Goal: Task Accomplishment & Management: Manage account settings

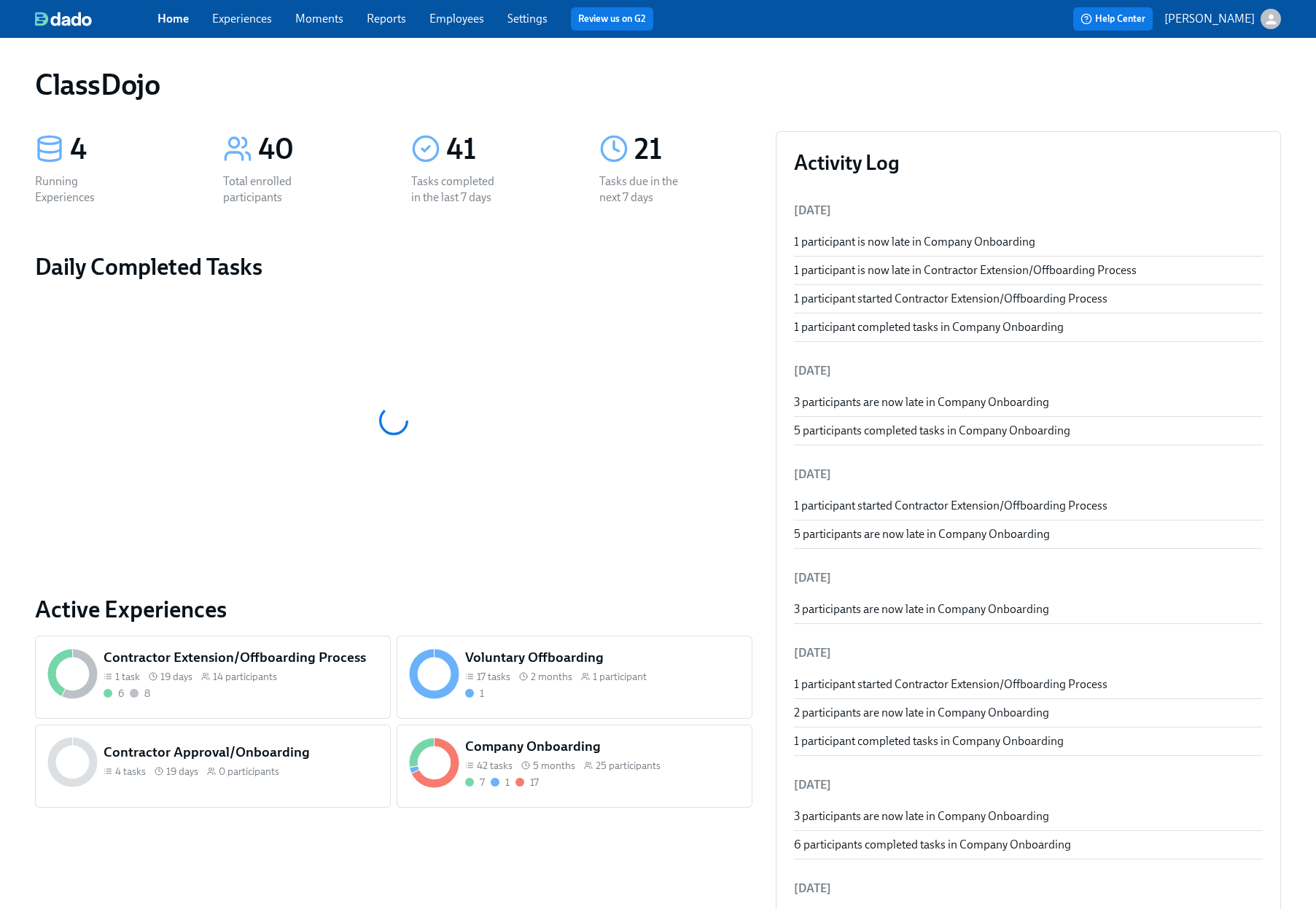
click at [595, 786] on div "7 1 17" at bounding box center [602, 782] width 275 height 14
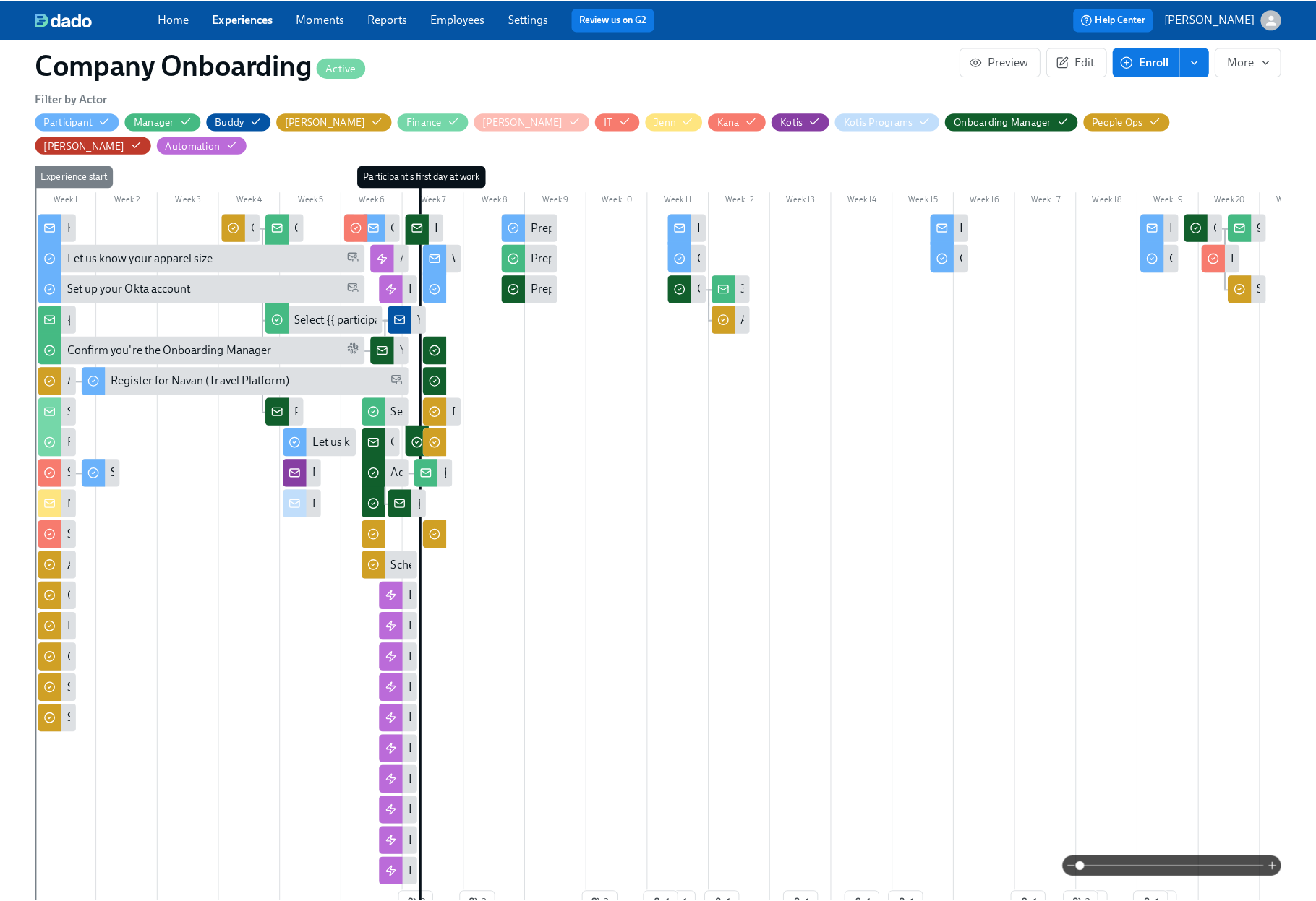
scroll to position [382, 0]
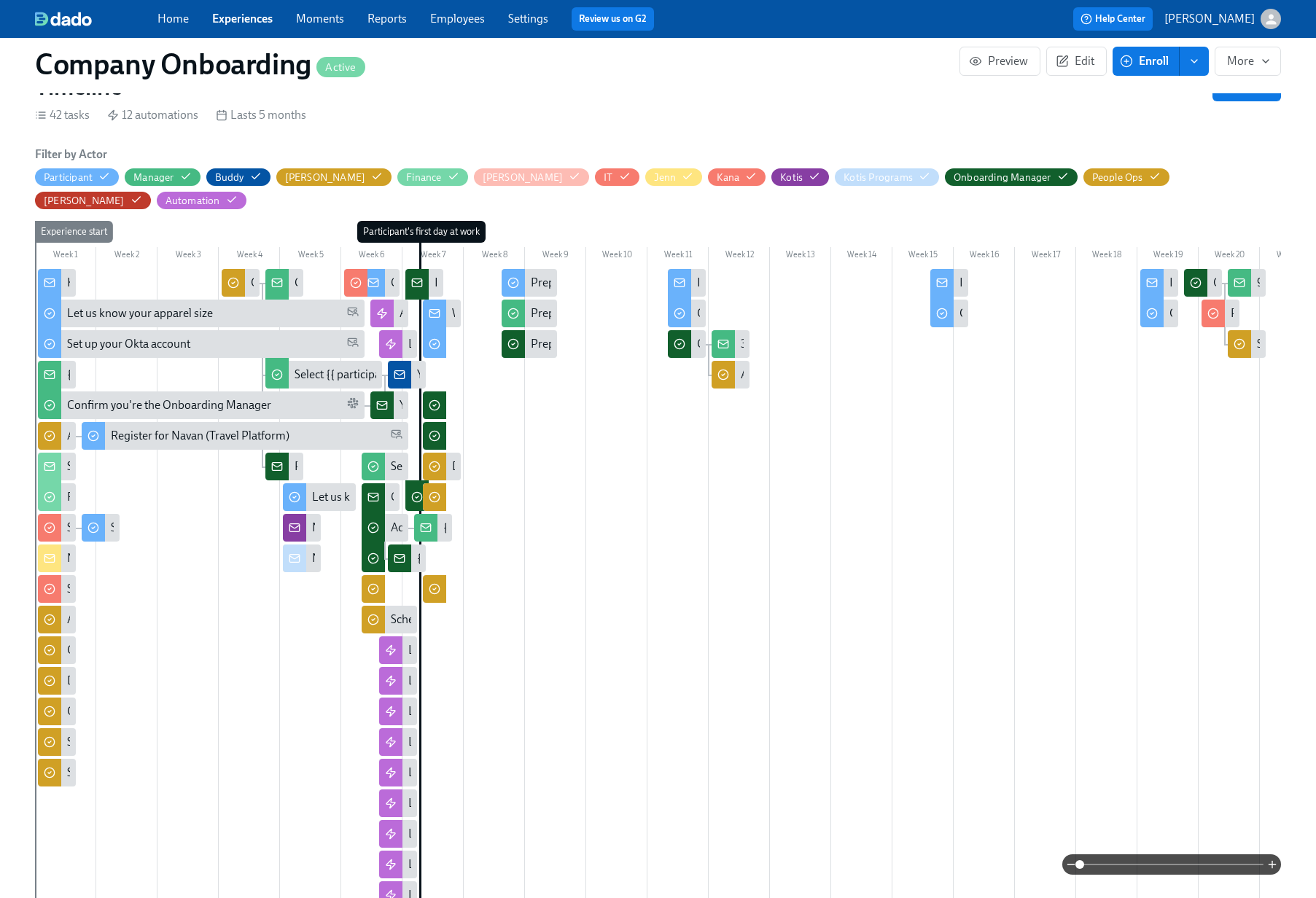
click at [848, 108] on div "42 tasks 12 automations Lasts 5 months" at bounding box center [658, 115] width 1246 height 16
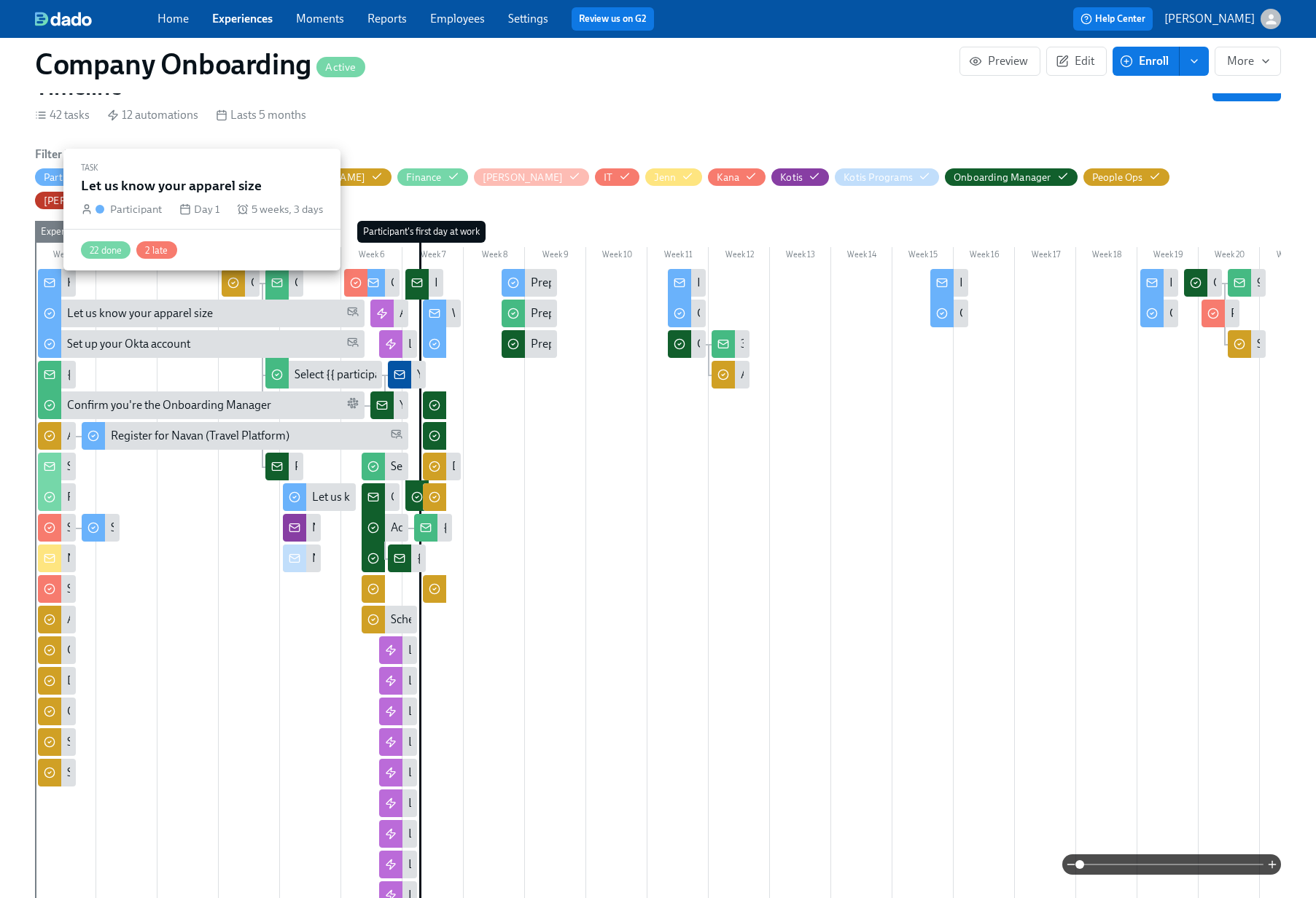
click at [191, 306] on div "Let us know your apparel size" at bounding box center [140, 313] width 146 height 16
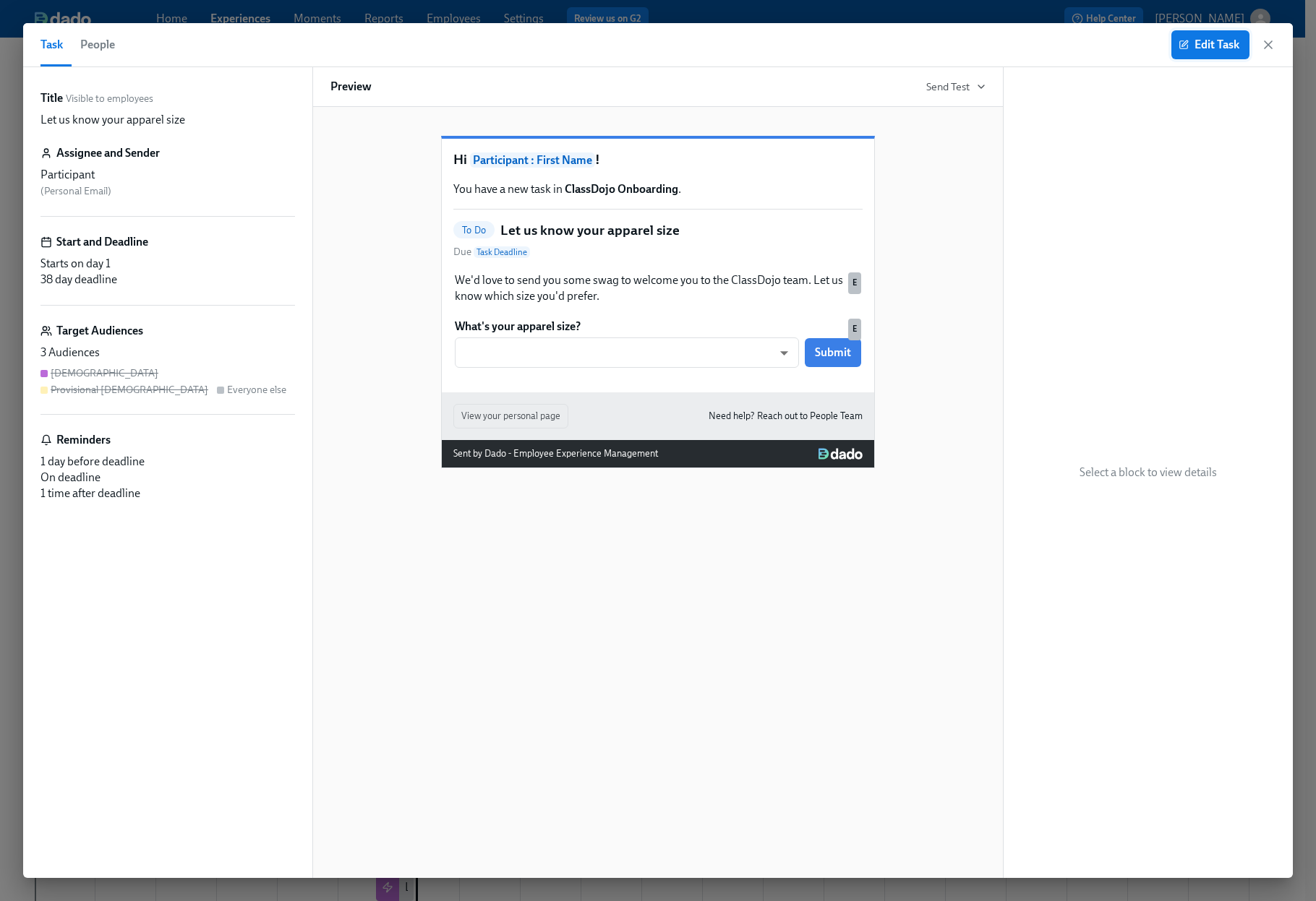
click at [1218, 39] on span "Edit Task" at bounding box center [1210, 45] width 57 height 15
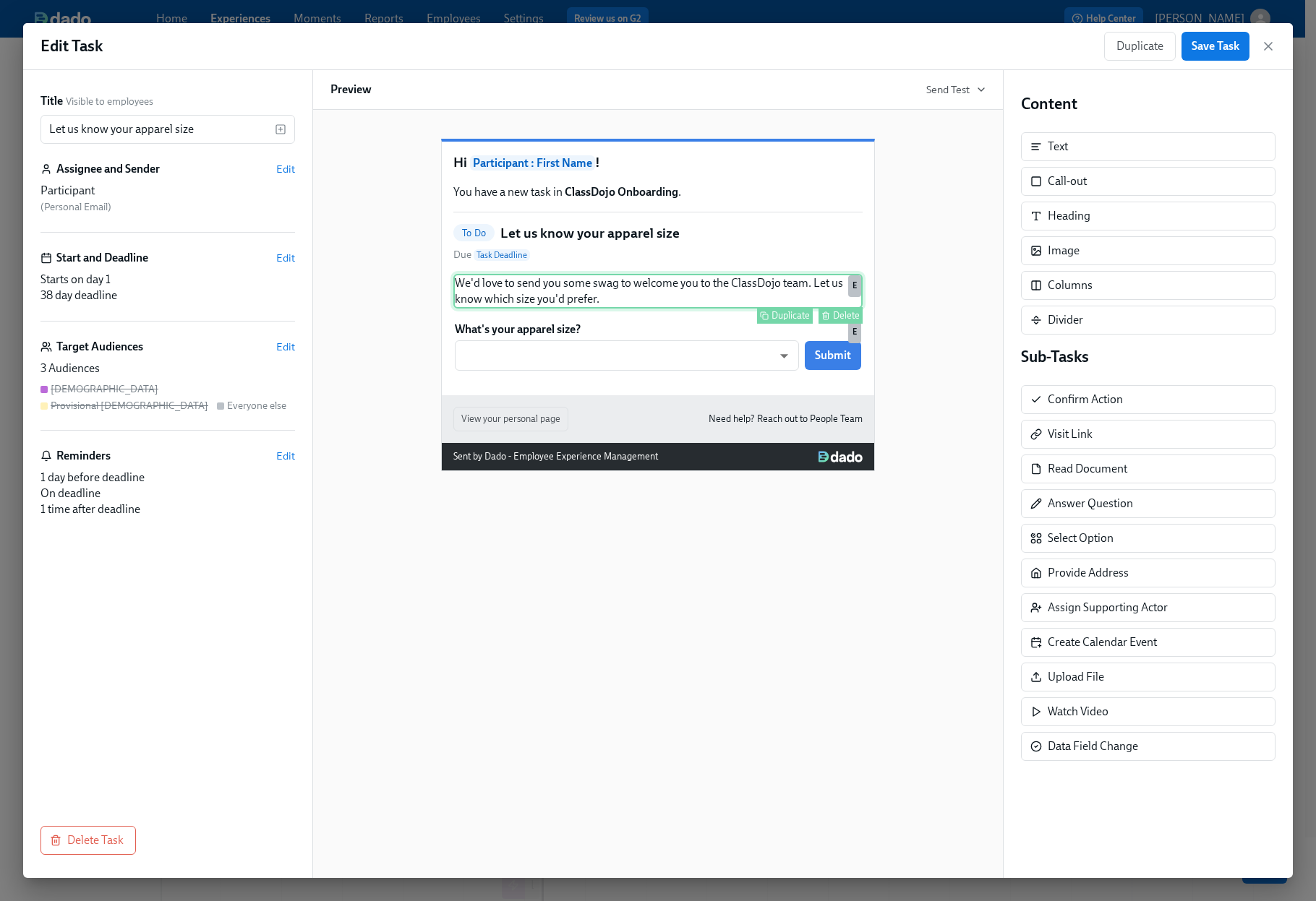
click at [647, 309] on div "We'd love to send you some swag to welcome you to the ClassDojo team. Let us kn…" at bounding box center [658, 290] width 409 height 34
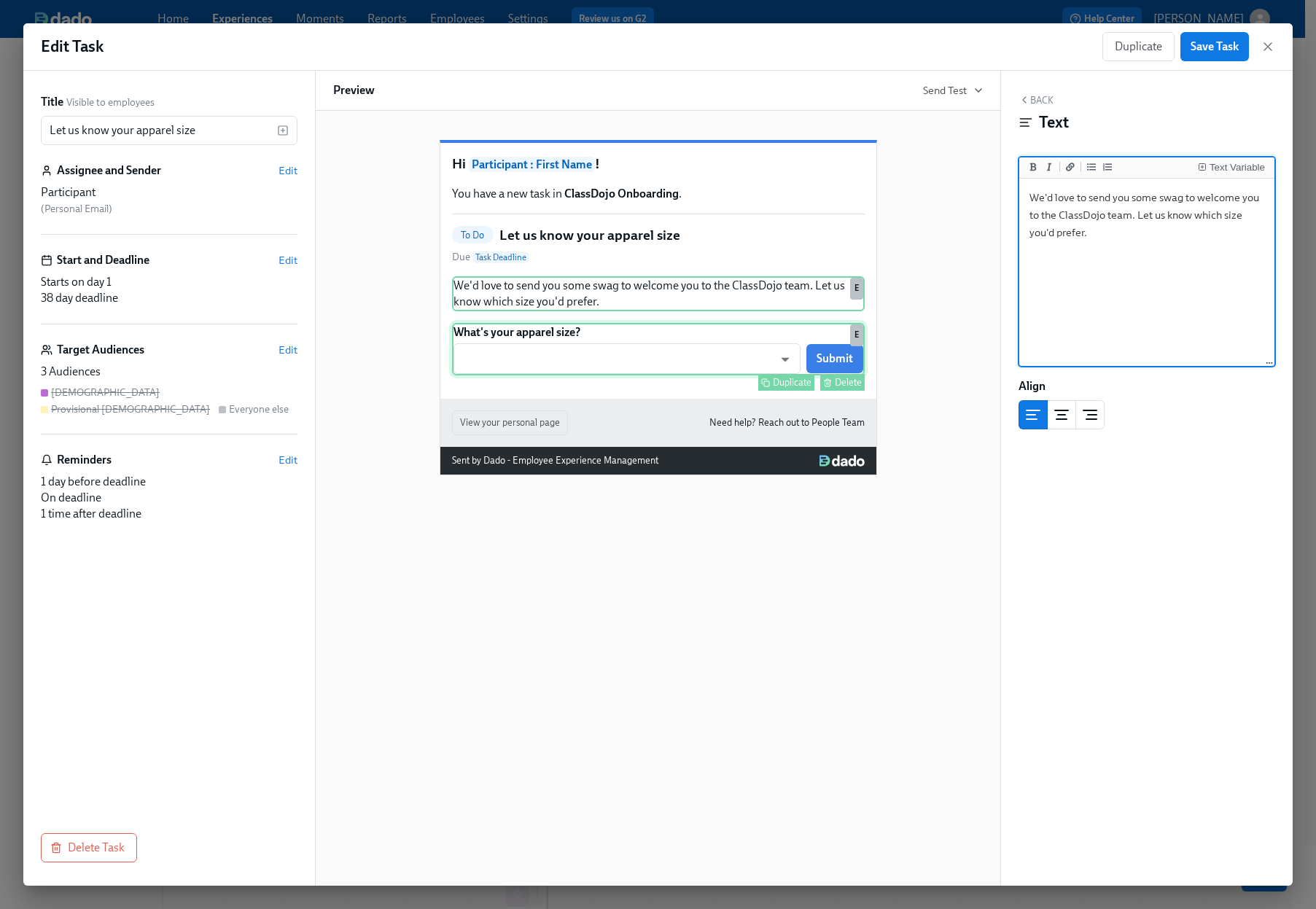
click at [642, 375] on div "What's your apparel size? ​ ​ Submit Duplicate Delete E" at bounding box center [658, 349] width 412 height 52
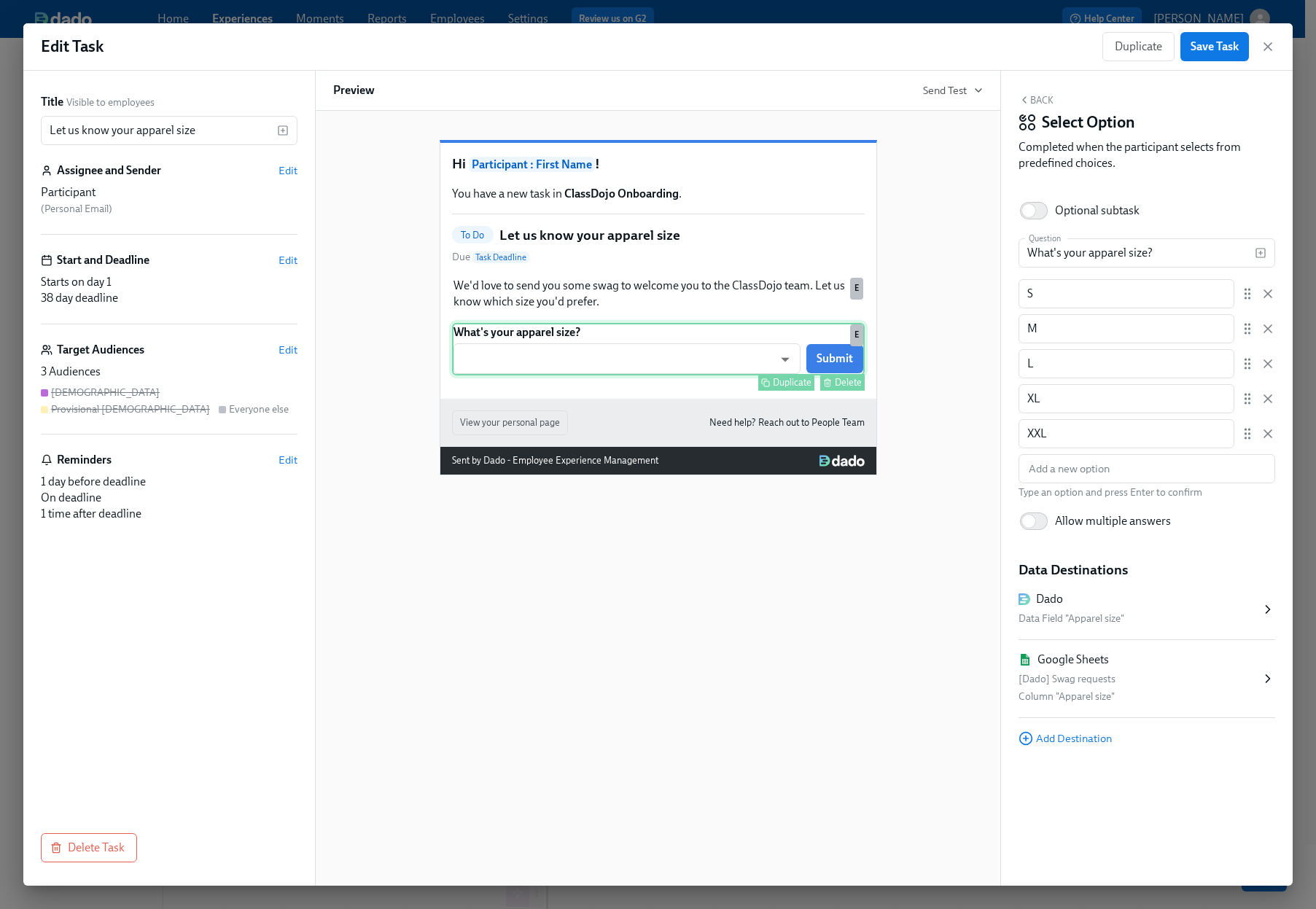
click at [841, 388] on div "Delete" at bounding box center [848, 382] width 27 height 11
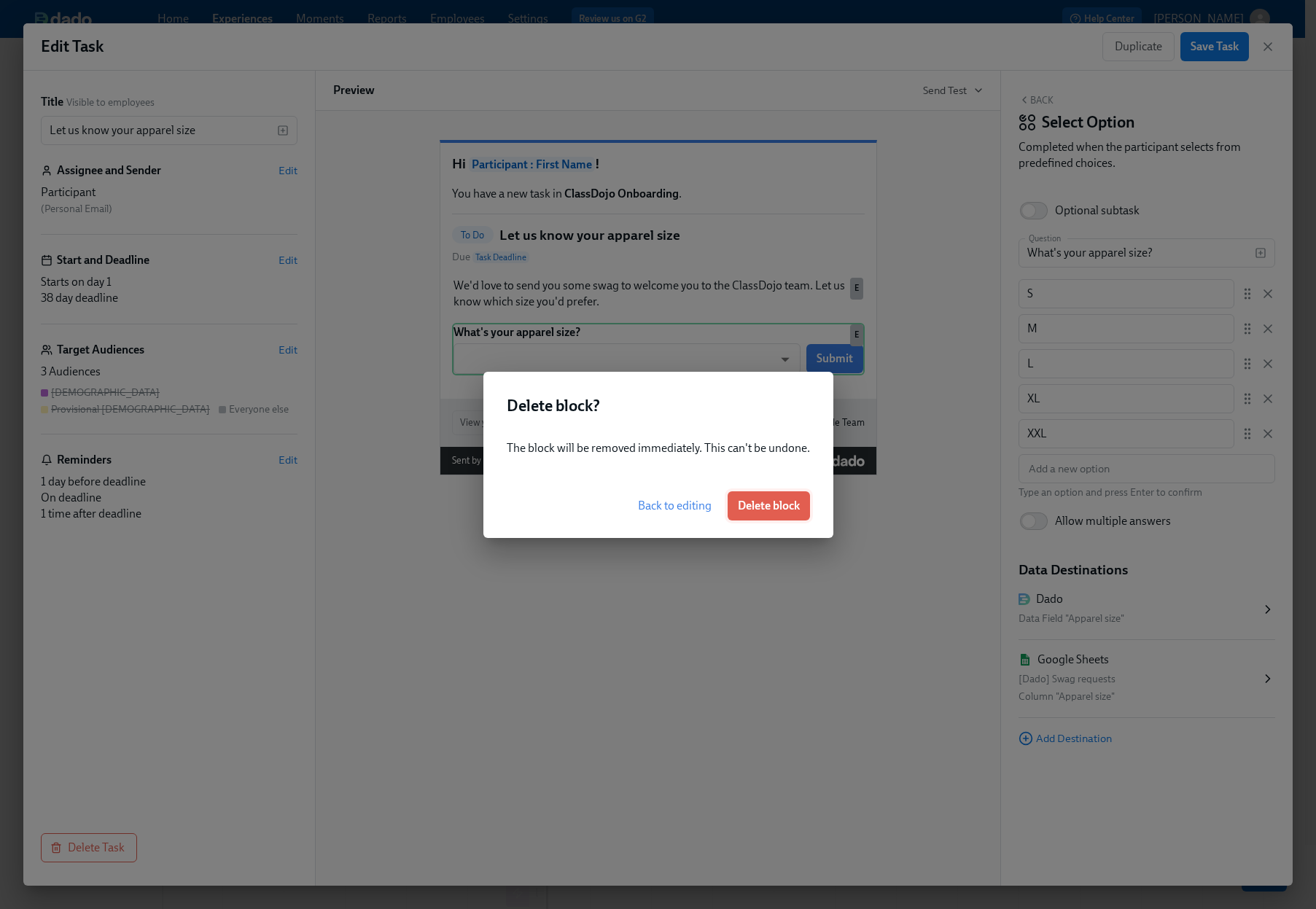
click at [773, 499] on span "Delete block" at bounding box center [769, 506] width 62 height 15
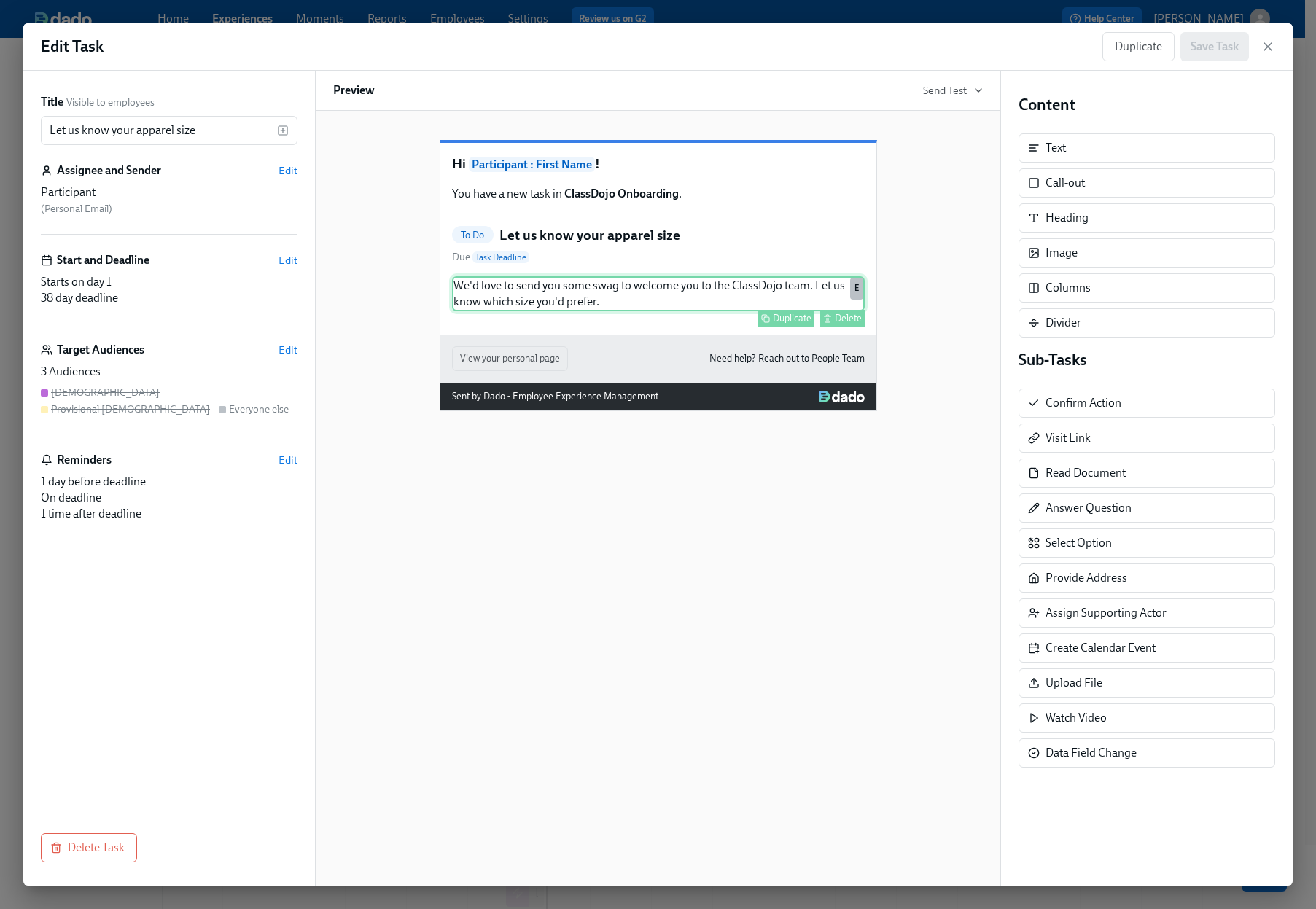
click at [626, 311] on div "We'd love to send you some swag to welcome you to the ClassDojo team. Let us kn…" at bounding box center [658, 293] width 412 height 35
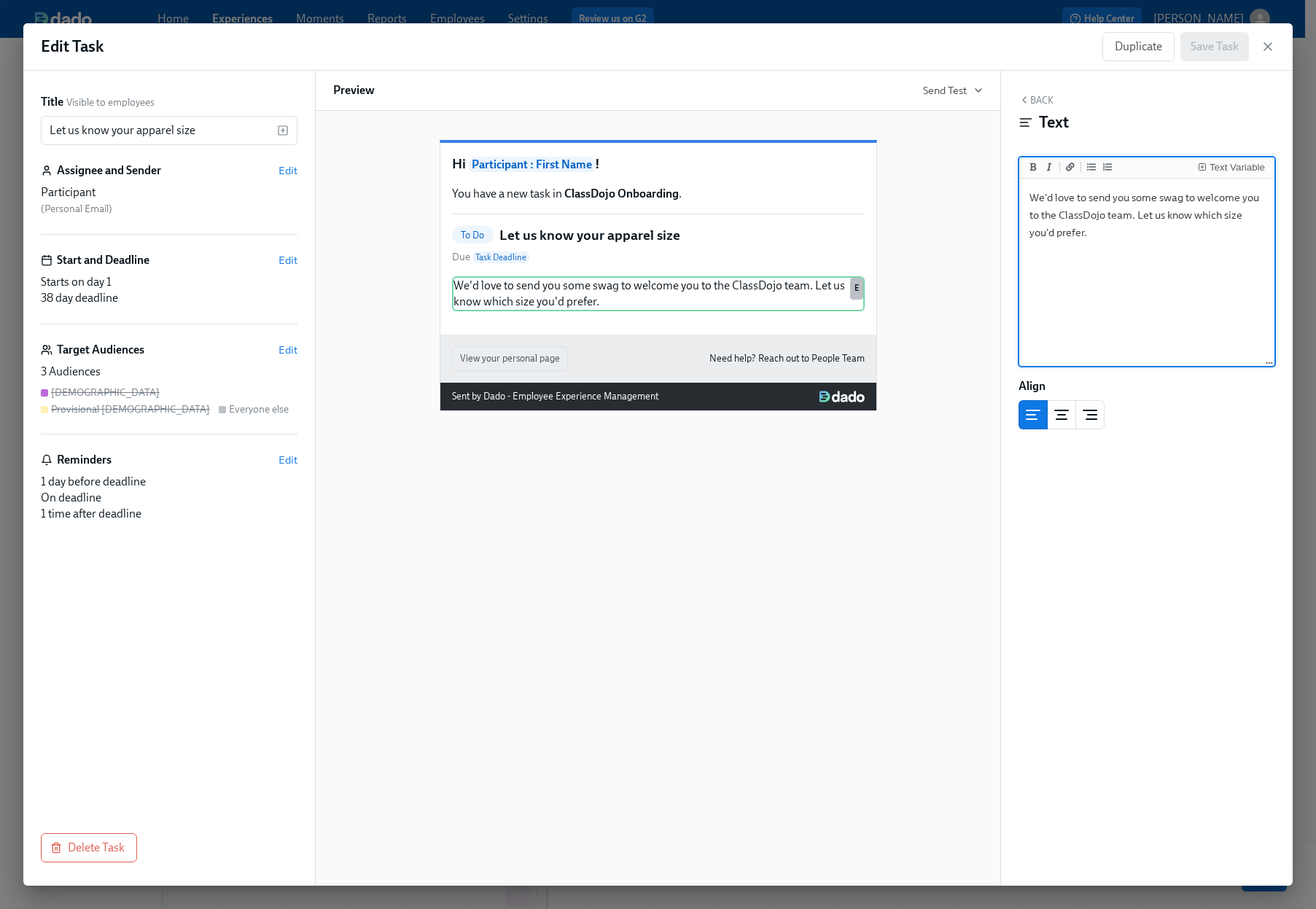
click at [1159, 230] on textarea "We'd love to send you some swag to welcome you to the ClassDojo team. Let us kn…" at bounding box center [1147, 273] width 250 height 183
click at [1137, 223] on textarea "We'd love to send you some swag to welcome you to the ClassDojo team. Let us kn…" at bounding box center [1147, 273] width 250 height 183
click at [1063, 167] on button "Add a link" at bounding box center [1071, 167] width 15 height 15
drag, startPoint x: 1042, startPoint y: 233, endPoint x: 1034, endPoint y: 233, distance: 8.0
click at [1034, 233] on textarea "We'd love to send you some swag to welcome you to the ClassDojo team. Please cl…" at bounding box center [1147, 273] width 250 height 183
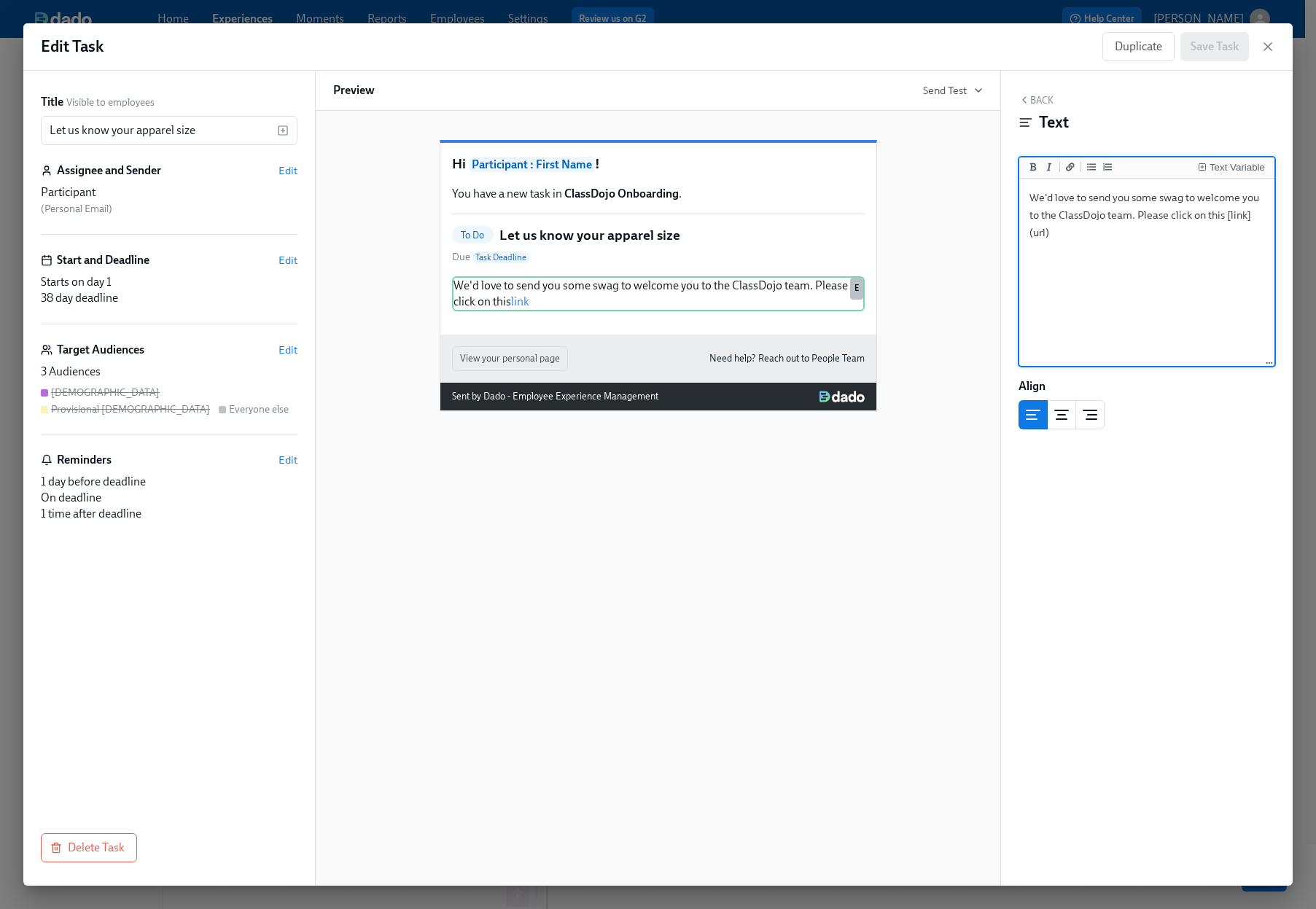
paste textarea "https://stores.kotisdesign.com/classdojo/"
click at [1249, 237] on textarea "We'd love to send you some swag to welcome you to the ClassDojo team. Please cl…" at bounding box center [1147, 273] width 250 height 183
type textarea "We'd love to send you some swag to welcome you to the ClassDojo team. Please cl…"
click at [1236, 166] on div "Text Variable" at bounding box center [1236, 167] width 55 height 10
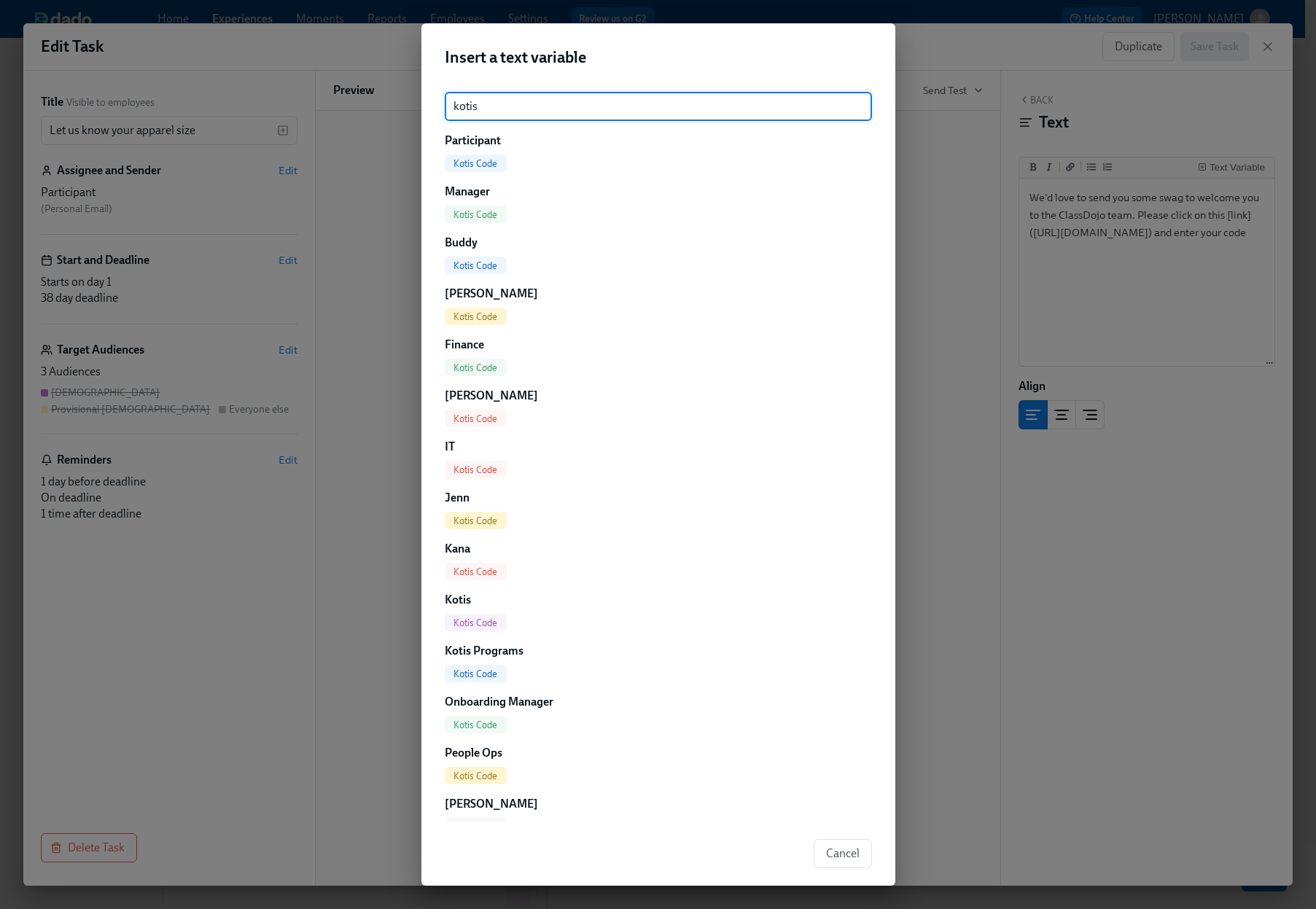
type input "kotis"
click at [481, 160] on span "Kotis Code" at bounding box center [475, 164] width 62 height 11
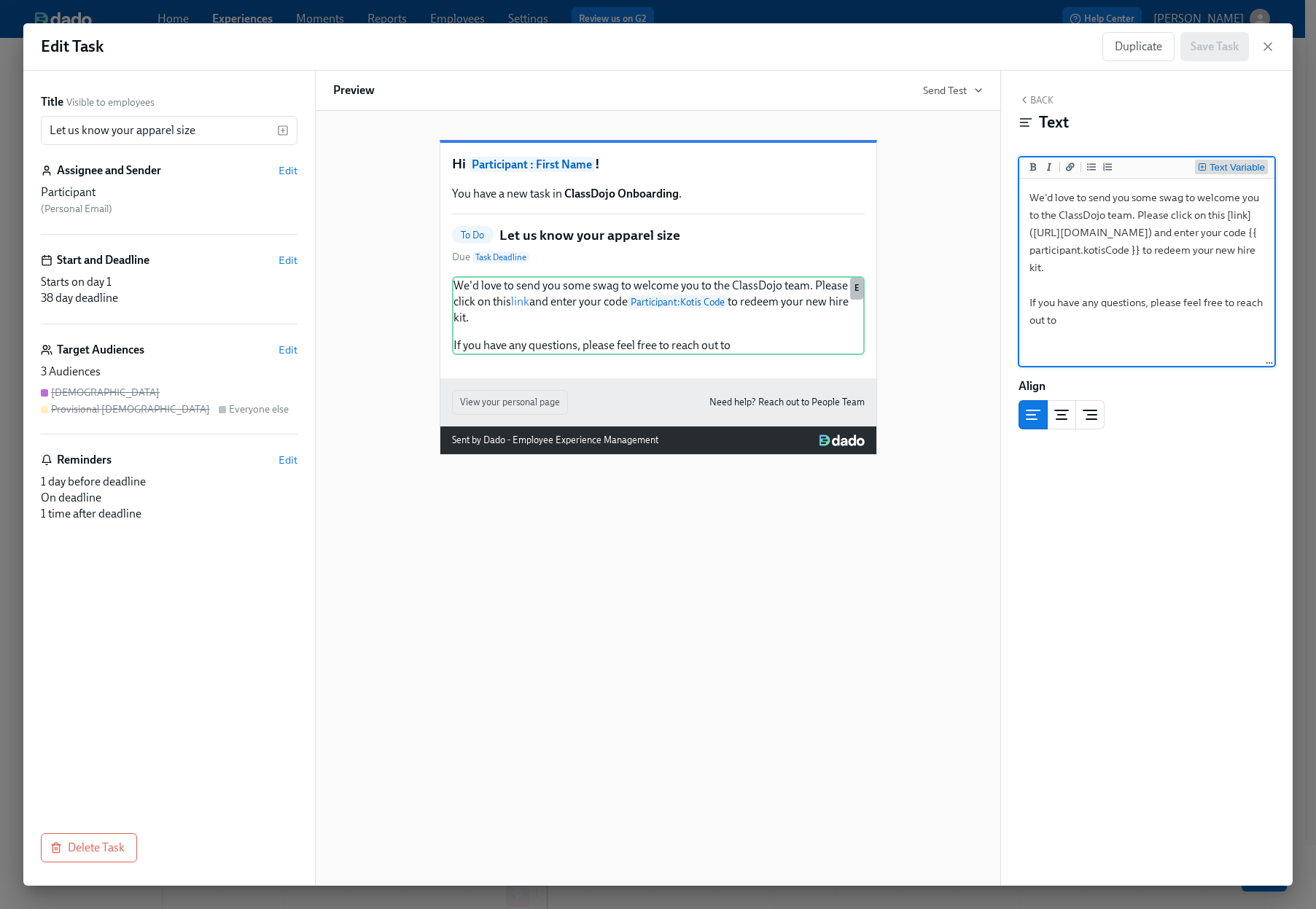
type textarea "We'd love to send you some swag to welcome you to the ClassDojo team. Please cl…"
click at [1255, 168] on div "Text Variable" at bounding box center [1236, 167] width 55 height 10
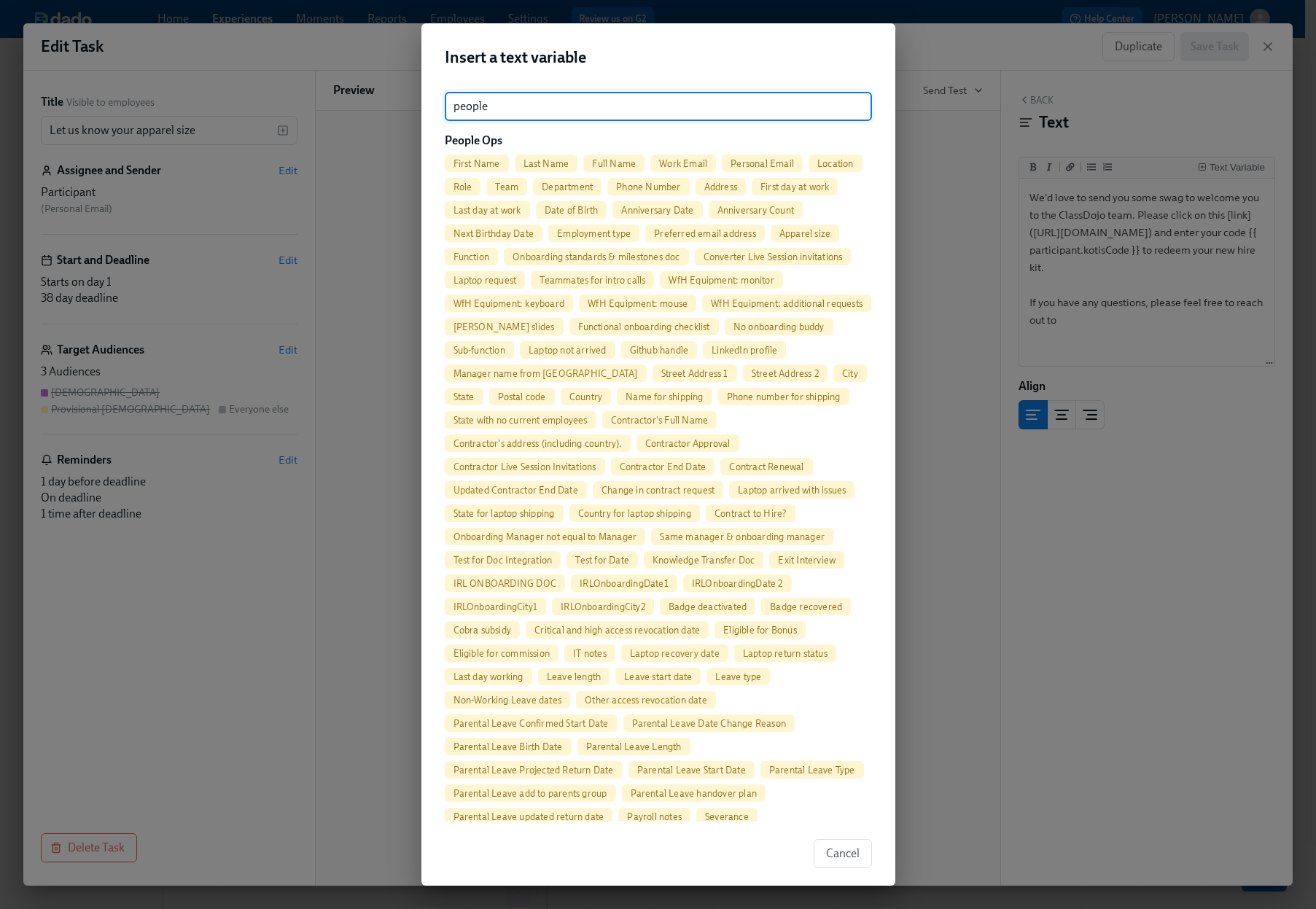
type input "people"
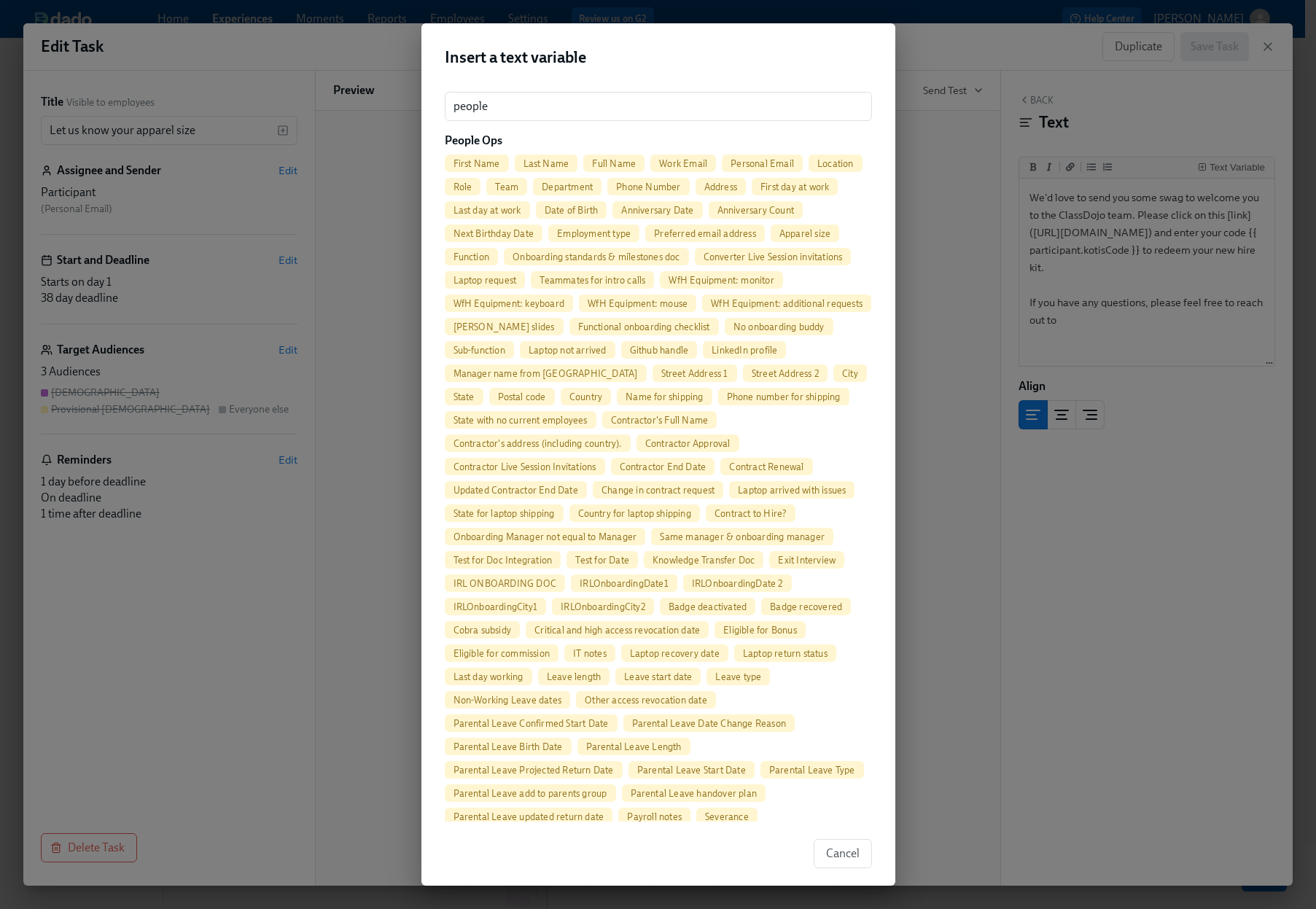
click at [675, 162] on span "Work Email" at bounding box center [683, 164] width 65 height 11
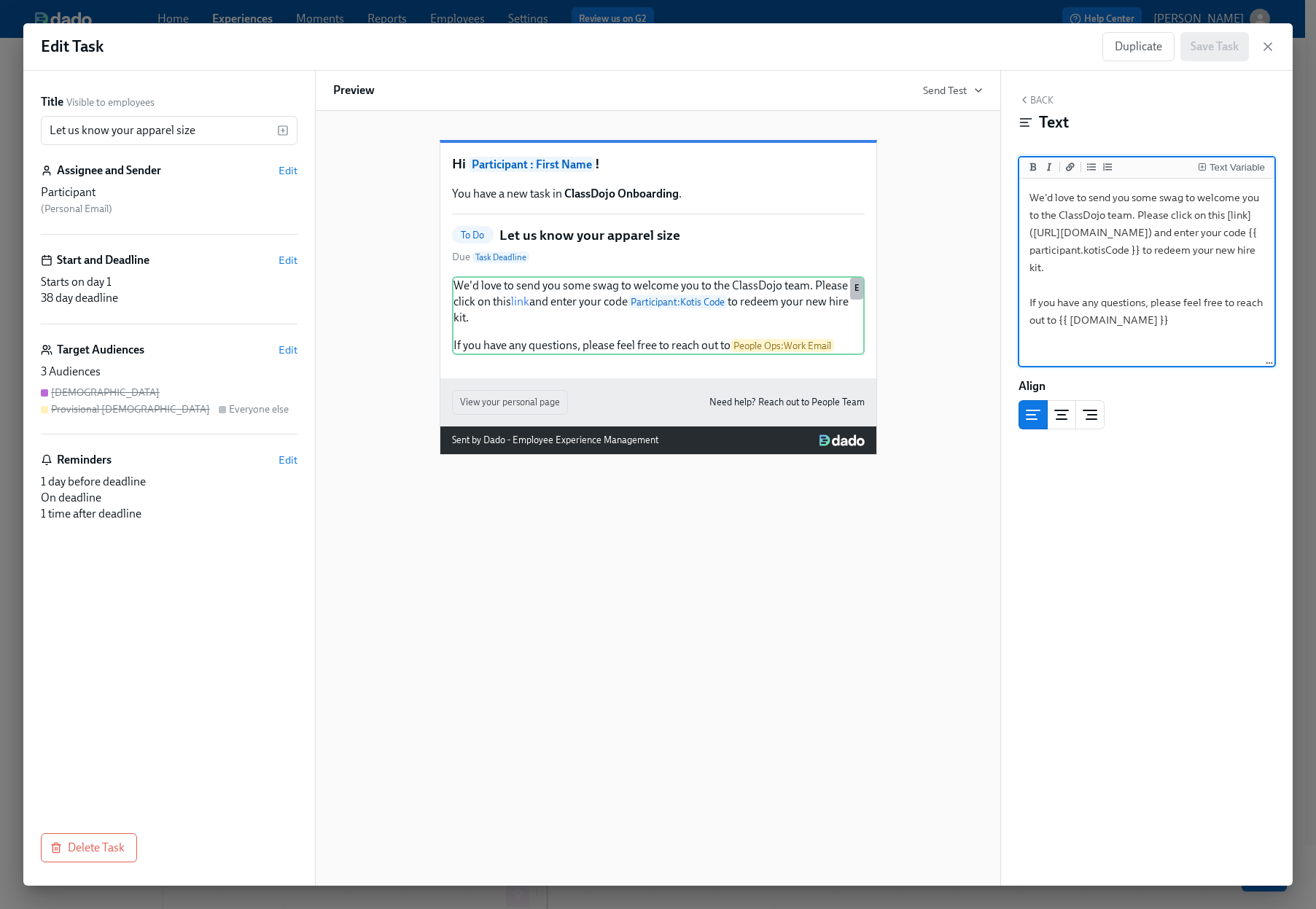
click at [1059, 321] on textarea "We'd love to send you some swag to welcome you to the ClassDojo team. Please cl…" at bounding box center [1147, 273] width 250 height 183
type textarea "We'd love to send you some swag to welcome you to the ClassDojo team. Please cl…"
click at [1234, 163] on div "Text Variable" at bounding box center [1236, 167] width 55 height 10
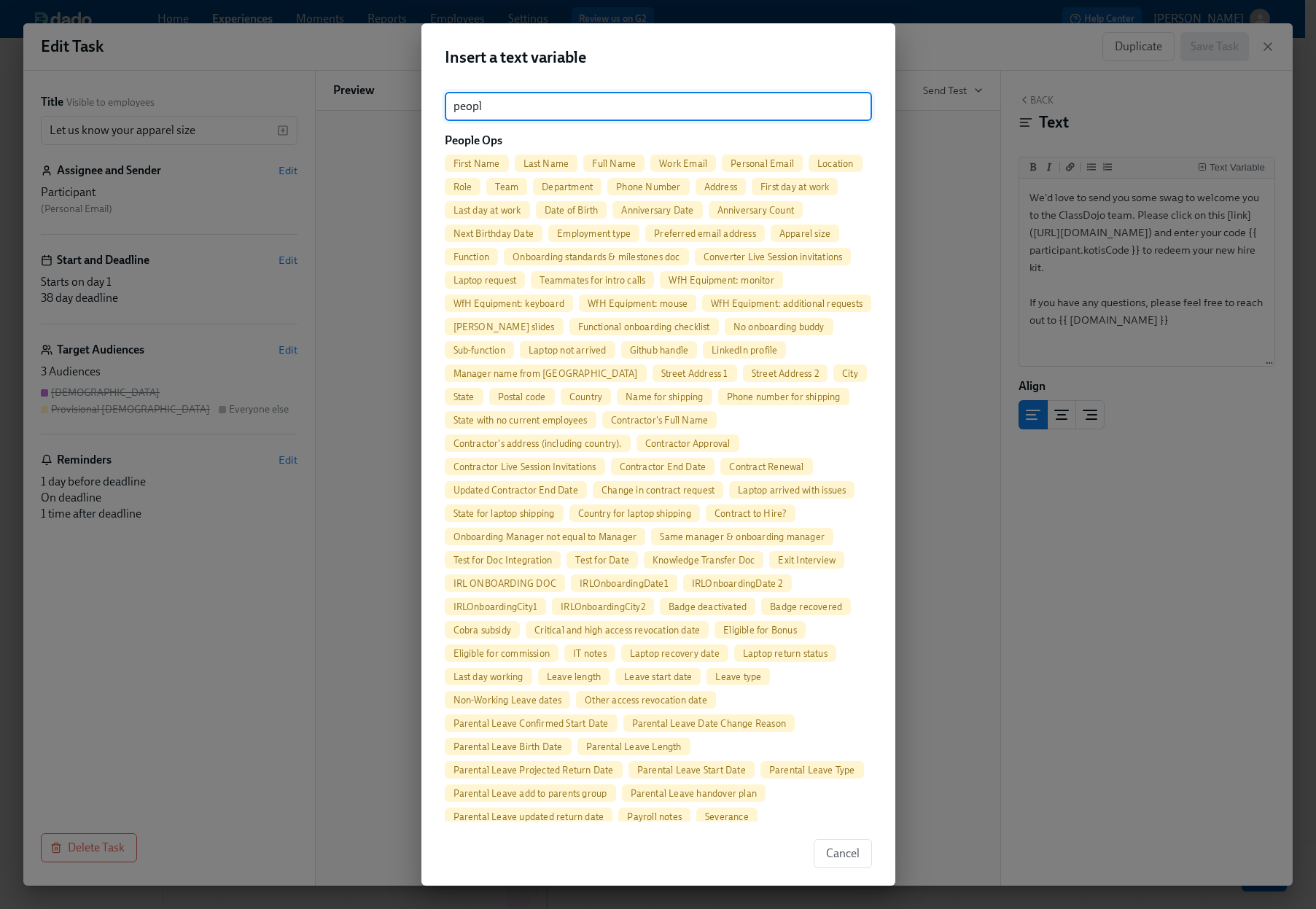
type input "peopl"
click at [599, 168] on div "Full Name" at bounding box center [614, 163] width 61 height 18
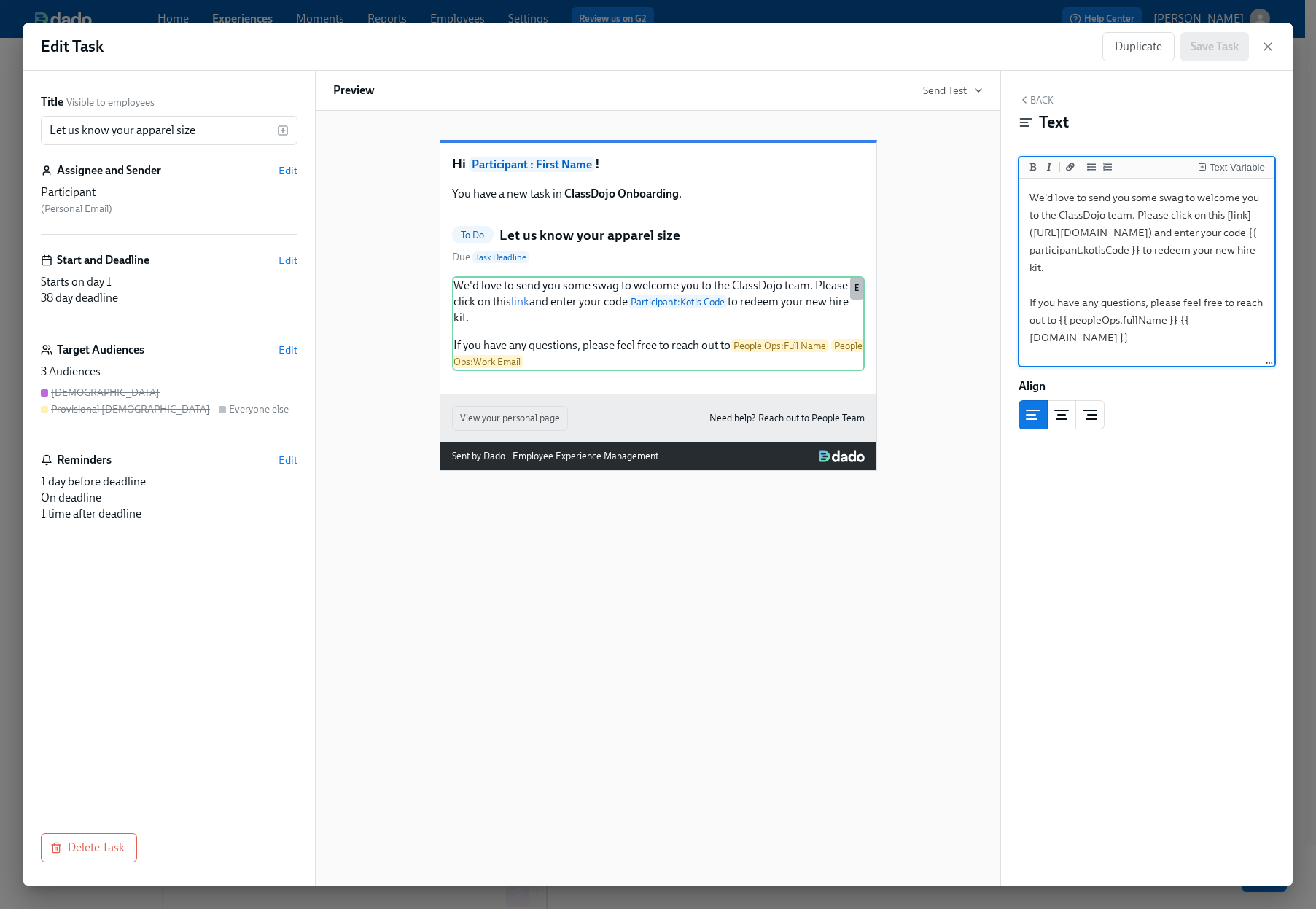
type textarea "We'd love to send you some swag to welcome you to the ClassDojo team. Please cl…"
click at [968, 85] on span "Send Test" at bounding box center [953, 91] width 60 height 15
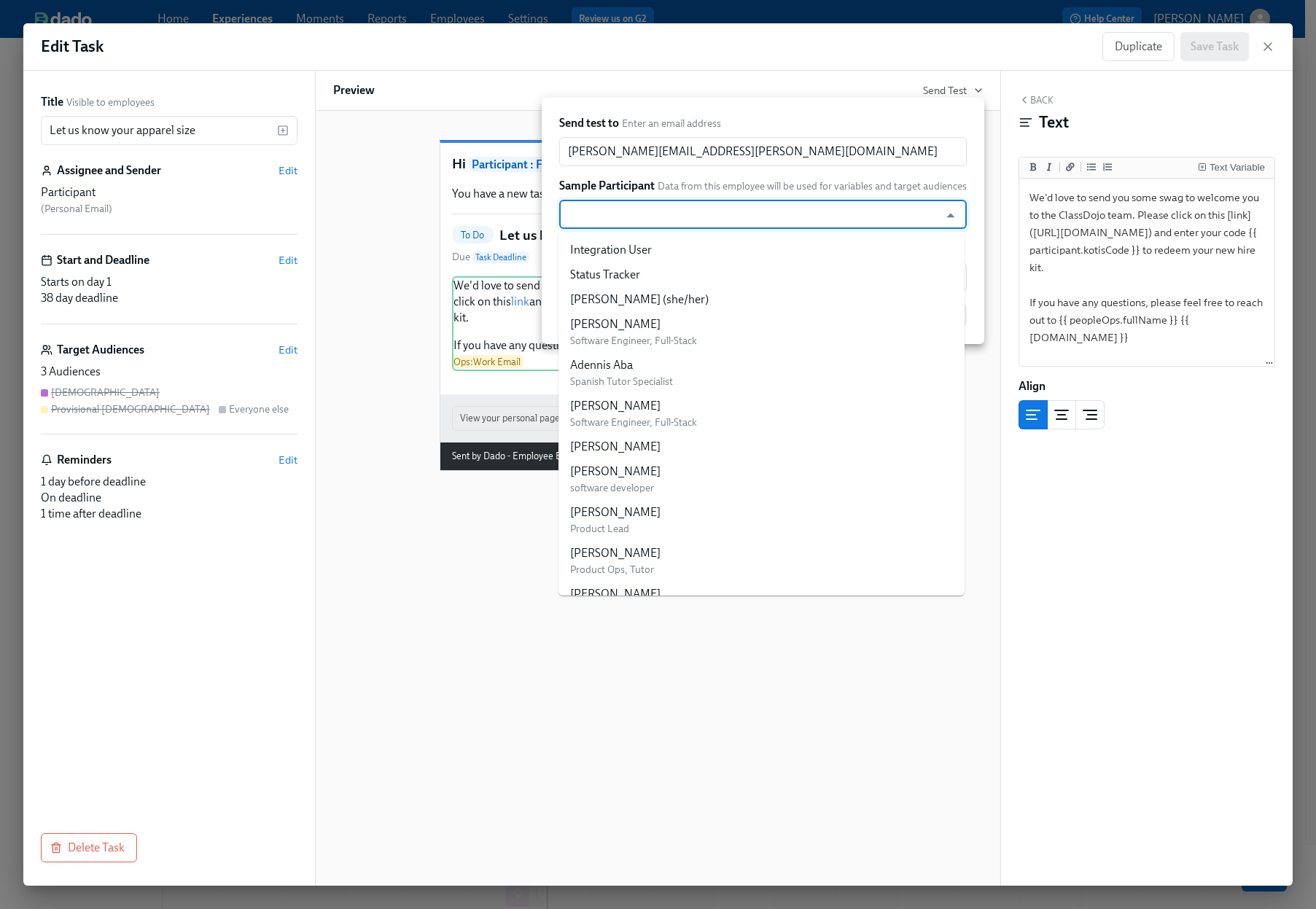
click at [822, 213] on input "text" at bounding box center [749, 214] width 366 height 29
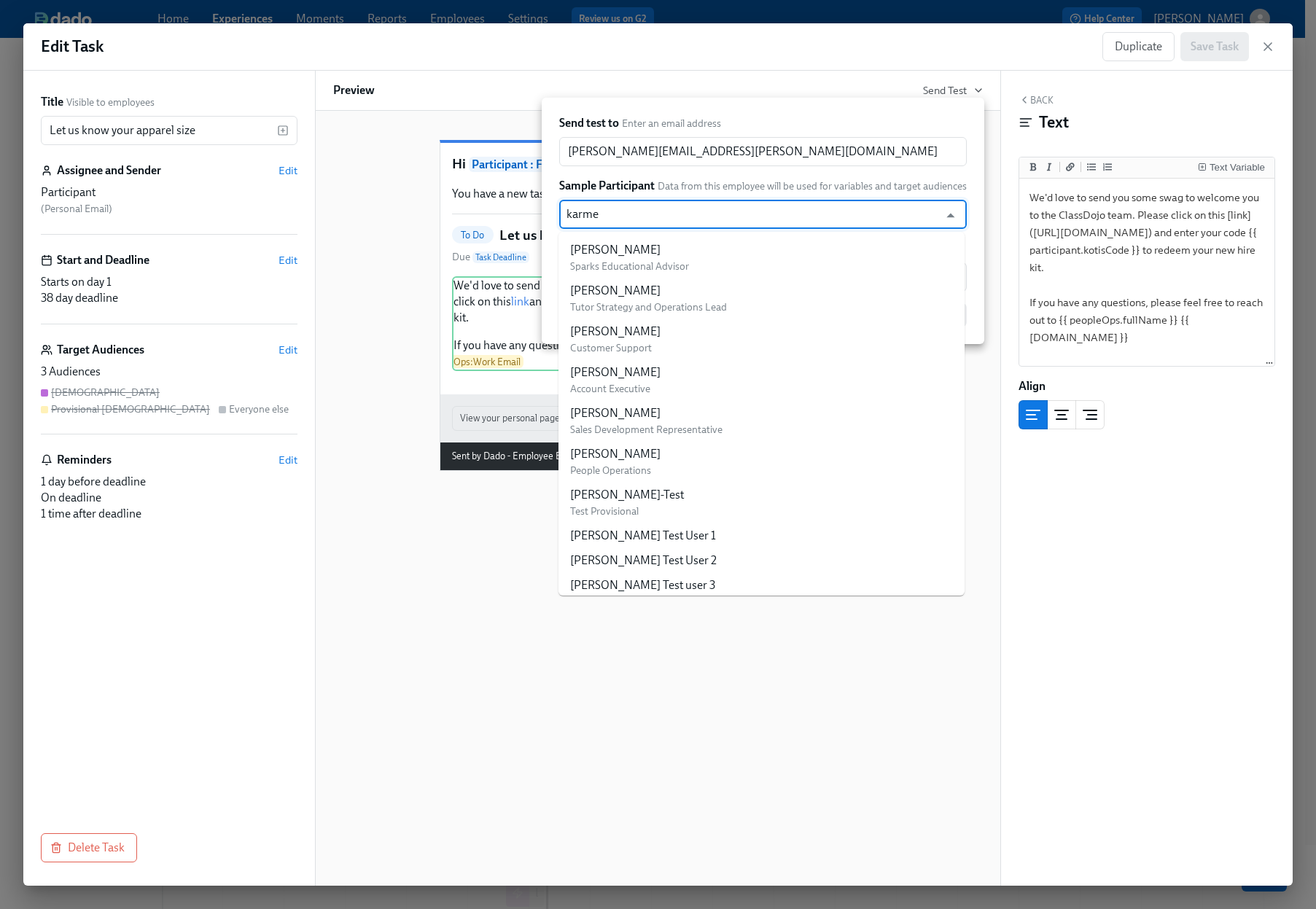
type input "karmen"
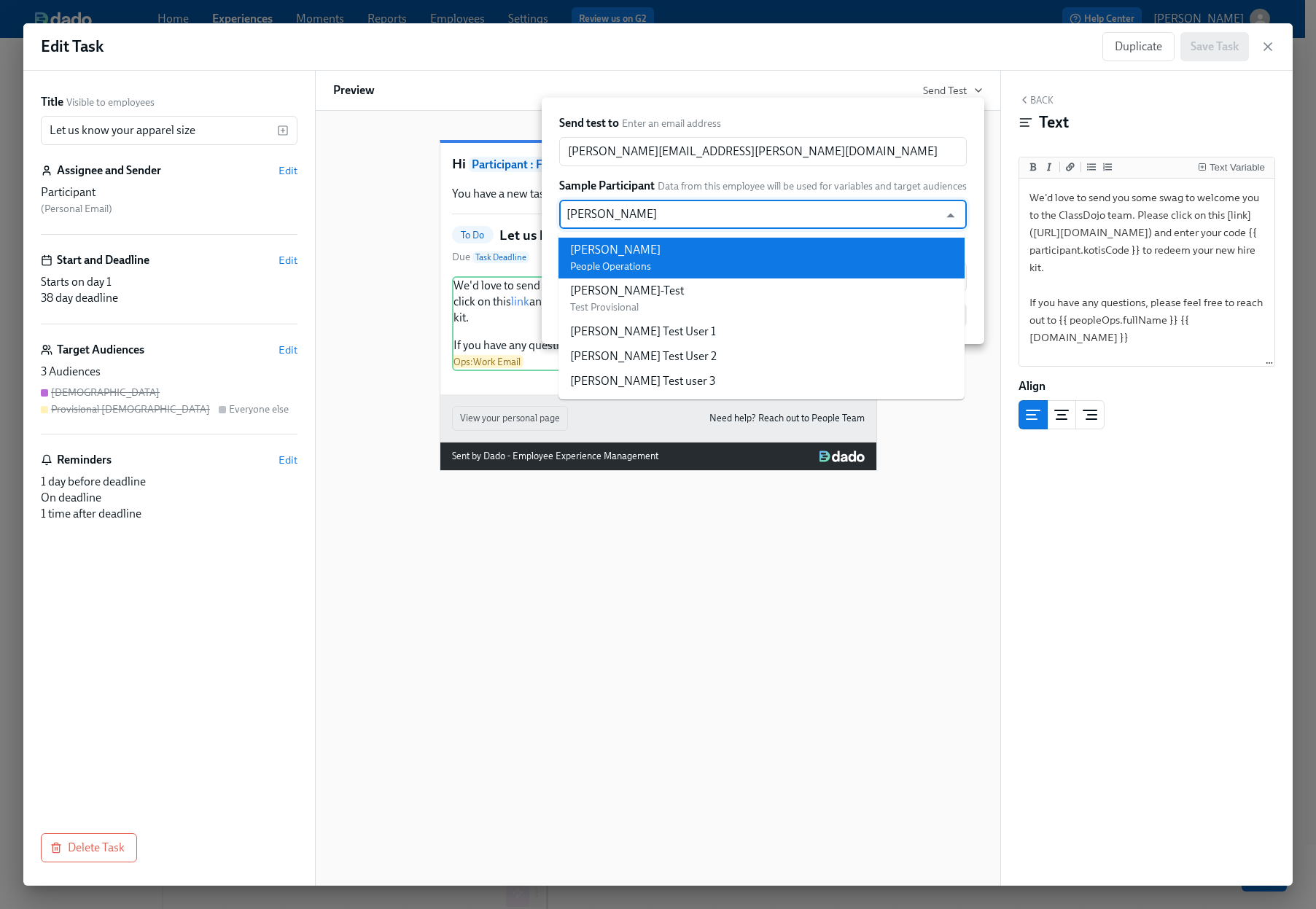
click at [802, 254] on li "Karmen Tang People Operations" at bounding box center [761, 258] width 406 height 41
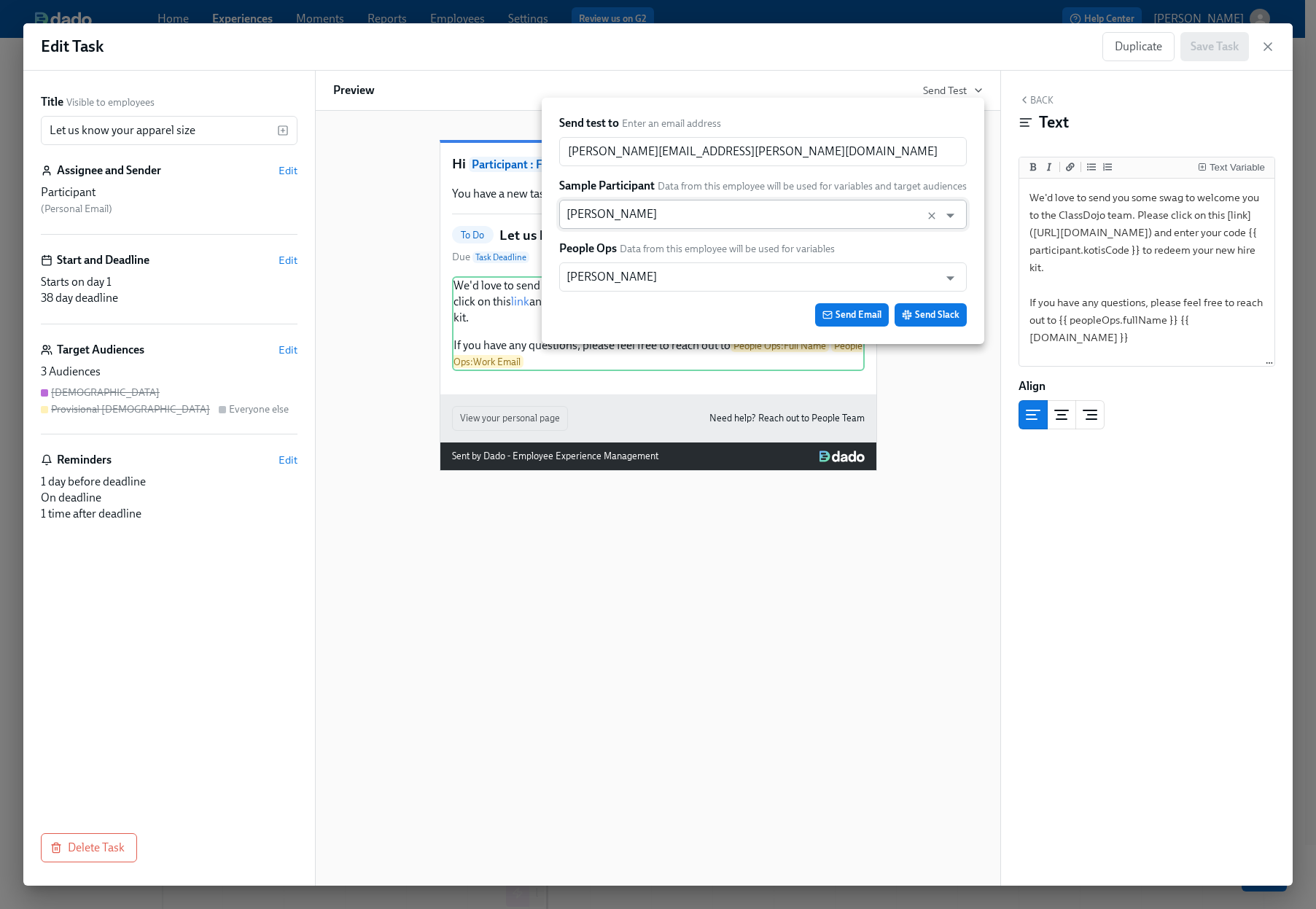
click at [850, 217] on input "[PERSON_NAME]" at bounding box center [749, 214] width 366 height 29
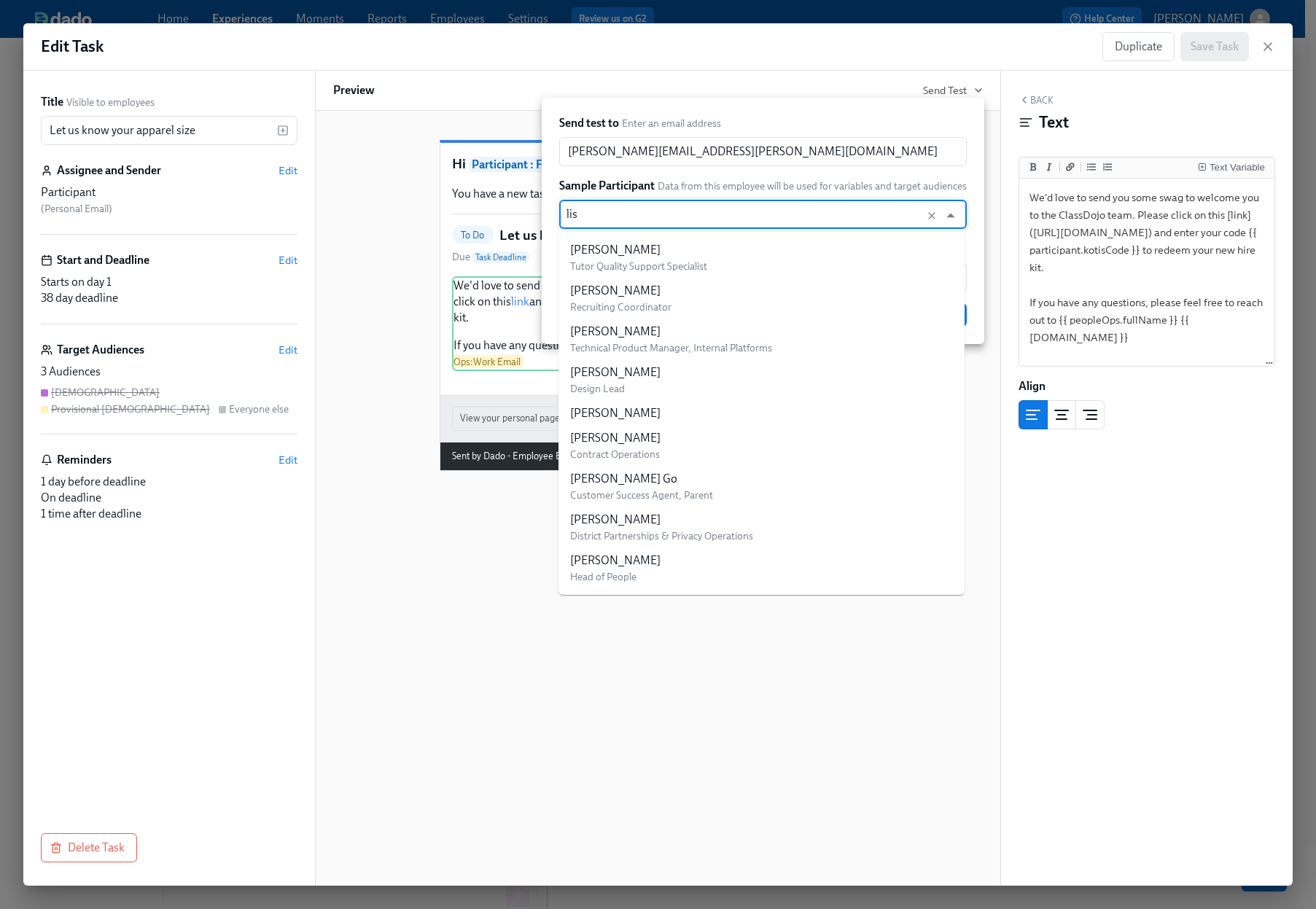
type input "lisa"
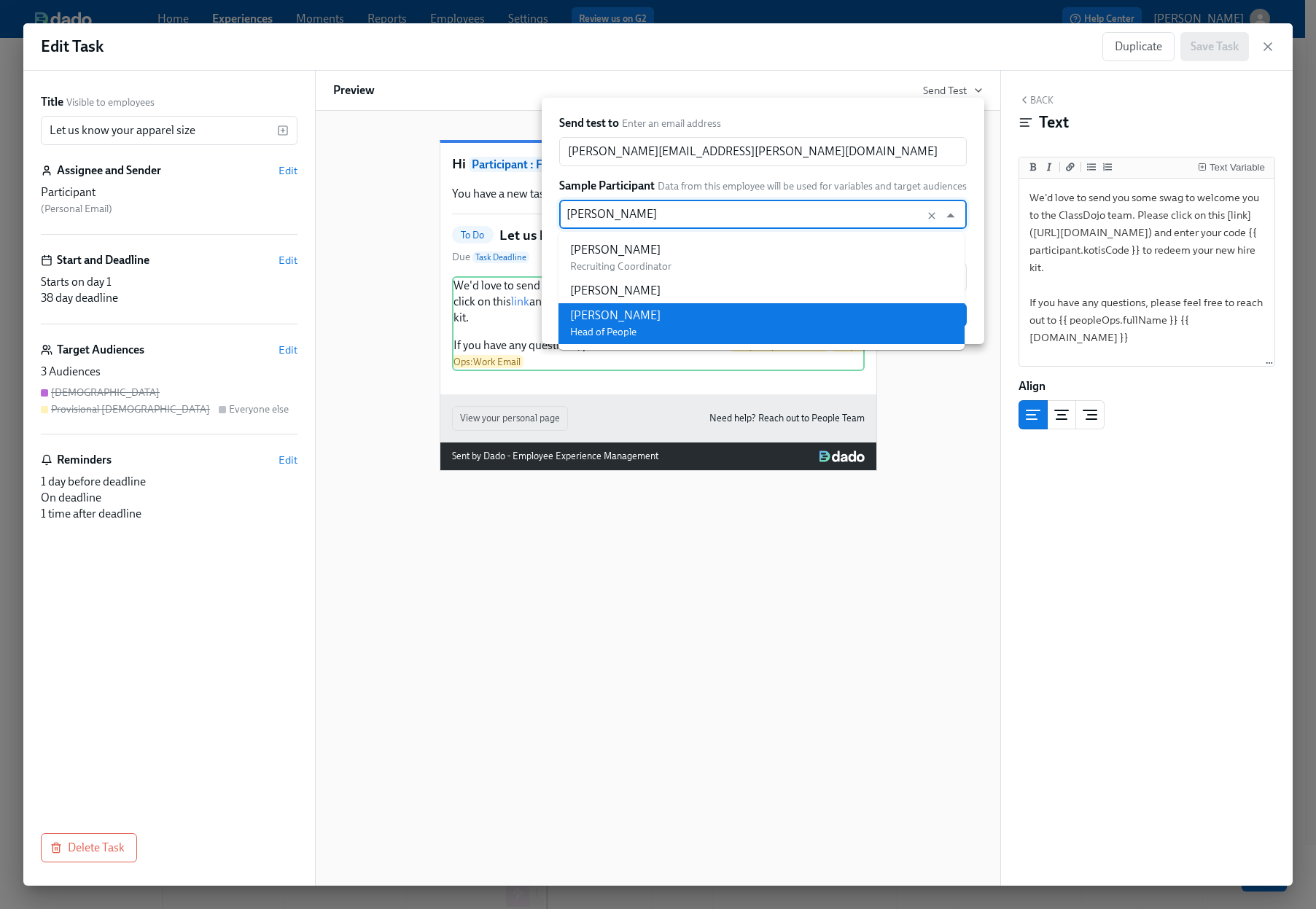
click at [714, 336] on li "Lisa Zieger Head of People" at bounding box center [761, 324] width 406 height 41
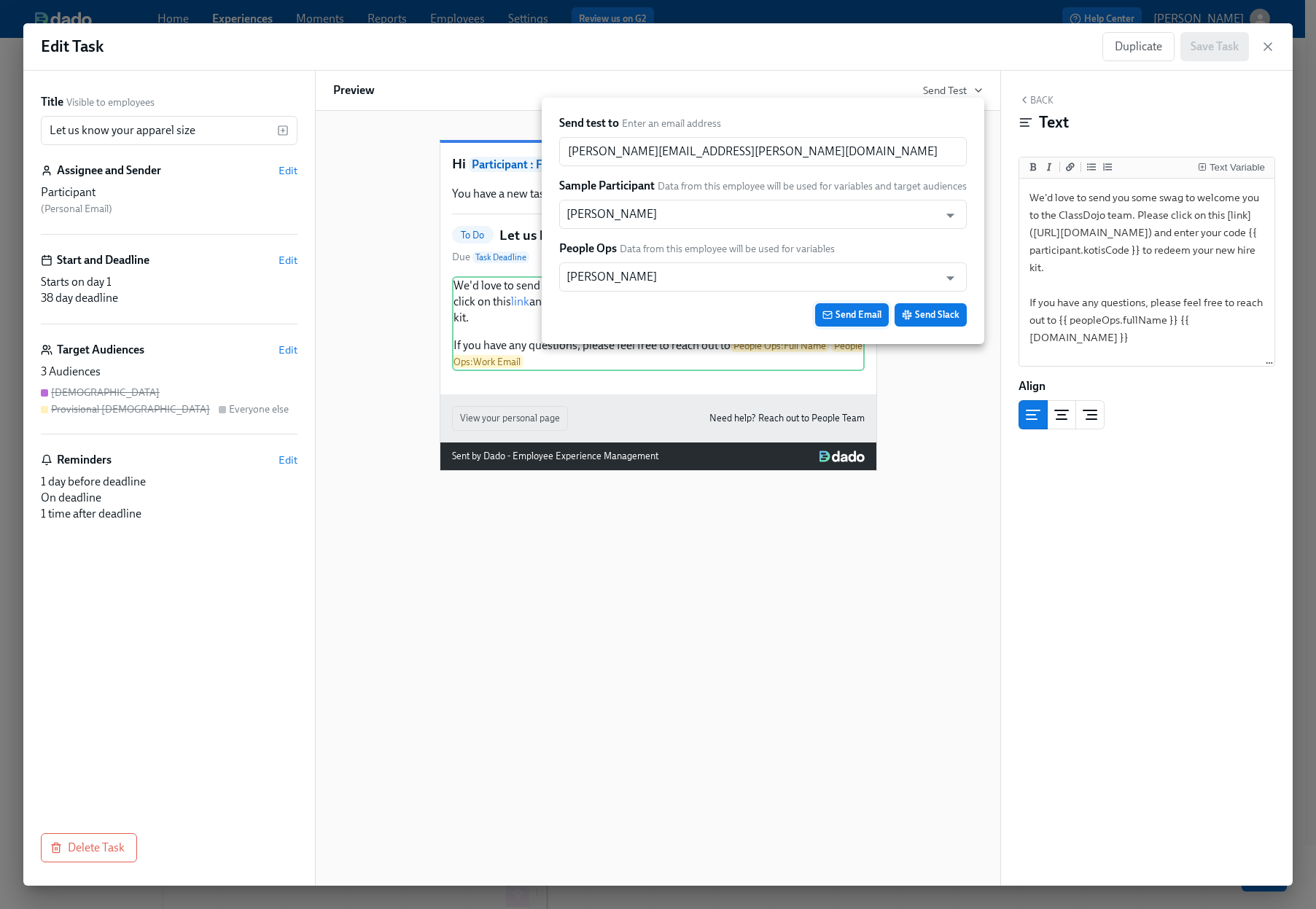
click at [845, 316] on span "Send Email" at bounding box center [851, 315] width 59 height 15
click at [947, 453] on div at bounding box center [658, 454] width 1316 height 909
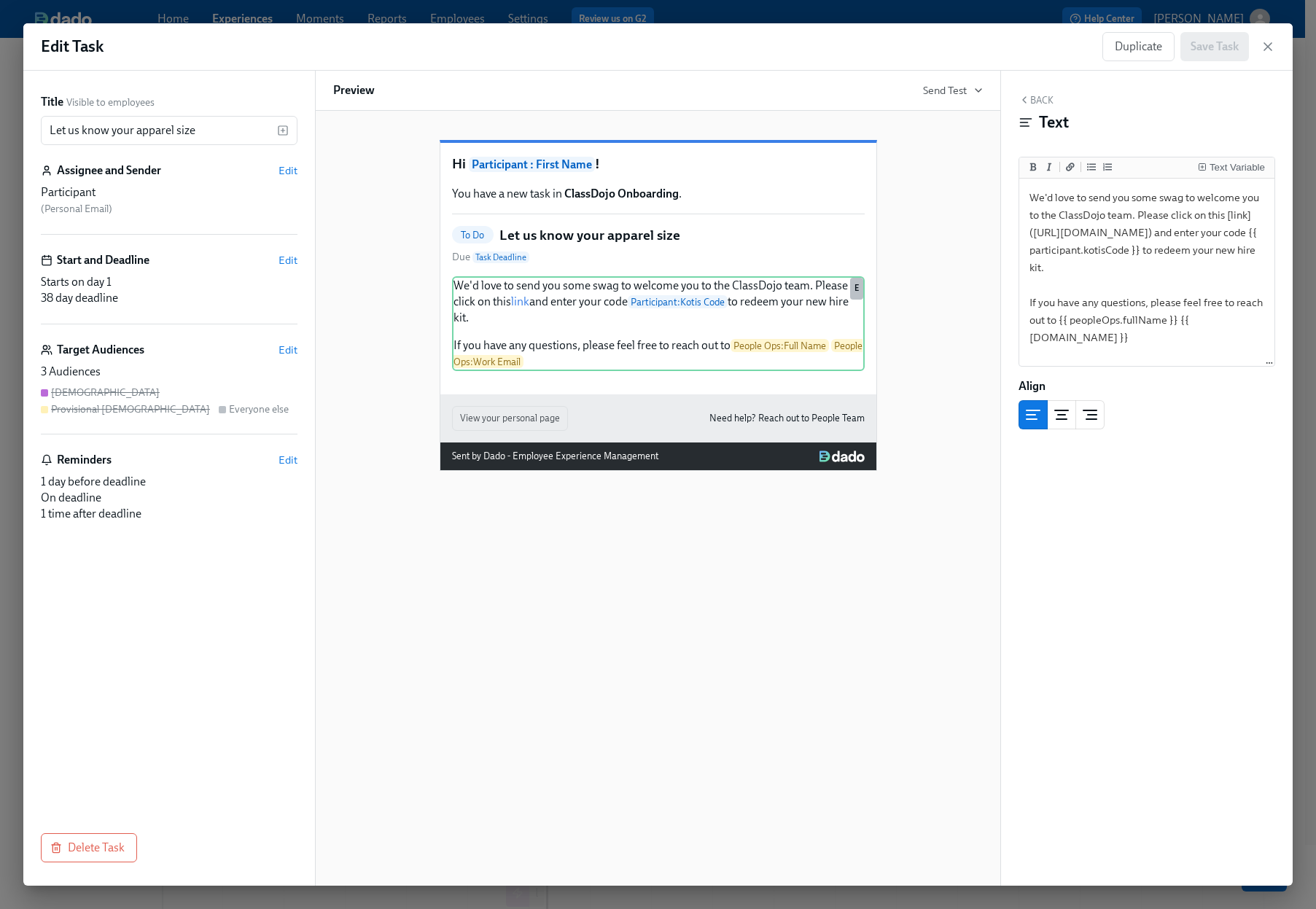
drag, startPoint x: 666, startPoint y: 299, endPoint x: 594, endPoint y: 304, distance: 72.2
click at [666, 245] on h5 "Let us know your apparel size" at bounding box center [589, 236] width 181 height 19
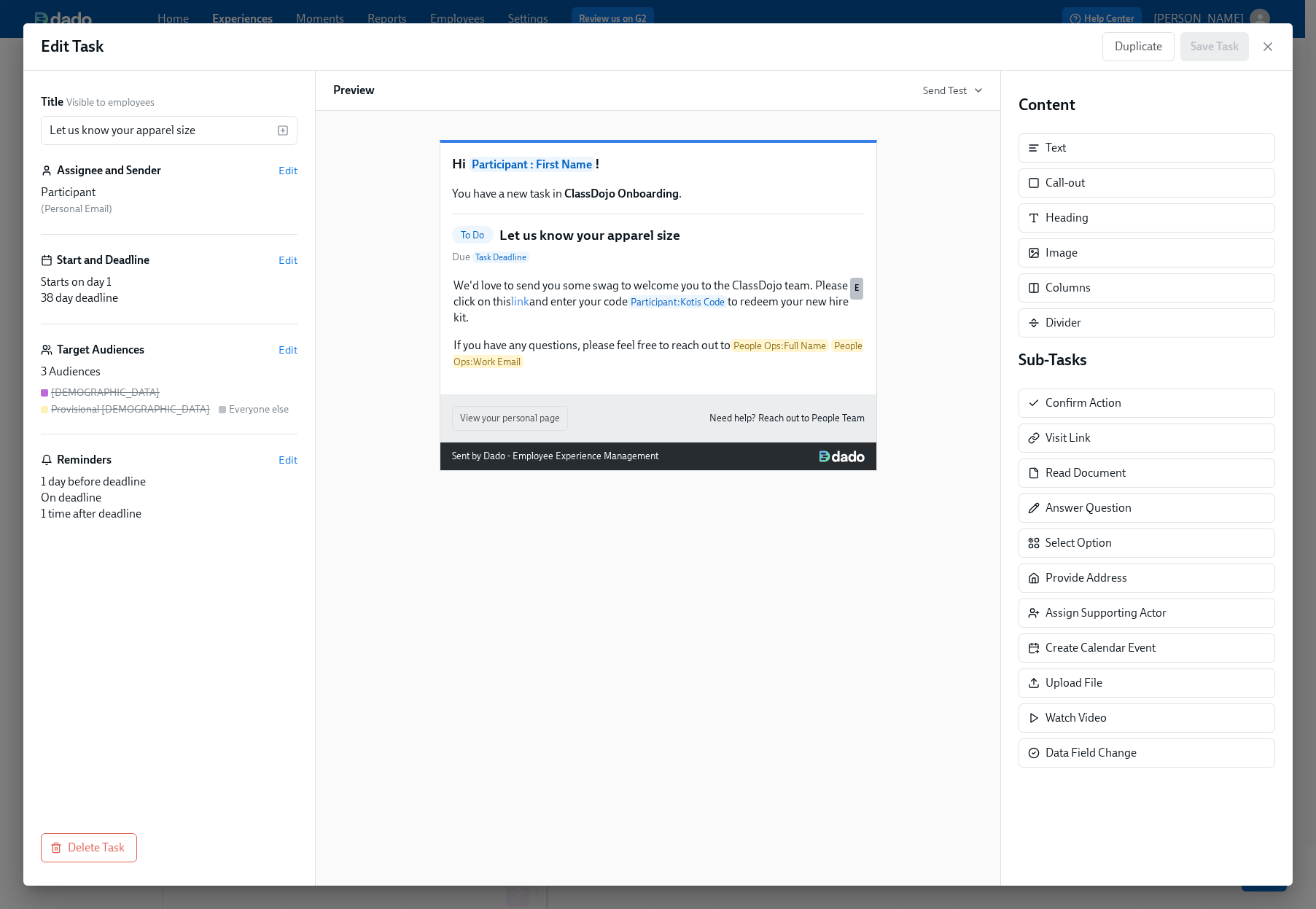
click at [588, 245] on h5 "Let us know your apparel size" at bounding box center [589, 236] width 181 height 19
drag, startPoint x: 217, startPoint y: 131, endPoint x: 0, endPoint y: 130, distance: 217.0
click at [0, 130] on div "Edit Task Duplicate Save Task Title Visible to employees Let us know your appar…" at bounding box center [658, 454] width 1316 height 909
click at [981, 605] on div "Hi Participant : First Name ! You have a new task in ClassDojo Onboarding . To …" at bounding box center [658, 498] width 687 height 775
click at [962, 92] on span "Send Test" at bounding box center [953, 91] width 60 height 15
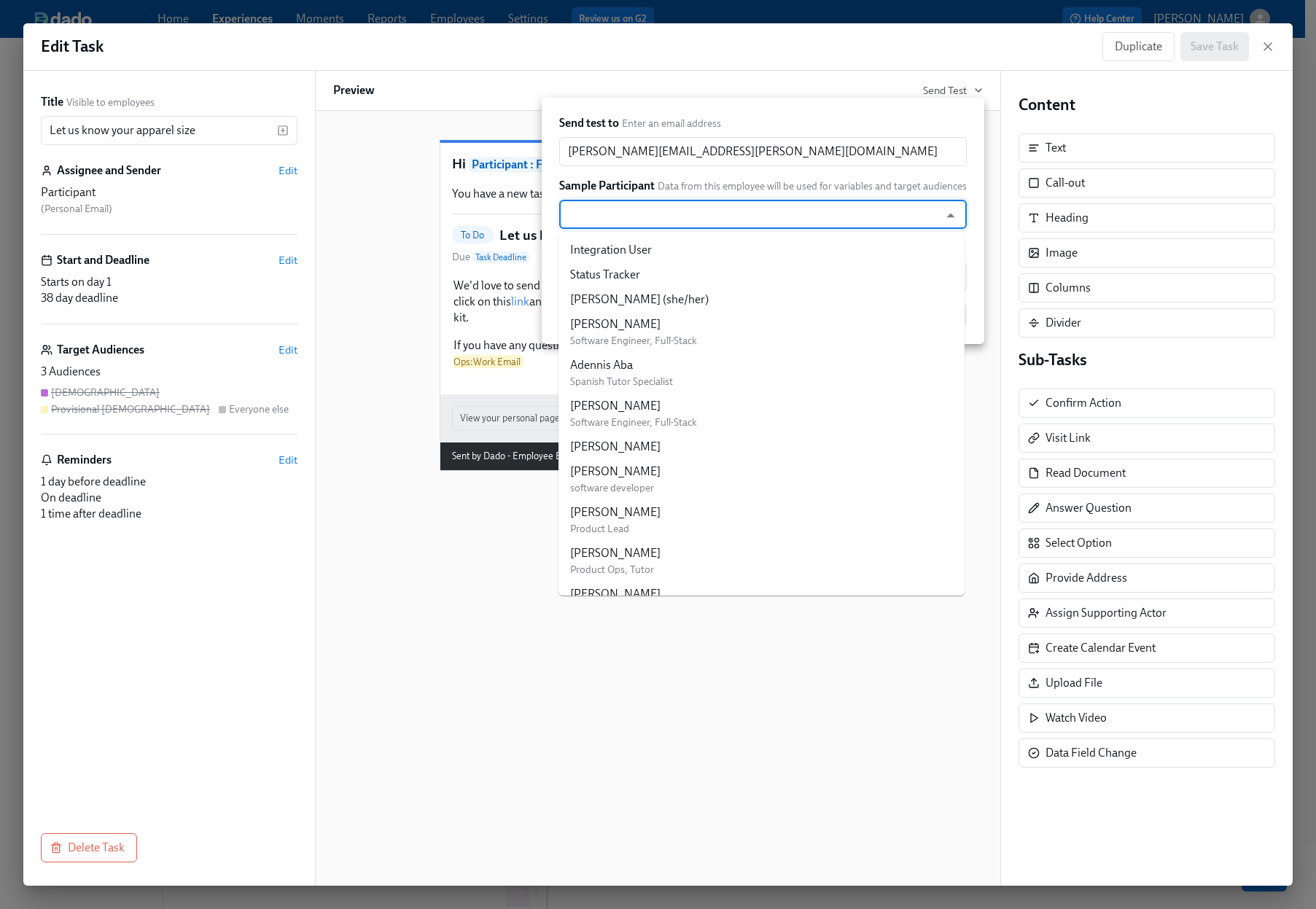
click at [739, 207] on input "text" at bounding box center [749, 214] width 366 height 29
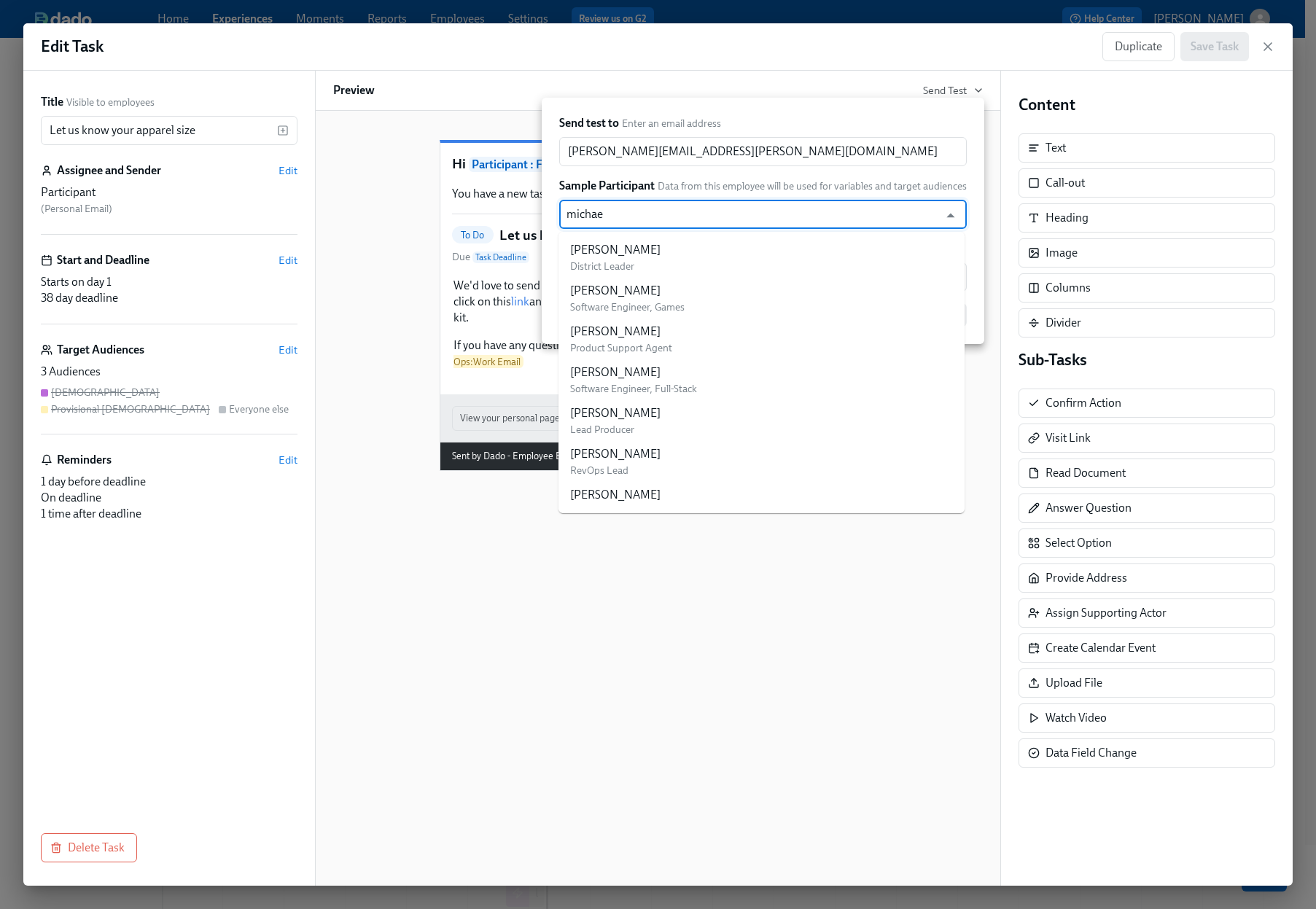
type input "michael"
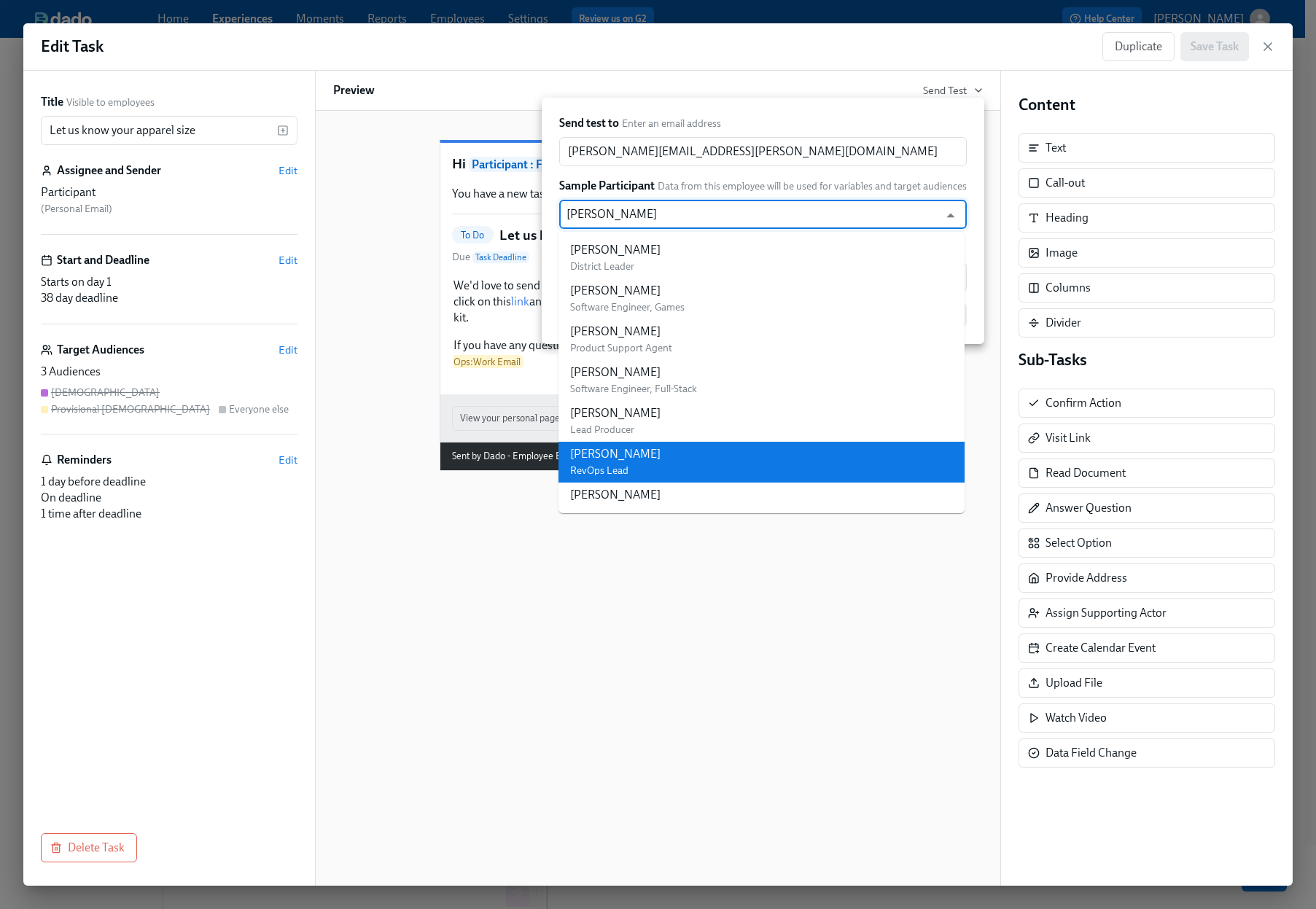
click at [647, 447] on div "[PERSON_NAME]" at bounding box center [615, 454] width 91 height 16
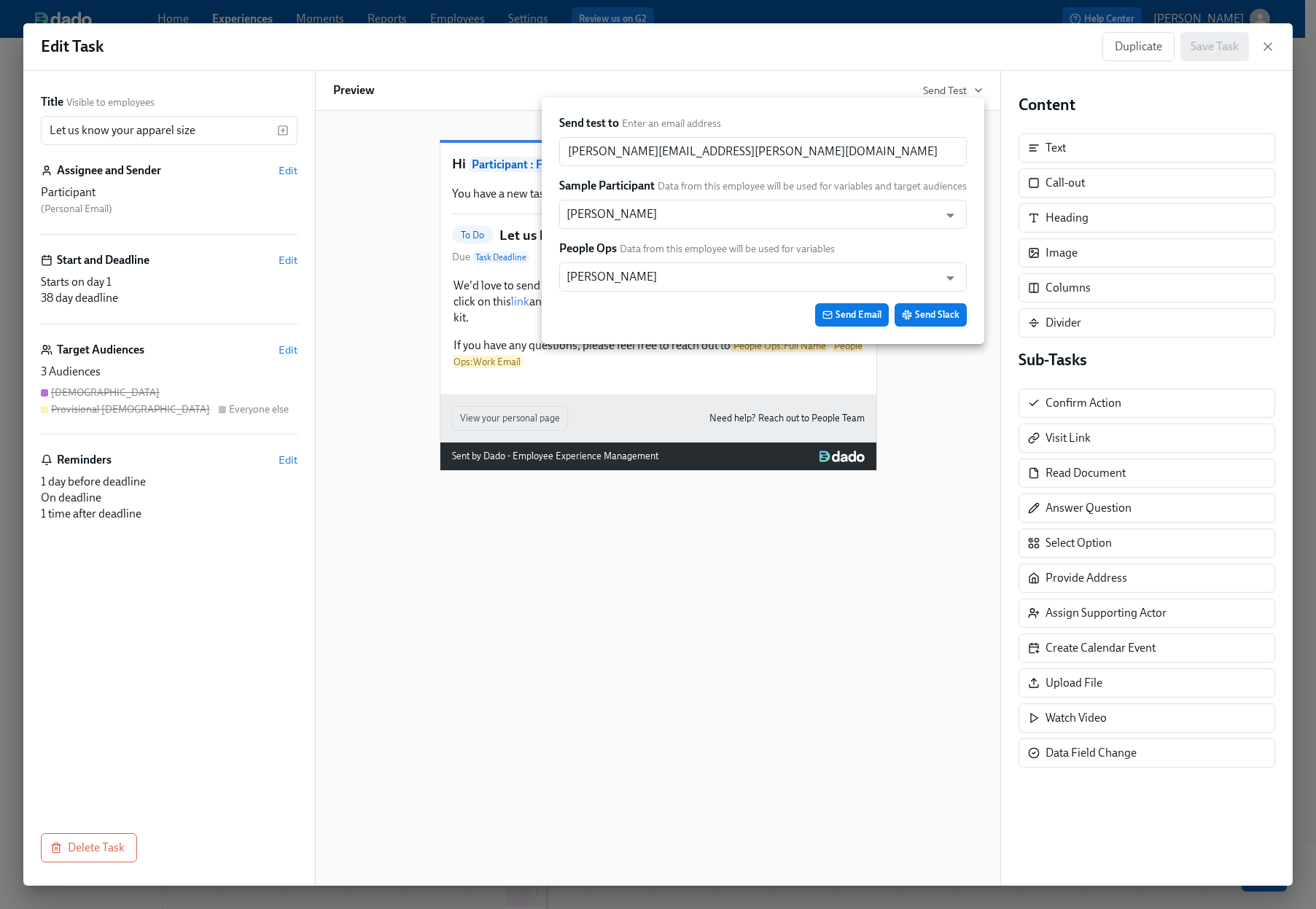
click at [719, 310] on div "Send Email Send Slack" at bounding box center [763, 314] width 408 height 23
click at [853, 313] on span "Send Email" at bounding box center [851, 315] width 59 height 15
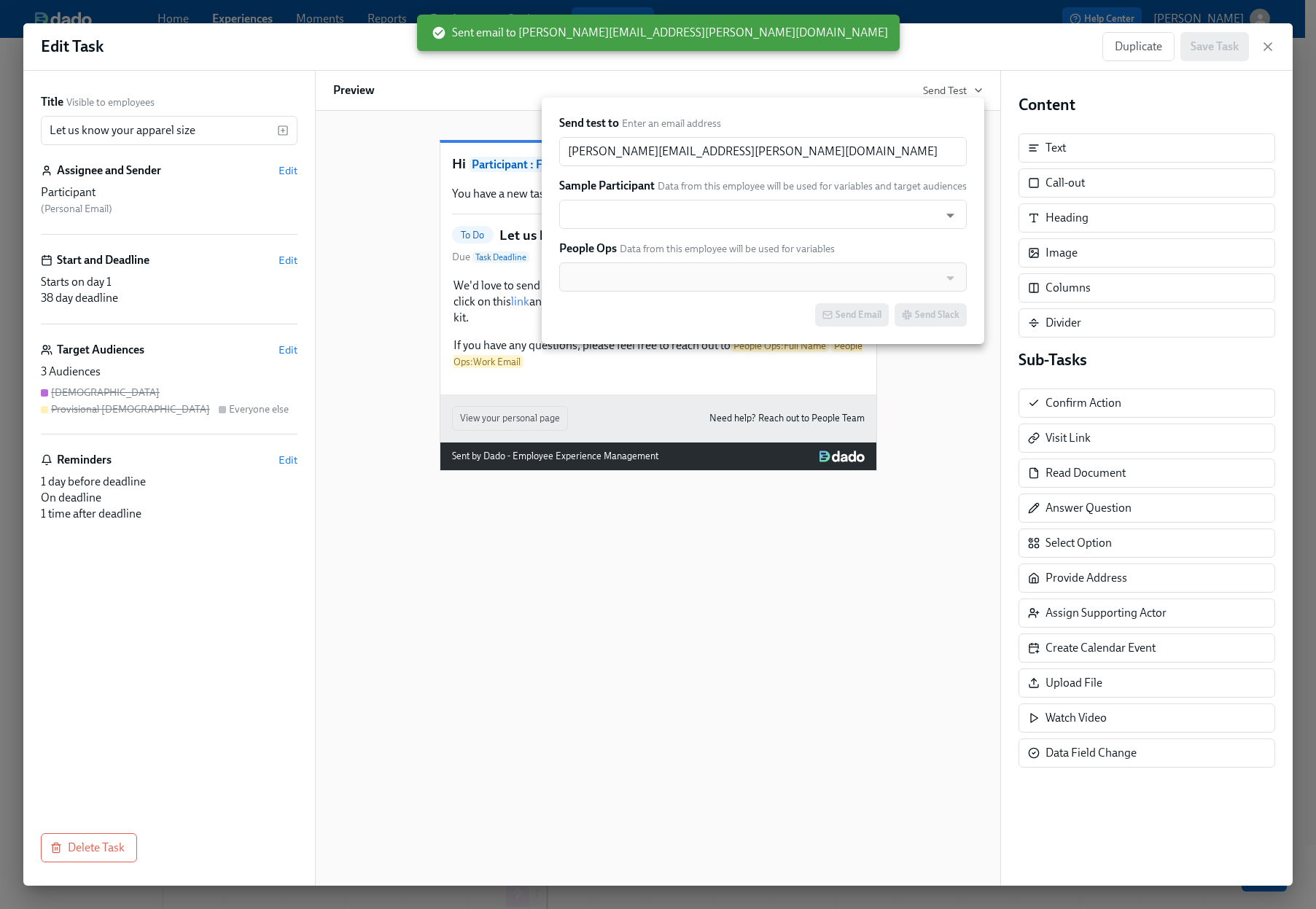
click at [1271, 50] on div at bounding box center [658, 454] width 1316 height 909
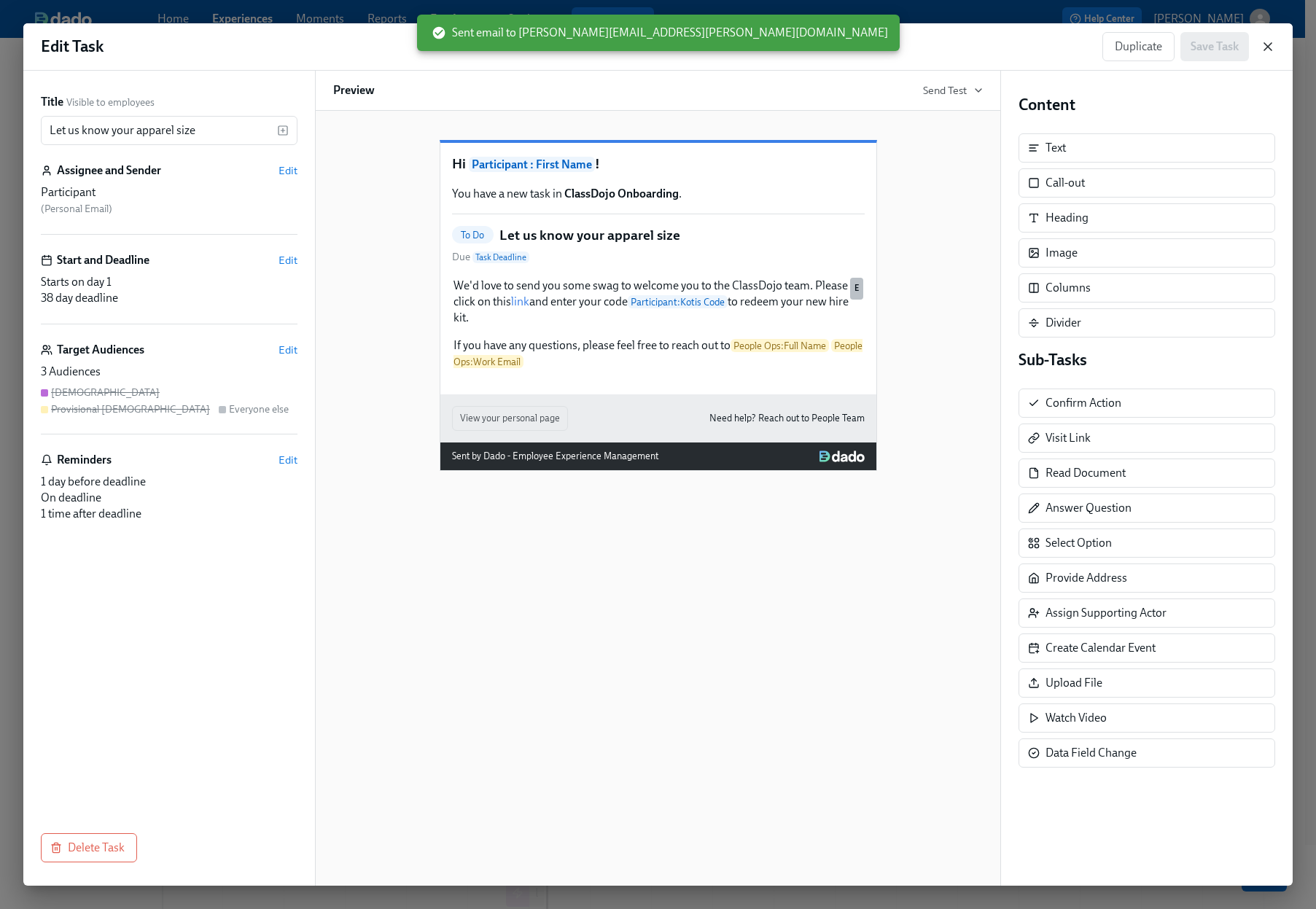
click at [1271, 44] on icon "button" at bounding box center [1268, 47] width 7 height 7
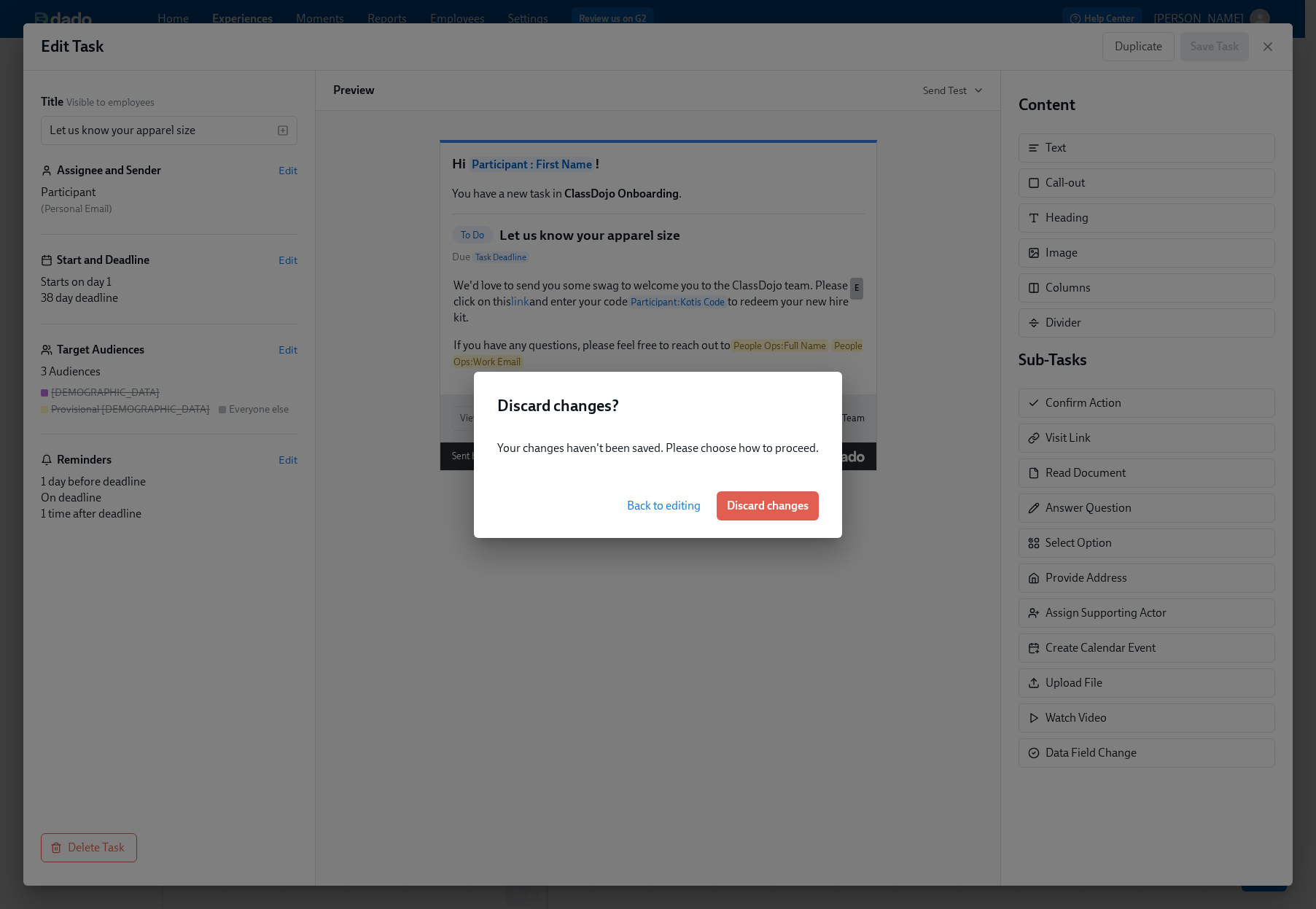
click at [653, 509] on span "Back to editing" at bounding box center [663, 506] width 74 height 15
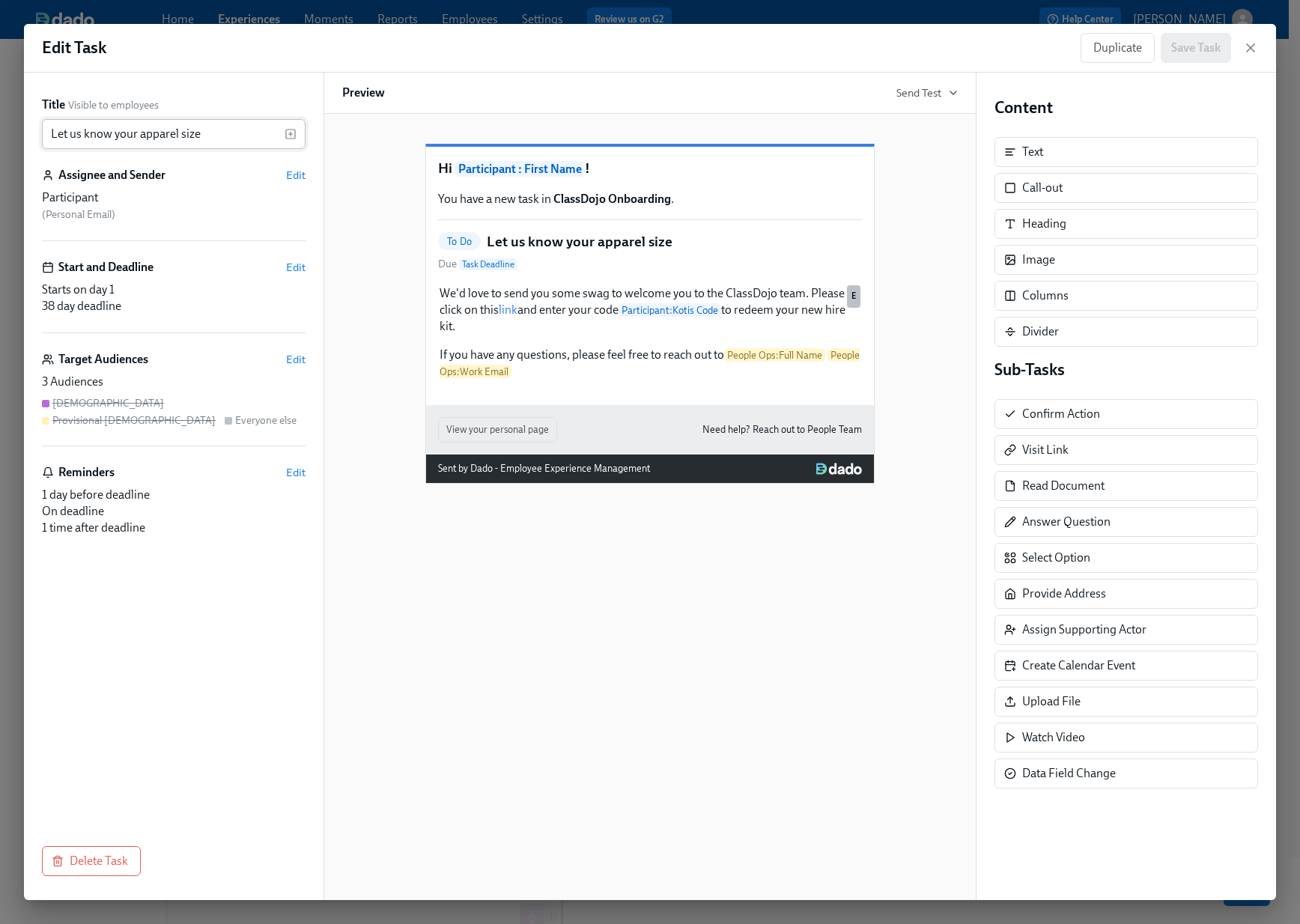
click at [212, 127] on input "Let us know your apparel size" at bounding box center [163, 134] width 243 height 30
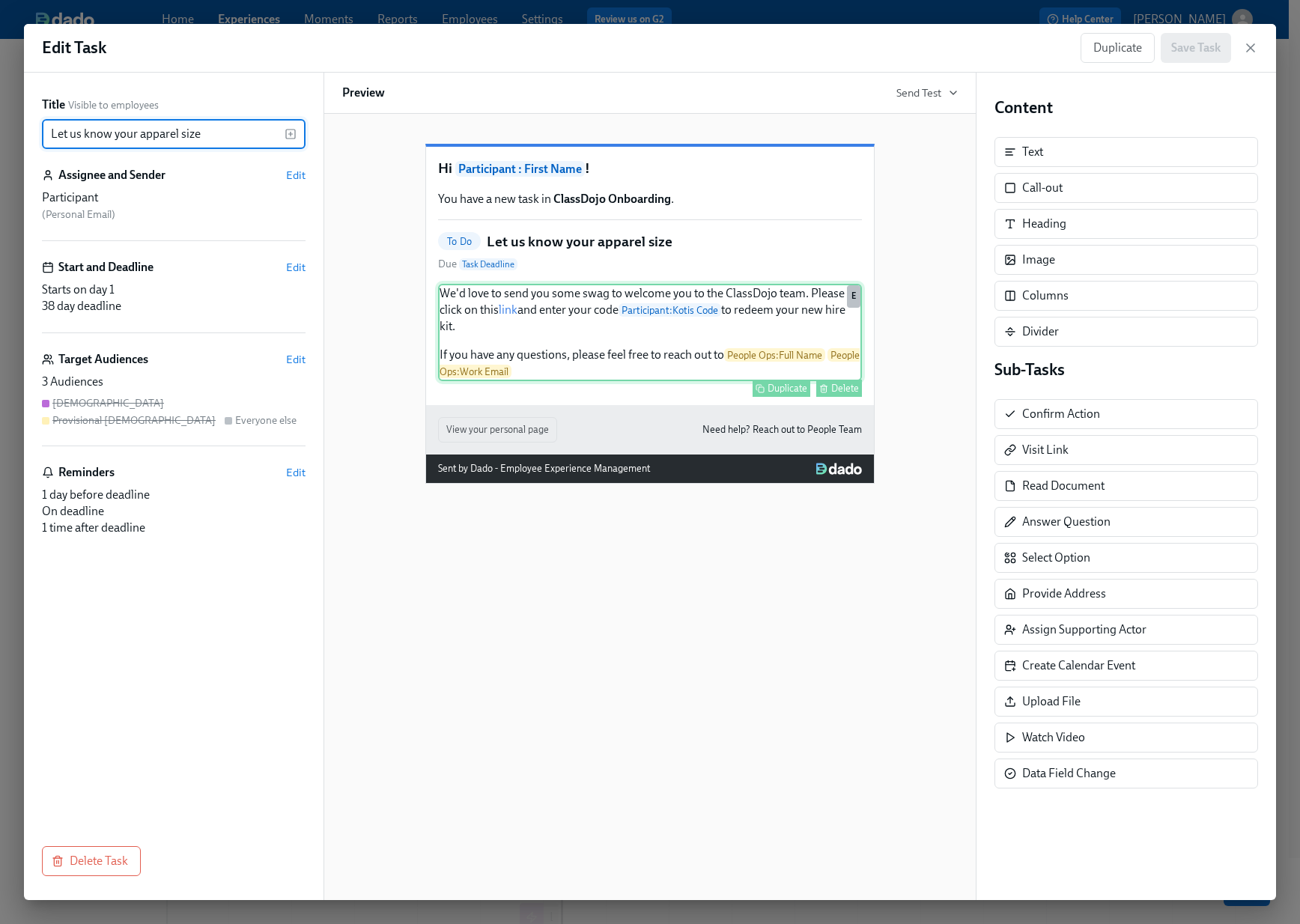
click at [467, 369] on div "We'd love to send you some swag to welcome you to the ClassDojo team. Please cl…" at bounding box center [650, 331] width 424 height 97
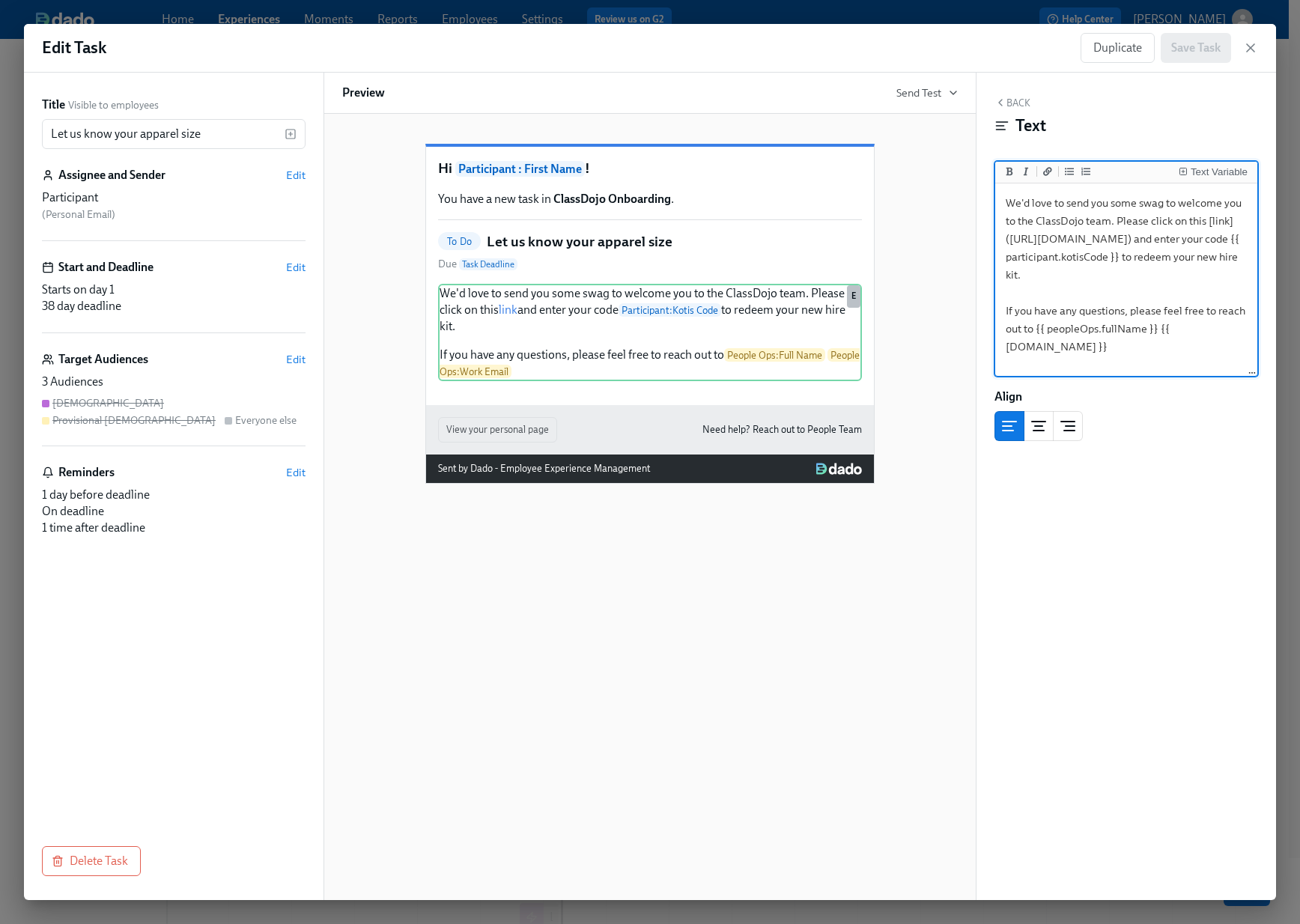
drag, startPoint x: 1120, startPoint y: 270, endPoint x: 966, endPoint y: 208, distance: 166.0
click at [966, 208] on div "Title Visible to employees Let us know your apparel size ​ Assignee and Sender …" at bounding box center [650, 486] width 1252 height 827
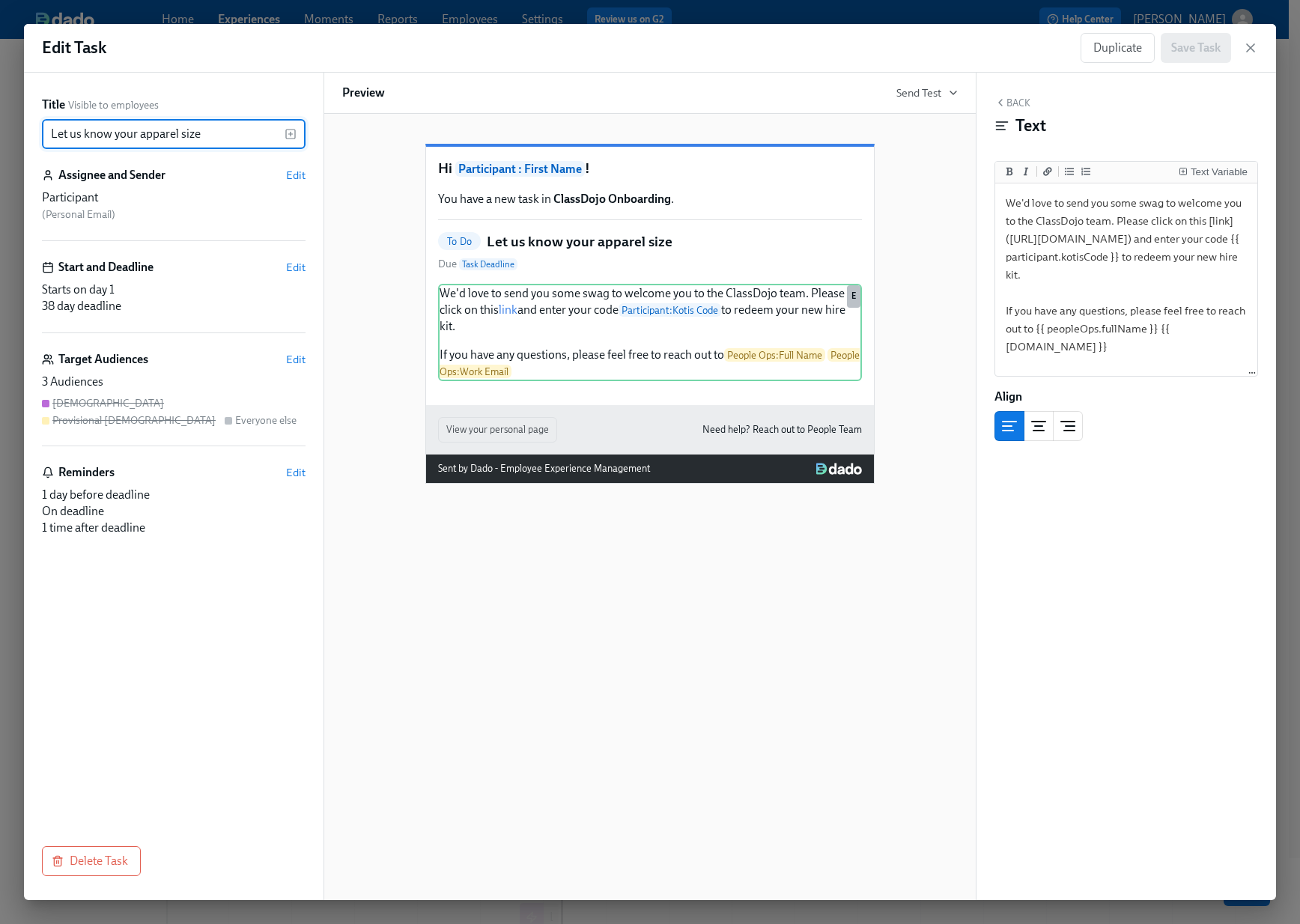
drag, startPoint x: 217, startPoint y: 134, endPoint x: 33, endPoint y: 138, distance: 184.0
click at [33, 138] on div "Title Visible to employees Let us know your apparel size ​ Assignee and Sender …" at bounding box center [174, 486] width 300 height 827
paste input "Redeem Your New Hire Welcome Kit"
type input "Redeem Your New Hire Welcome Kit"
click at [1004, 634] on div "Back Text Text Variable We'd love to send you some swag to welcome you to the C…" at bounding box center [1126, 486] width 300 height 827
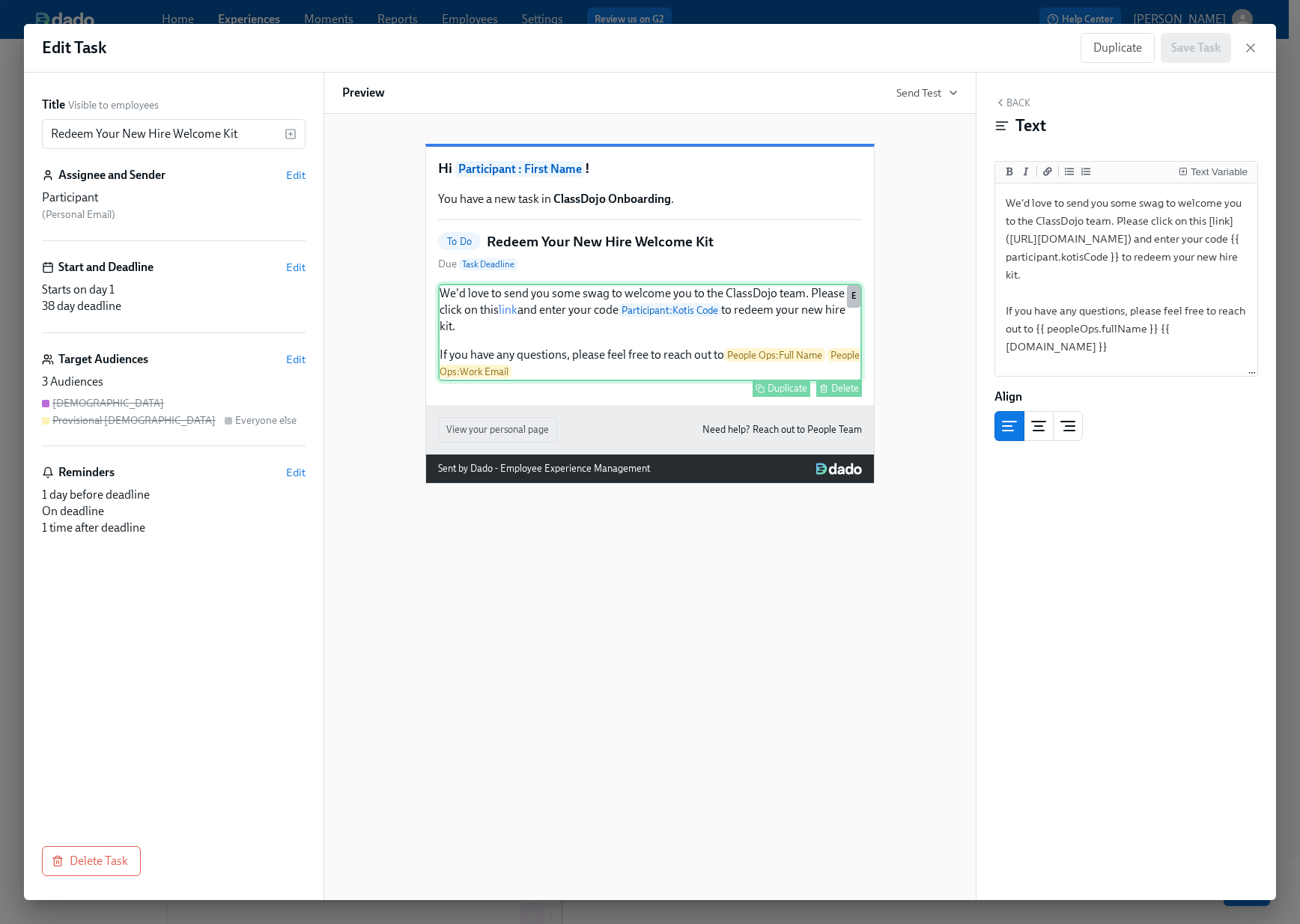
click at [594, 381] on div "We'd love to send you some swag to welcome you to the ClassDojo team. Please cl…" at bounding box center [650, 331] width 424 height 97
click at [1172, 484] on div "Back Text Text Variable We'd love to send you some swag to welcome you to the C…" at bounding box center [1126, 486] width 300 height 827
click at [196, 749] on div "Title Visible to employees Redeem Your New Hire Welcome Kit ​ Assignee and Send…" at bounding box center [174, 453] width 263 height 714
click at [1011, 104] on button "Back" at bounding box center [1012, 103] width 36 height 12
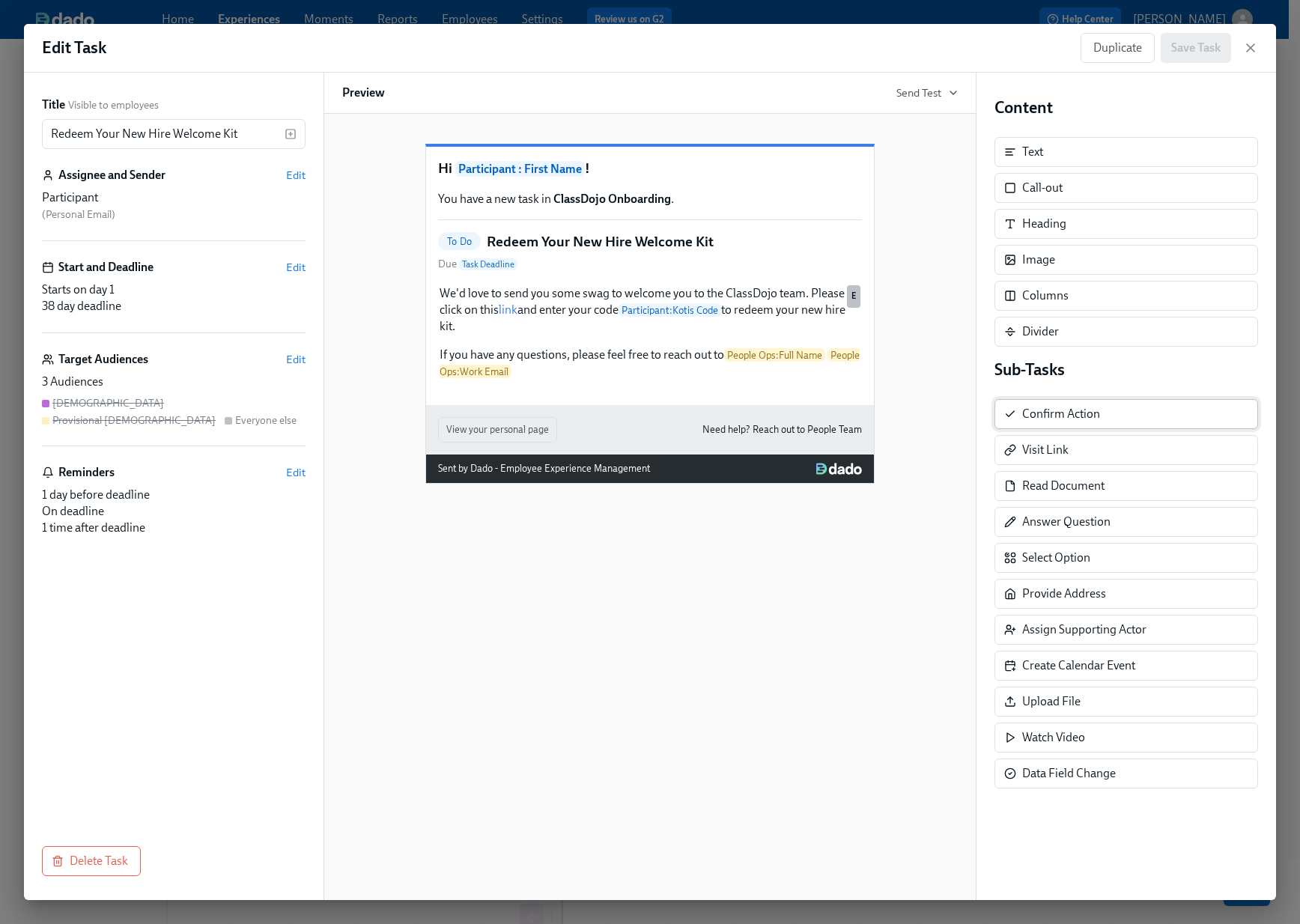
click at [1070, 416] on div "Confirm Action" at bounding box center [1061, 413] width 78 height 16
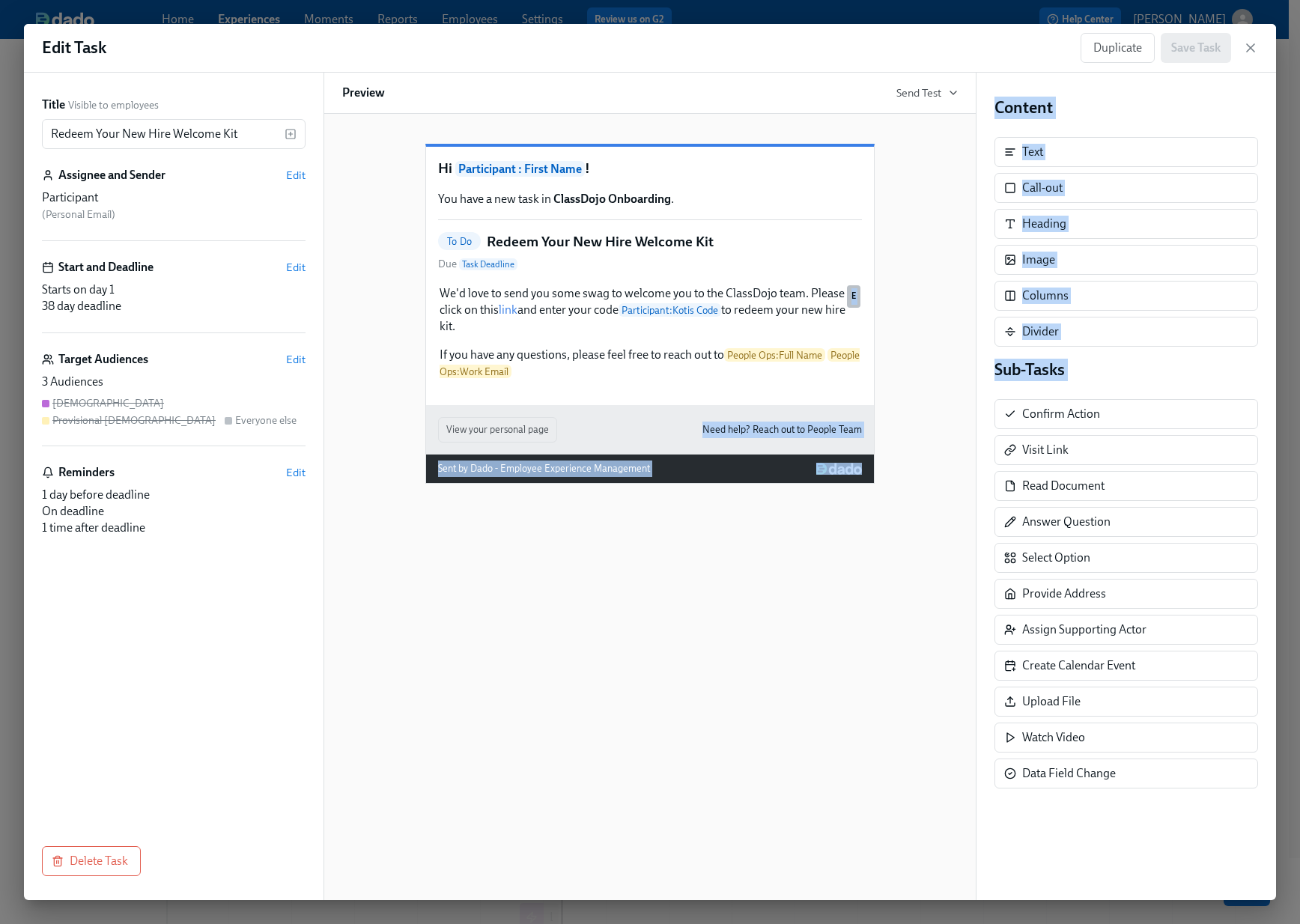
drag, startPoint x: 814, startPoint y: 474, endPoint x: 886, endPoint y: 436, distance: 81.4
click at [515, 453] on div "Title Visible to employees Redeem Your New Hire Welcome Kit ​ Assignee and Send…" at bounding box center [650, 486] width 1252 height 827
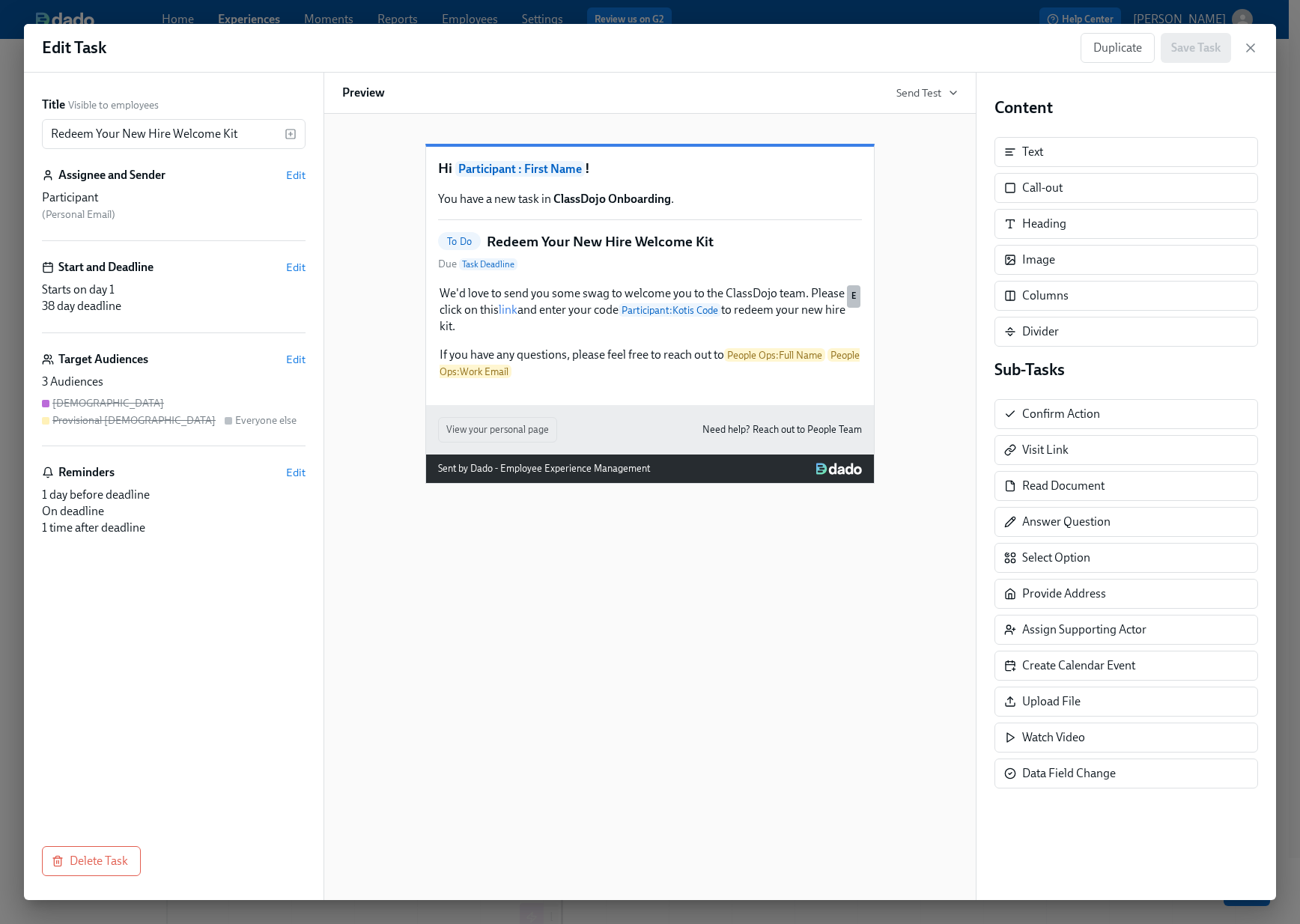
click at [1193, 372] on h4 "Sub-Tasks" at bounding box center [1126, 369] width 263 height 22
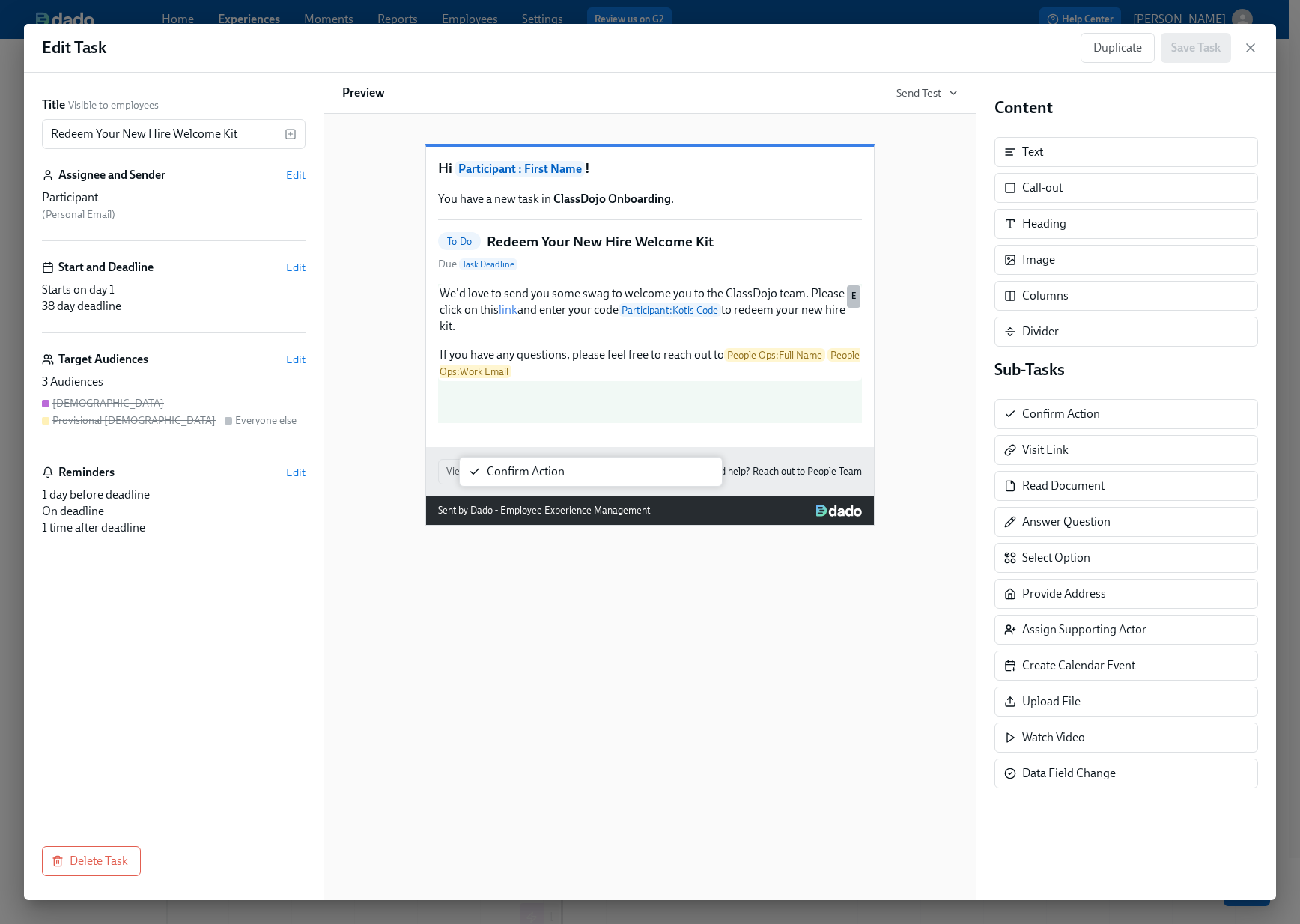
drag, startPoint x: 966, startPoint y: 432, endPoint x: 559, endPoint y: 468, distance: 408.6
click at [559, 468] on div "Title Visible to employees Redeem Your New Hire Welcome Kit ​ Assignee and Send…" at bounding box center [650, 486] width 1252 height 827
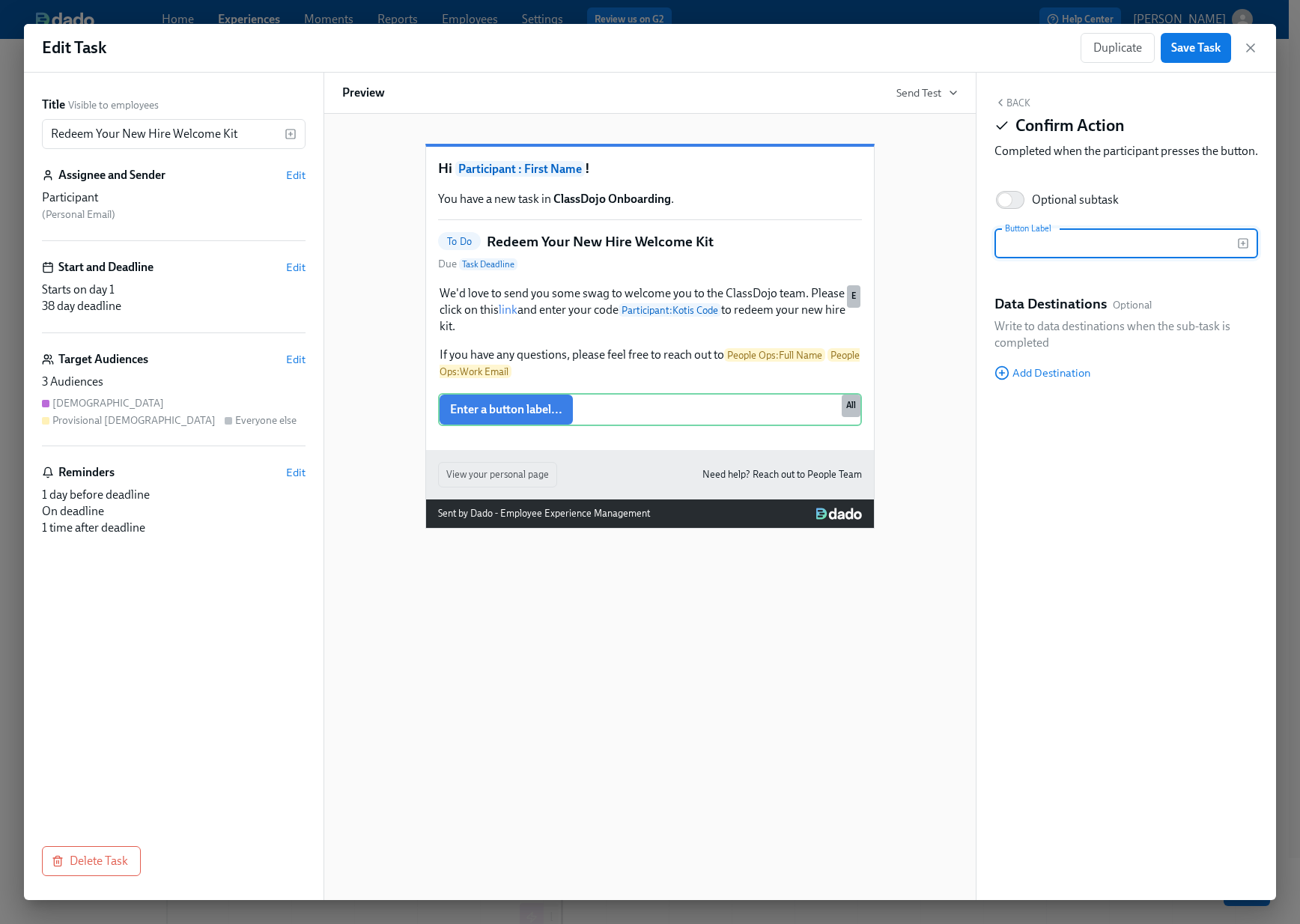
click at [1121, 258] on input "text" at bounding box center [1116, 243] width 243 height 30
type input "Done!"
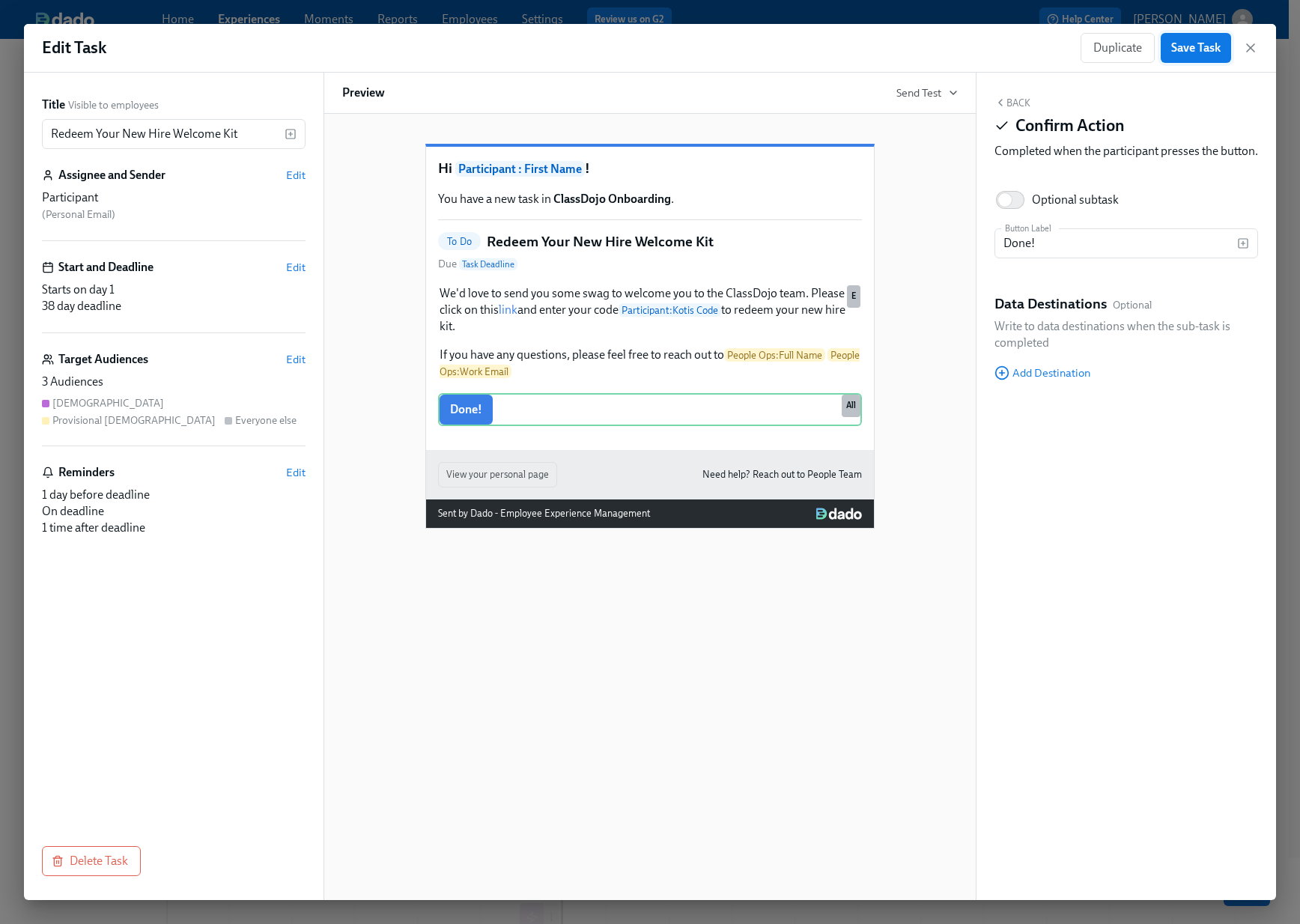
click at [1201, 52] on span "Save Task" at bounding box center [1195, 48] width 49 height 15
drag, startPoint x: 1257, startPoint y: 46, endPoint x: 1190, endPoint y: 31, distance: 68.7
click at [1257, 46] on icon "button" at bounding box center [1251, 48] width 15 height 15
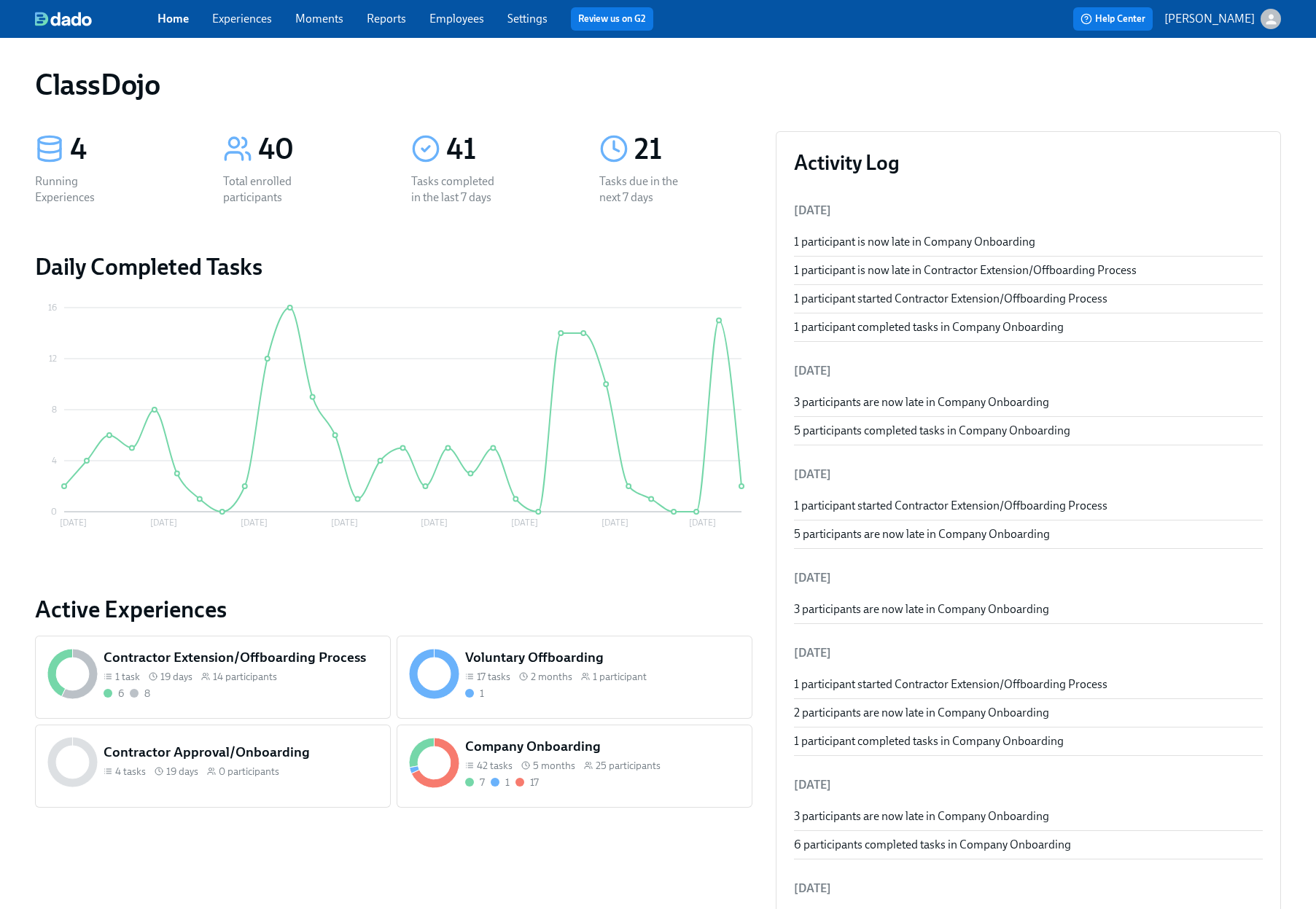
click at [585, 771] on div "25 participants" at bounding box center [622, 765] width 77 height 14
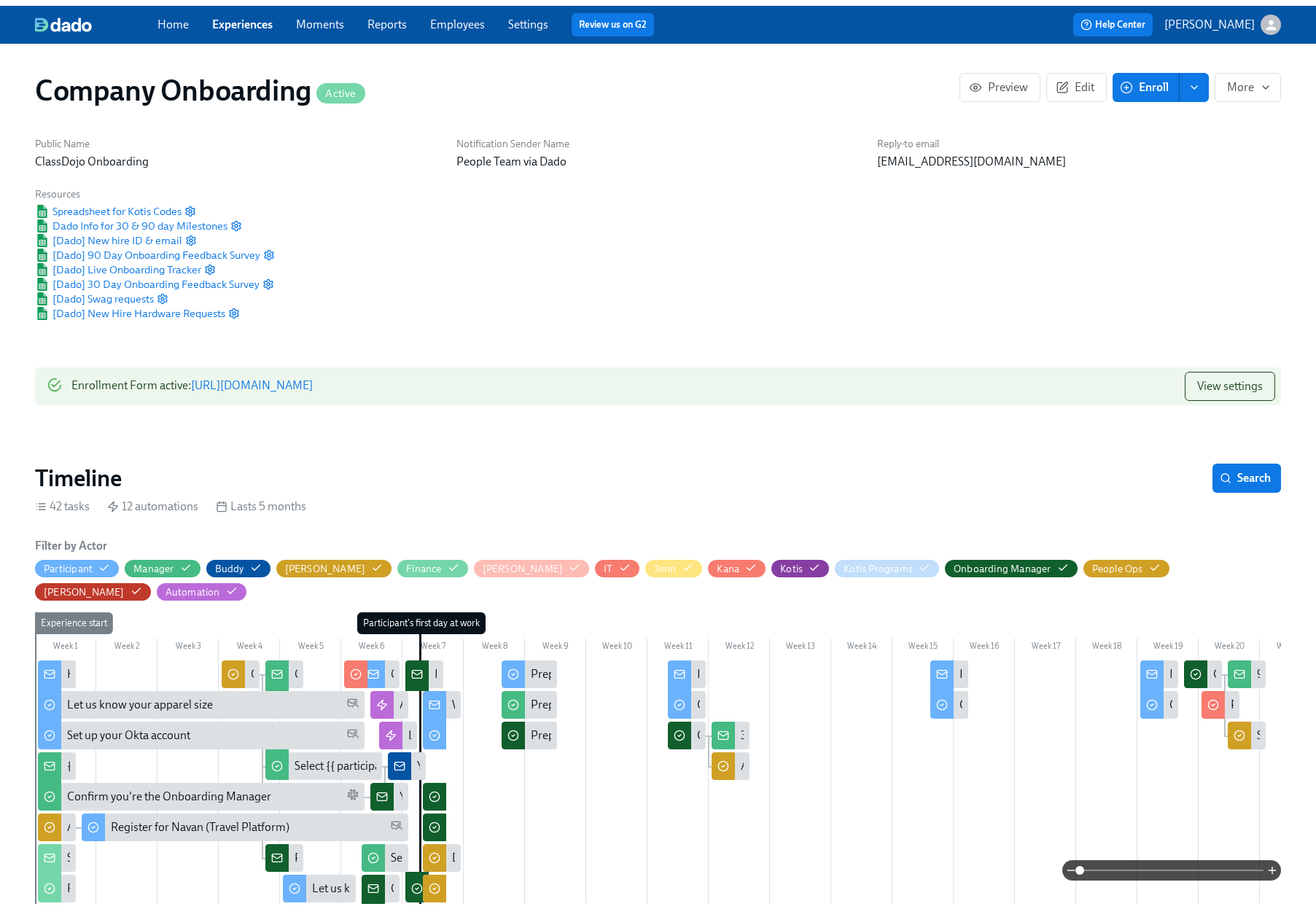
scroll to position [0, 23033]
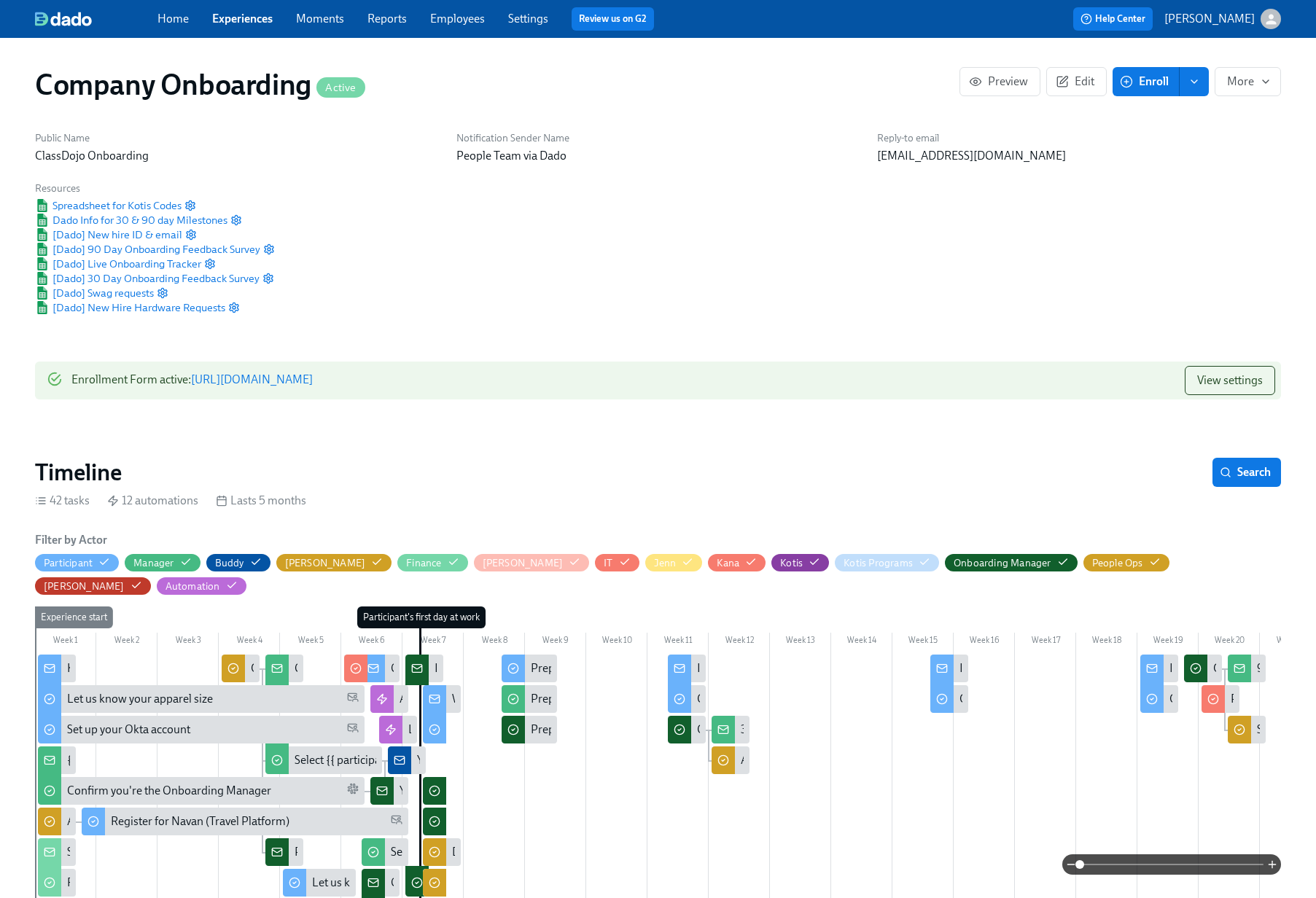
click at [465, 25] on span "Employees" at bounding box center [457, 19] width 54 height 16
click at [444, 22] on link "Employees" at bounding box center [457, 18] width 54 height 14
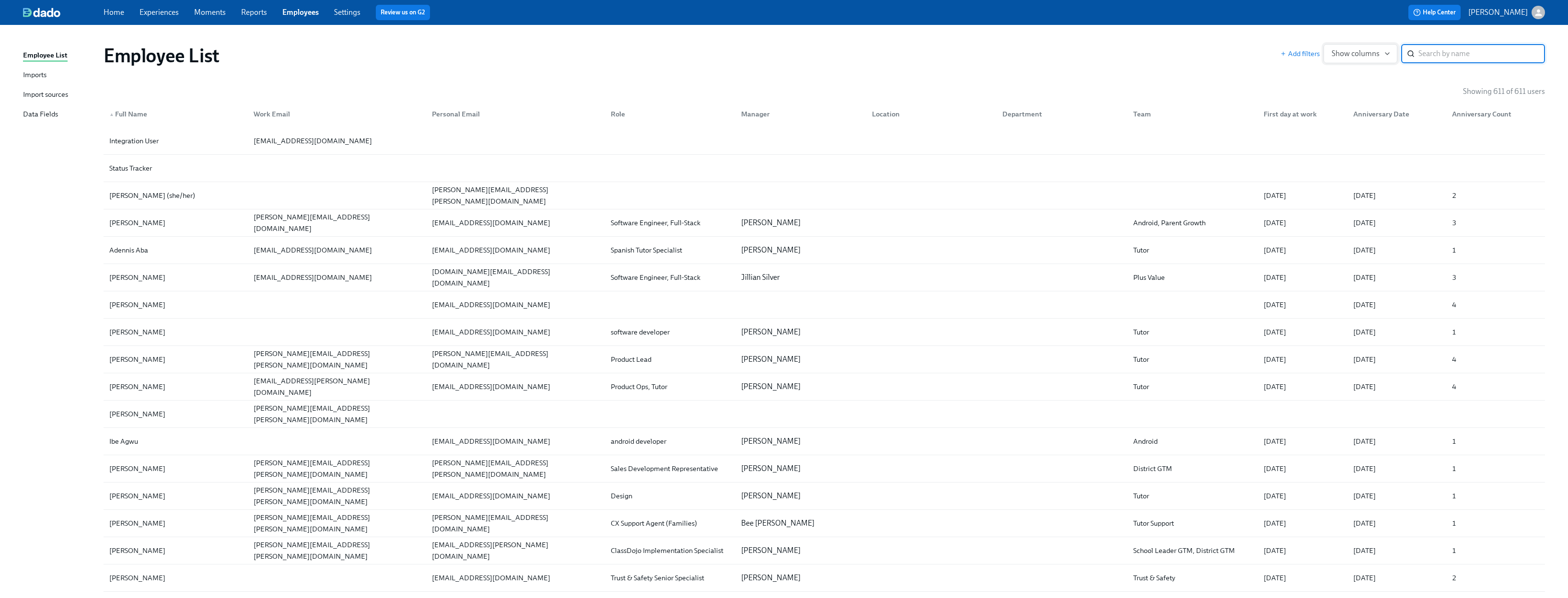
click at [872, 60] on button "Show columns" at bounding box center [1360, 53] width 74 height 19
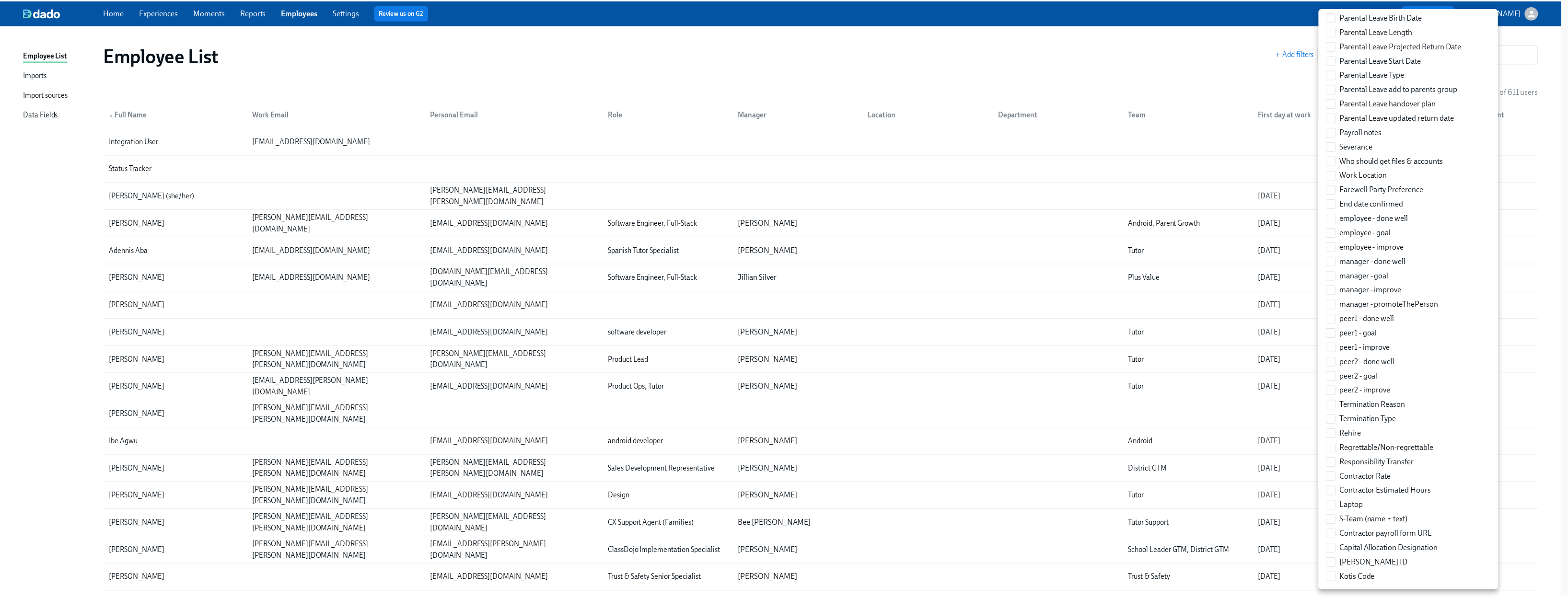
scroll to position [1351, 0]
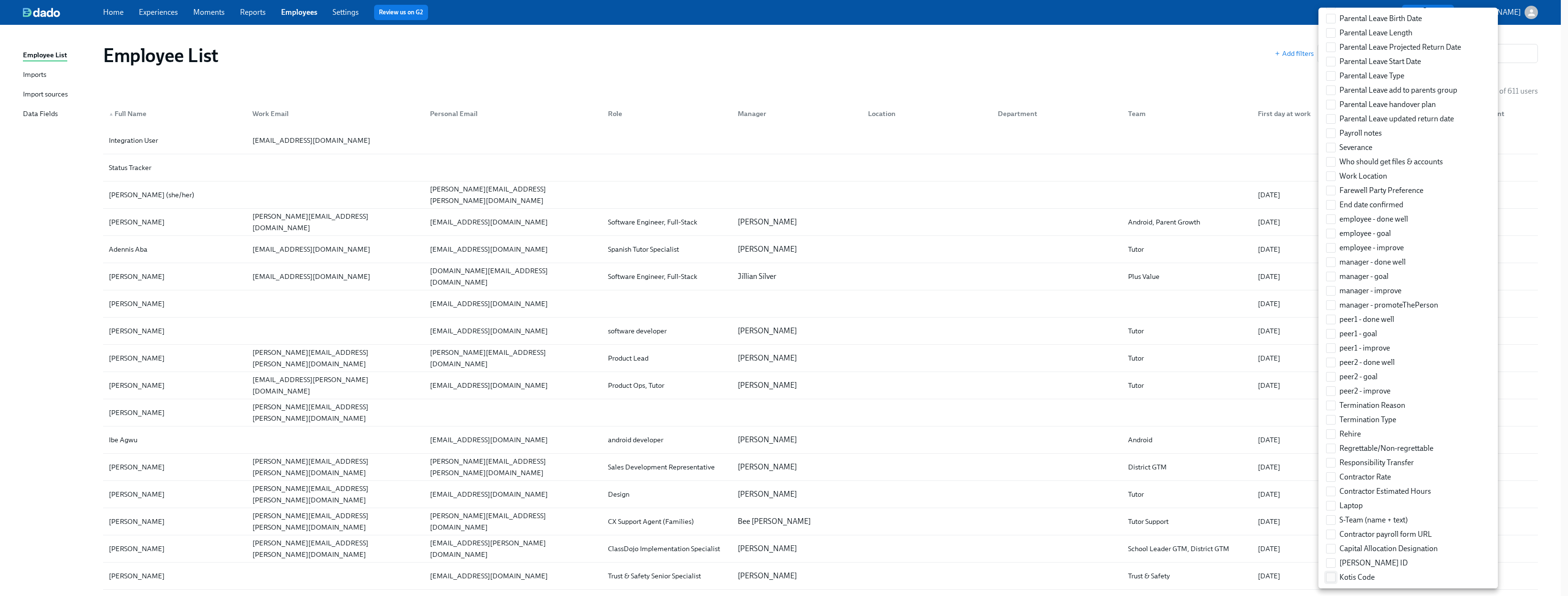
click at [868, 579] on input "Kotis Code" at bounding box center [1331, 577] width 9 height 9
checkbox input "true"
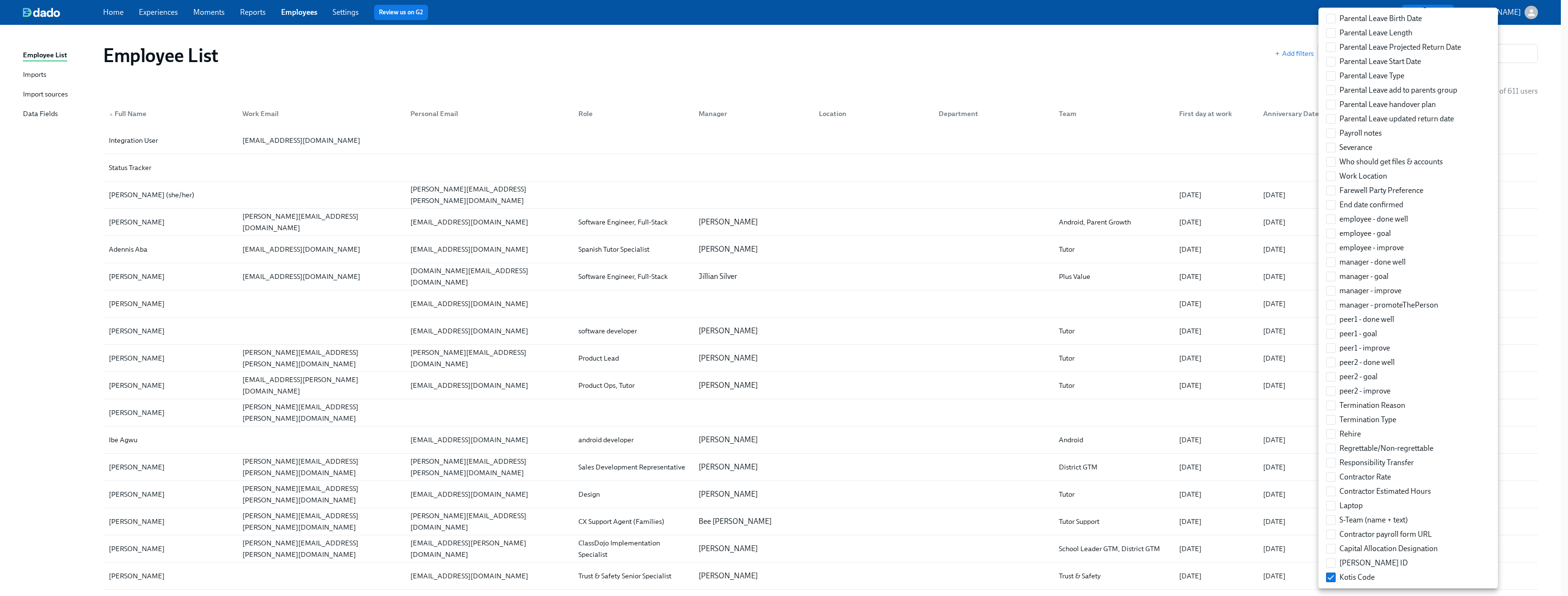
click at [868, 68] on div at bounding box center [784, 298] width 1568 height 596
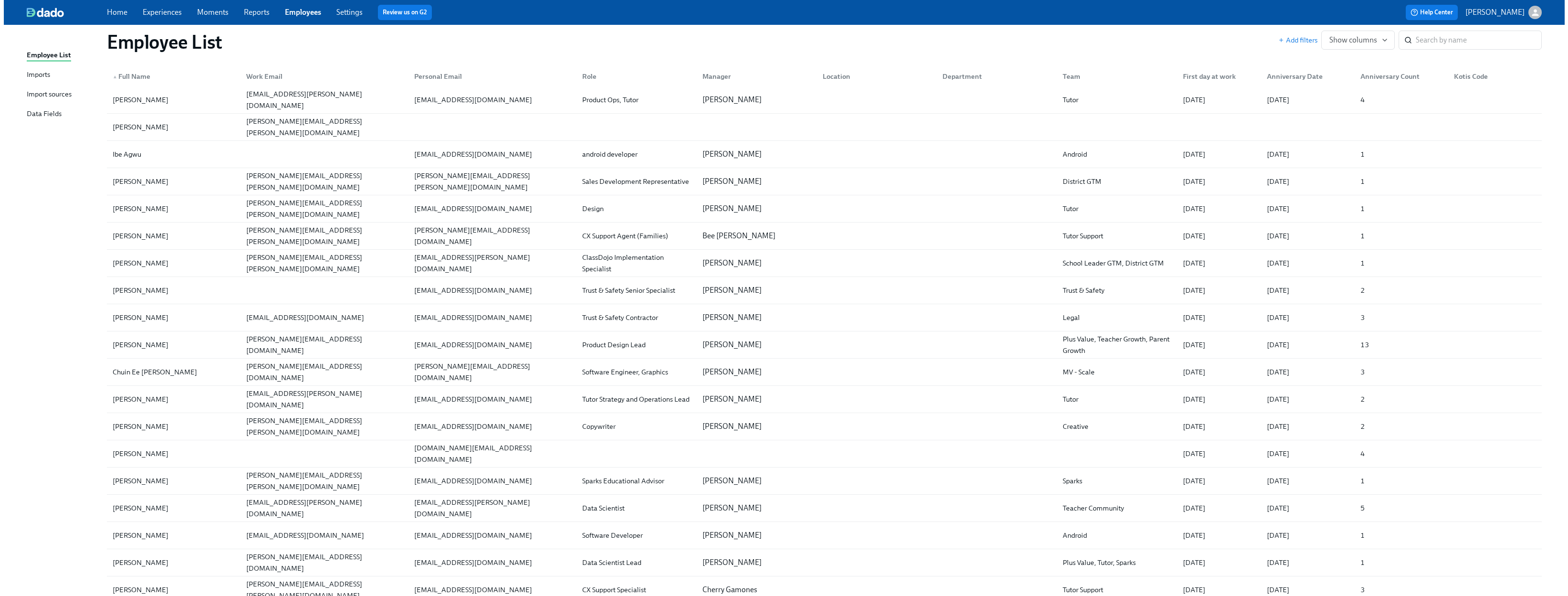
scroll to position [0, 0]
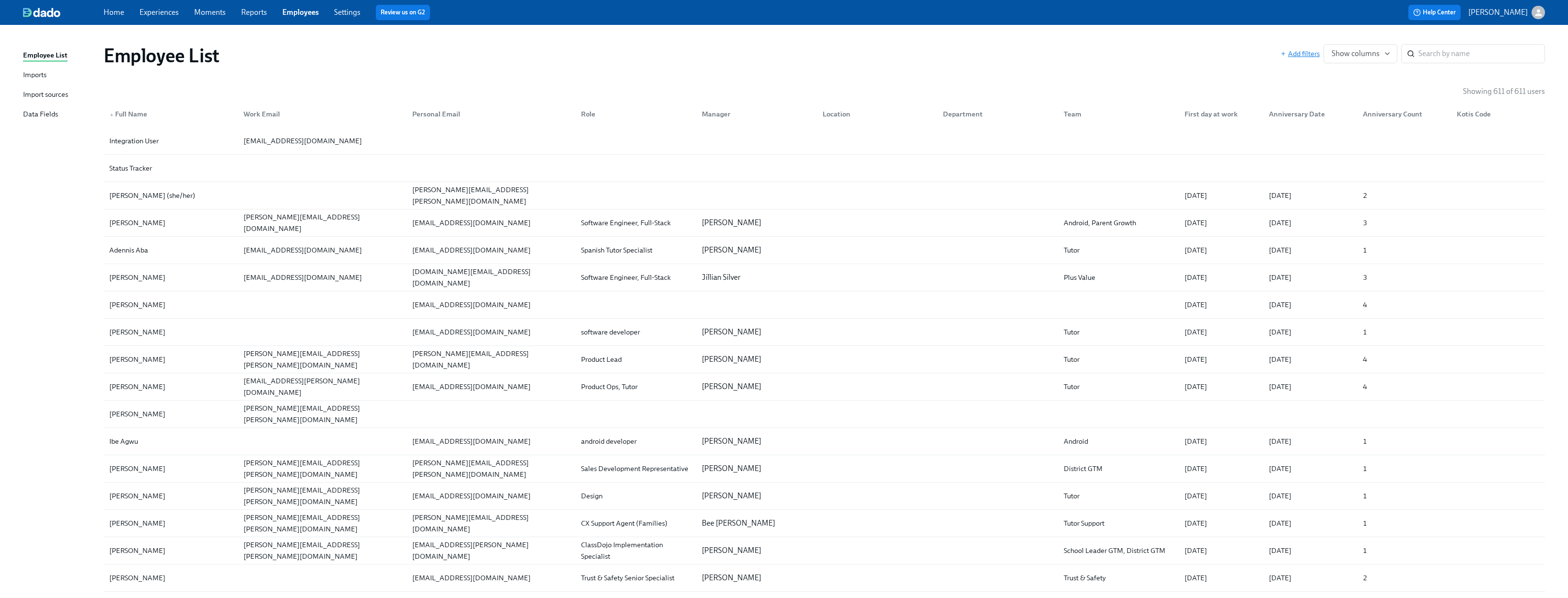
click at [872, 55] on span "Add filters" at bounding box center [1300, 54] width 39 height 10
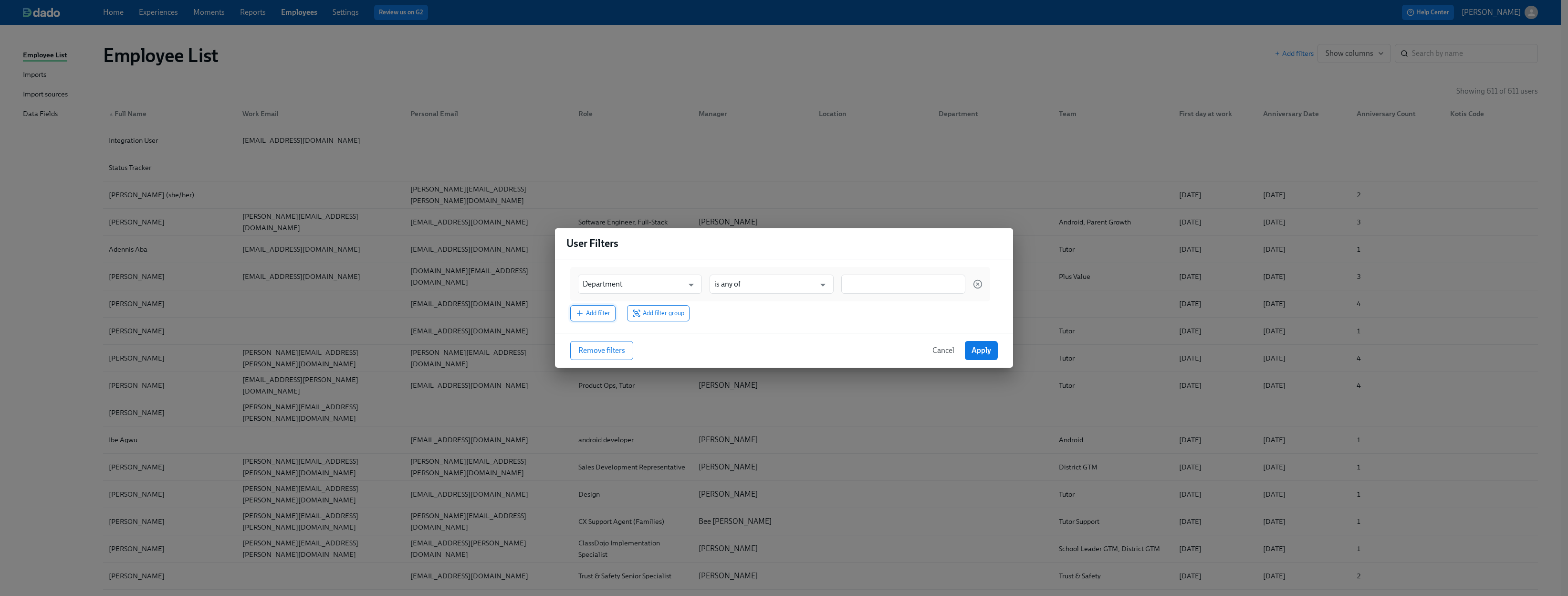
click at [592, 313] on span "Add filter" at bounding box center [593, 314] width 35 height 10
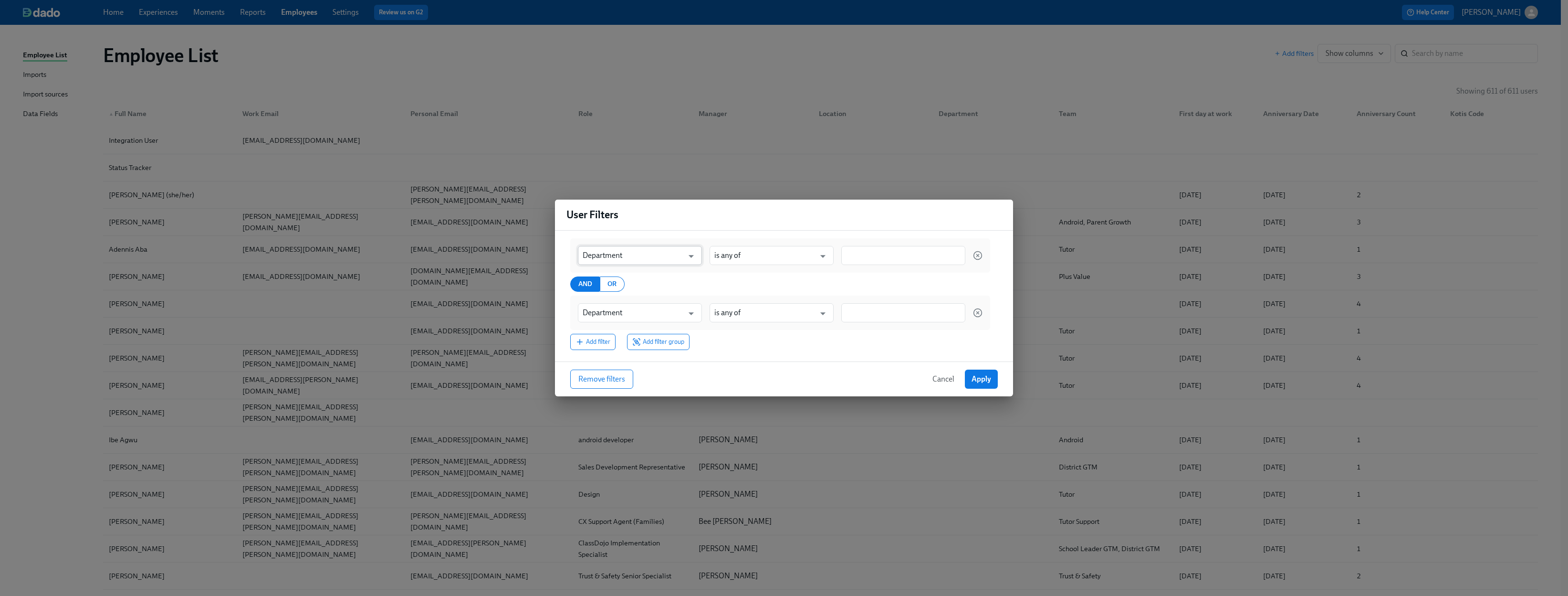
click at [643, 254] on input "Department" at bounding box center [633, 255] width 100 height 19
click at [645, 281] on li "Kotis Code" at bounding box center [640, 279] width 124 height 17
click at [821, 250] on icon "Open" at bounding box center [823, 256] width 13 height 13
type input "Kotis Code"
click at [868, 282] on div "AND OR" at bounding box center [781, 284] width 420 height 15
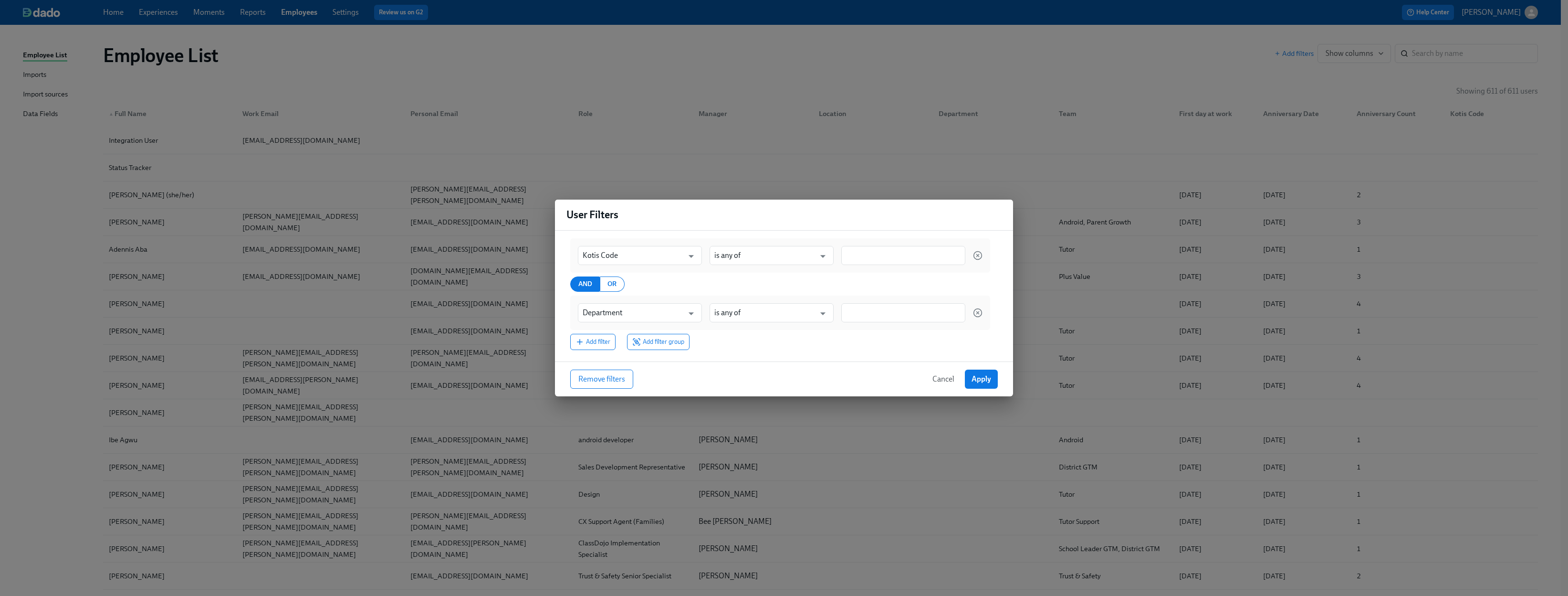
click at [868, 377] on span "Cancel" at bounding box center [943, 379] width 22 height 10
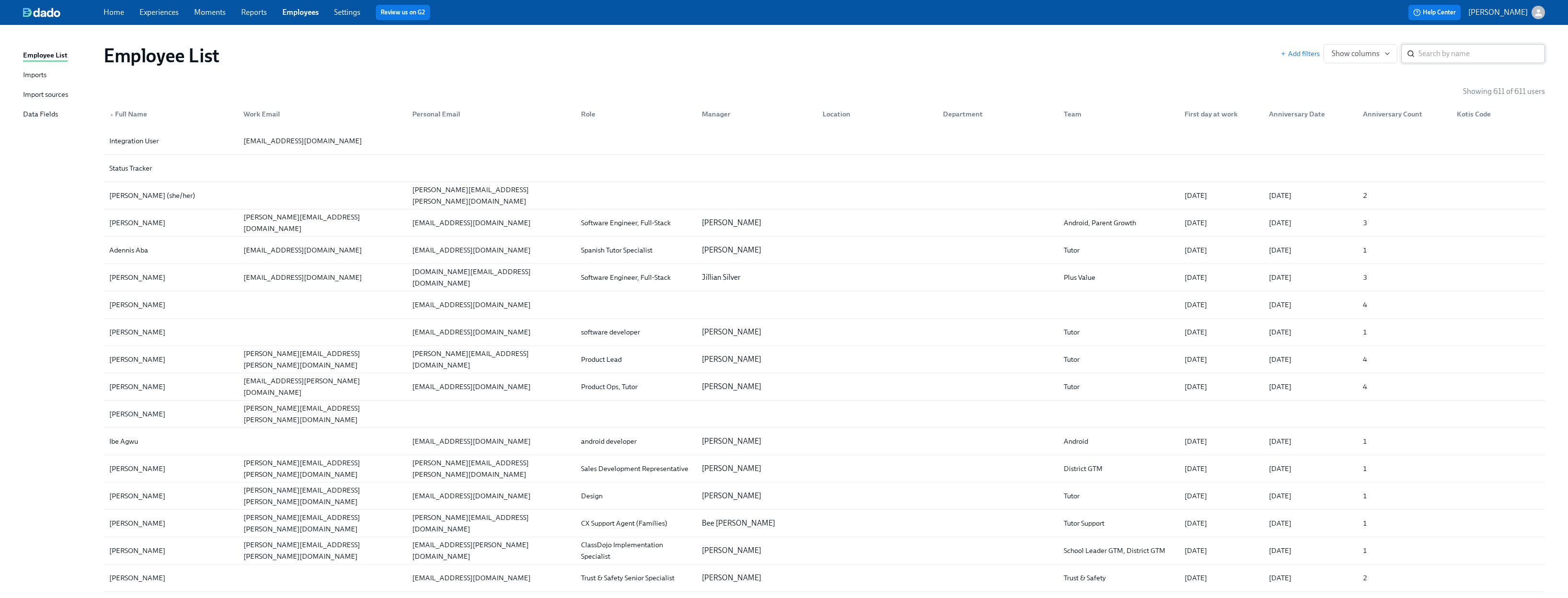
click at [872, 52] on input "search" at bounding box center [1482, 53] width 127 height 19
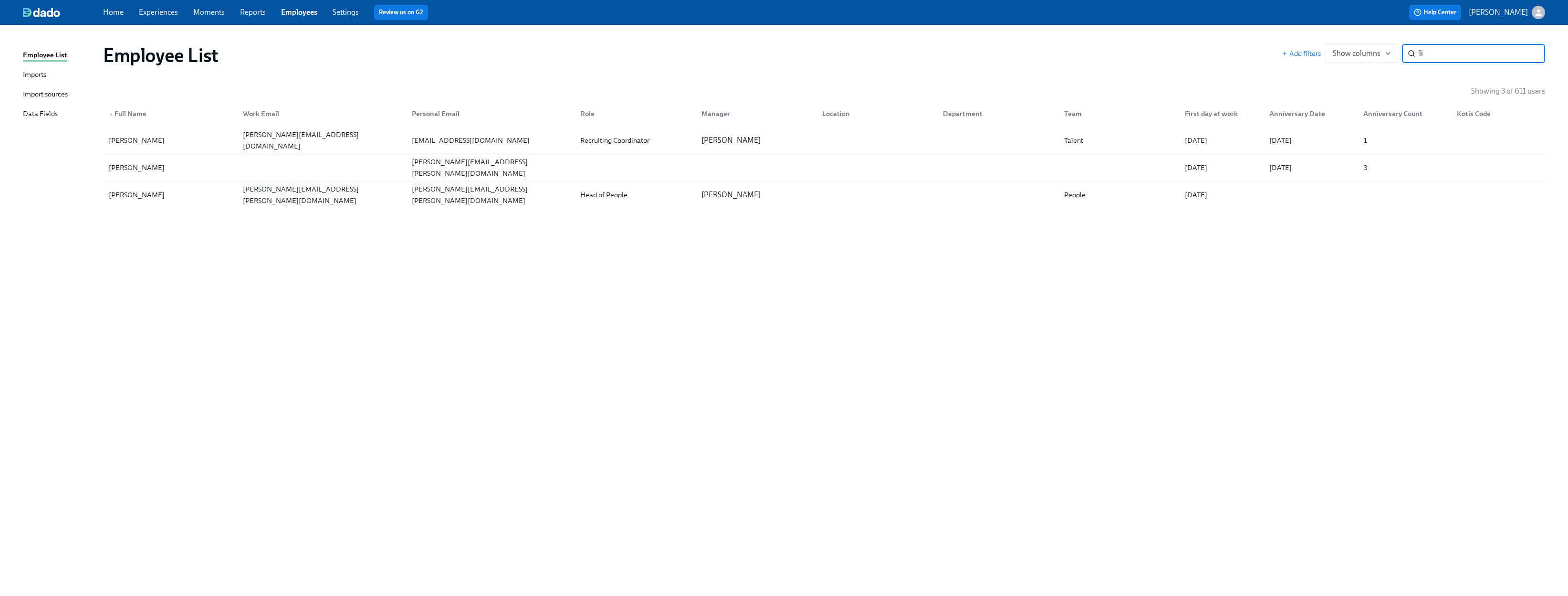
type input "l"
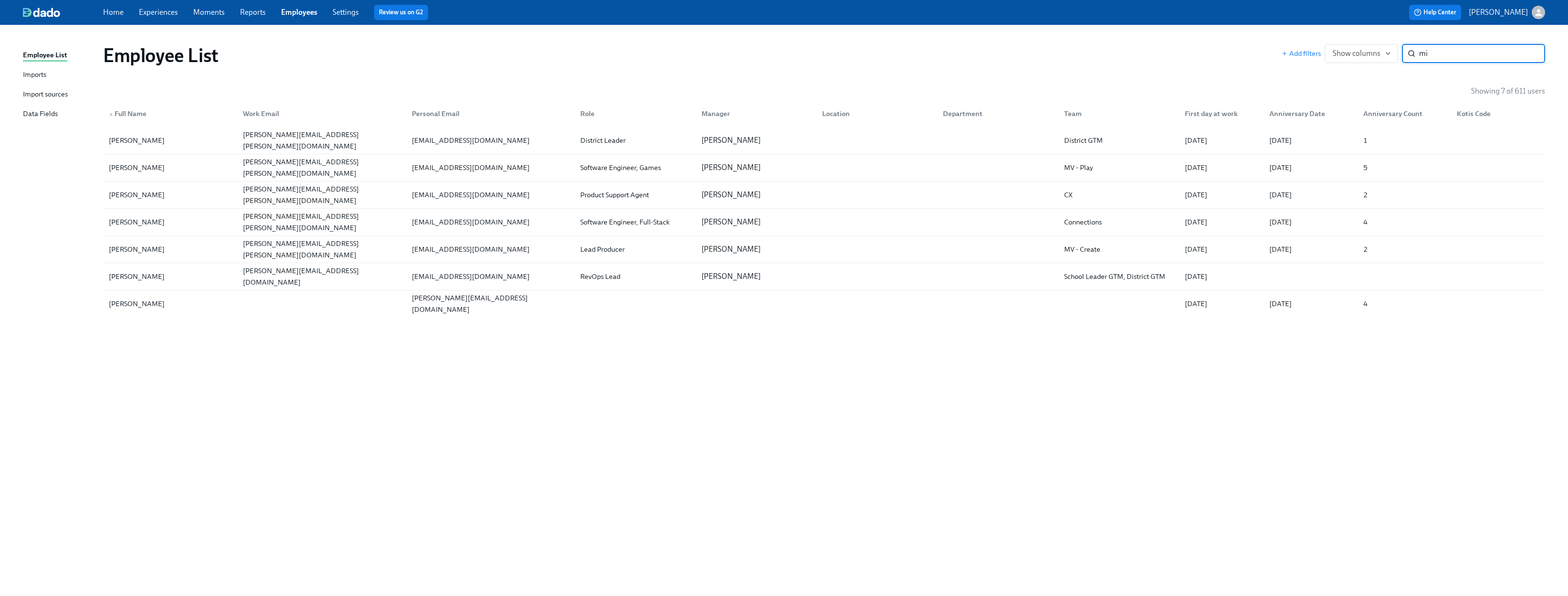
type input "m"
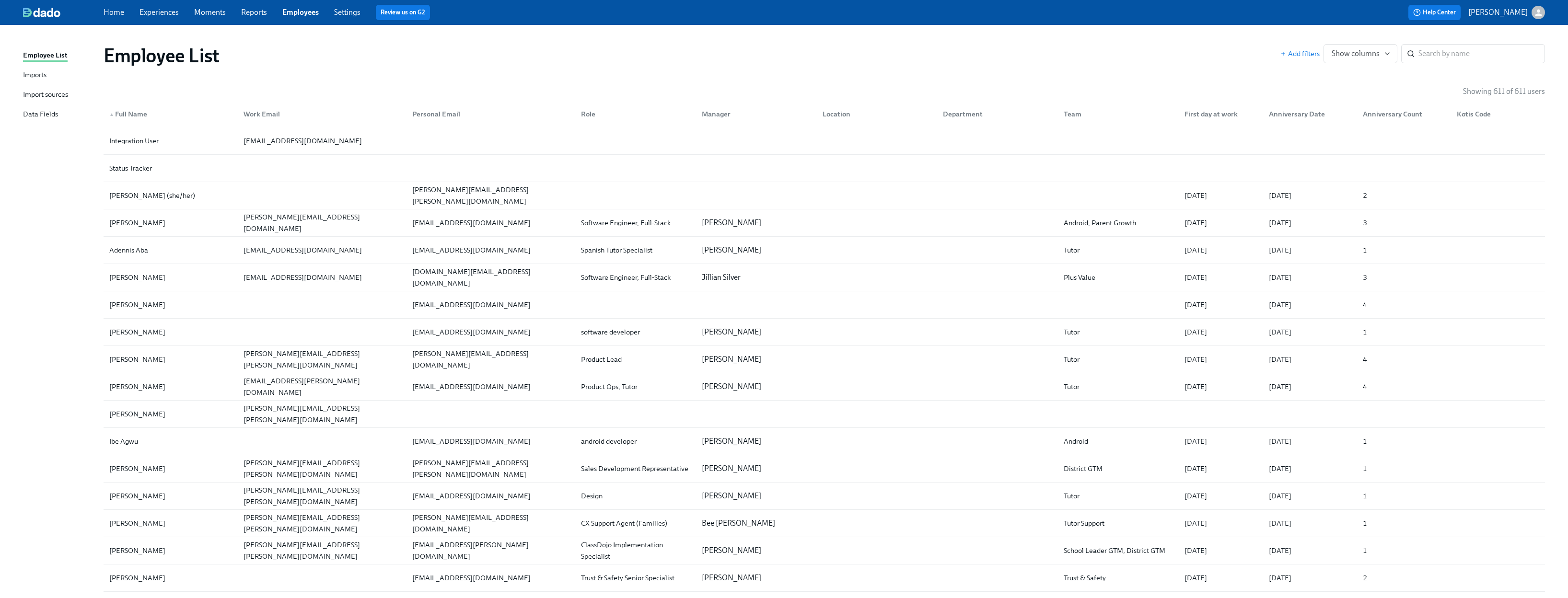
drag, startPoint x: 1163, startPoint y: 58, endPoint x: 1189, endPoint y: 47, distance: 28.2
click at [872, 58] on div "Employee List" at bounding box center [692, 55] width 1177 height 23
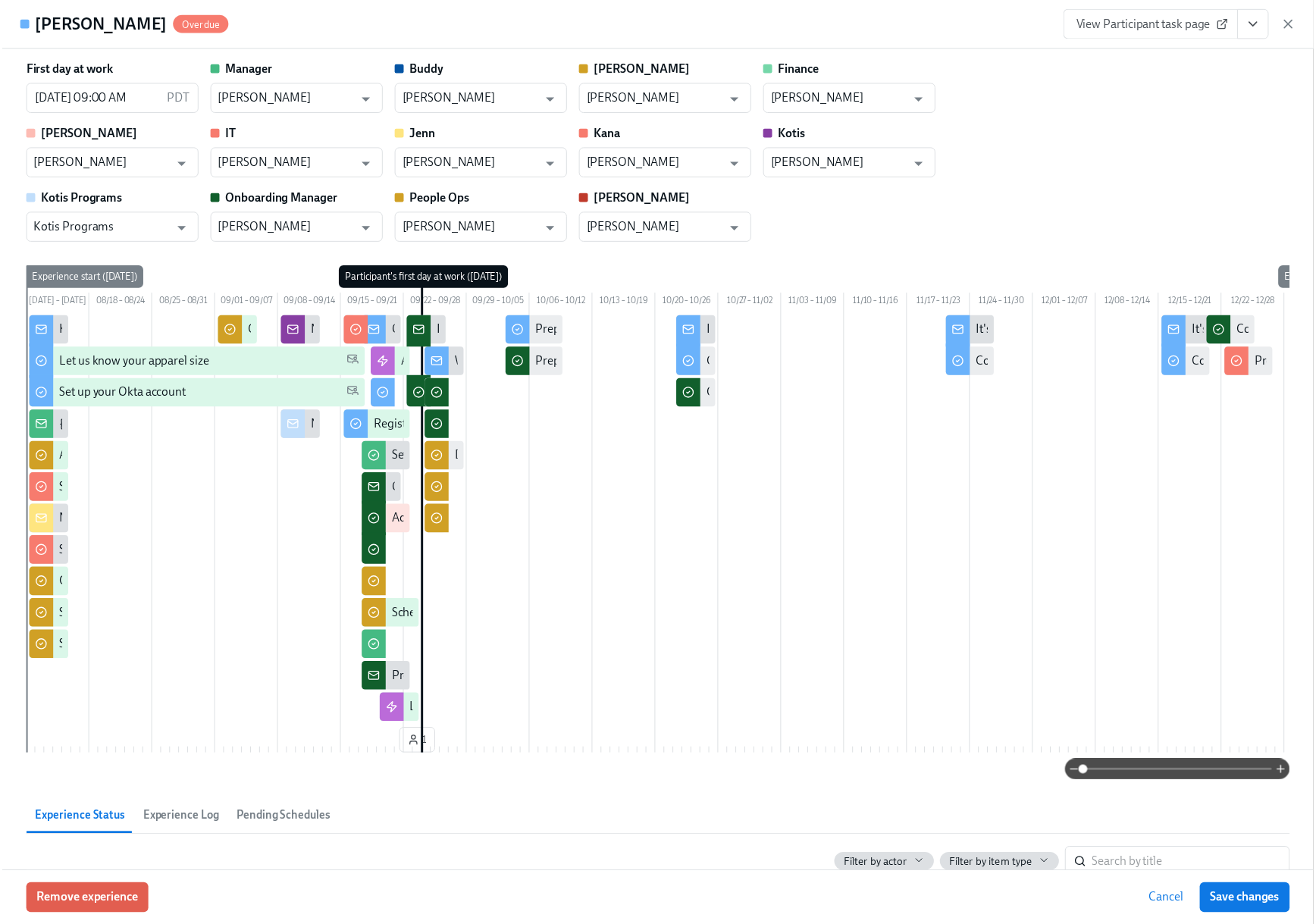
scroll to position [94, 0]
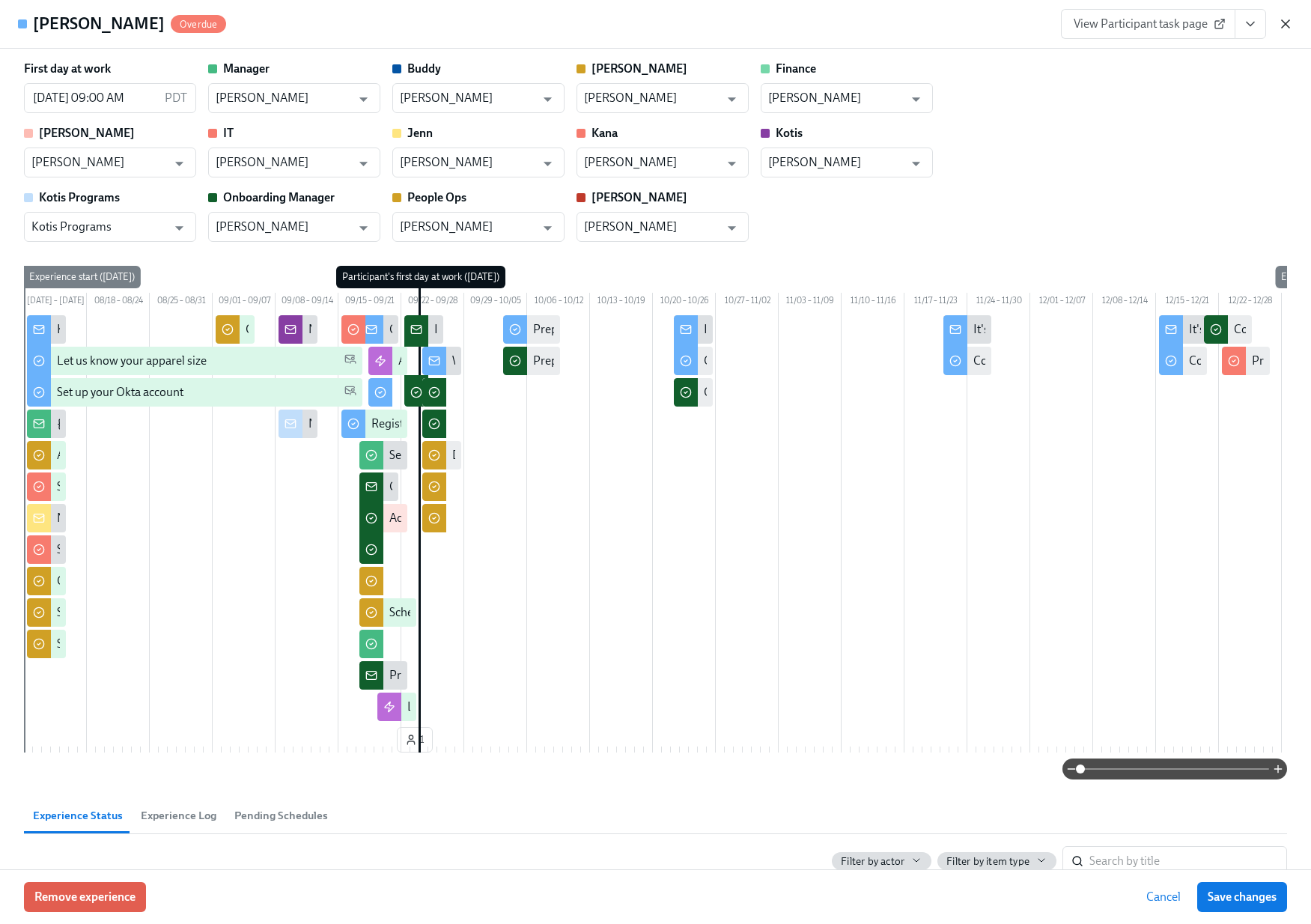
click at [1290, 26] on icon "button" at bounding box center [1286, 24] width 15 height 15
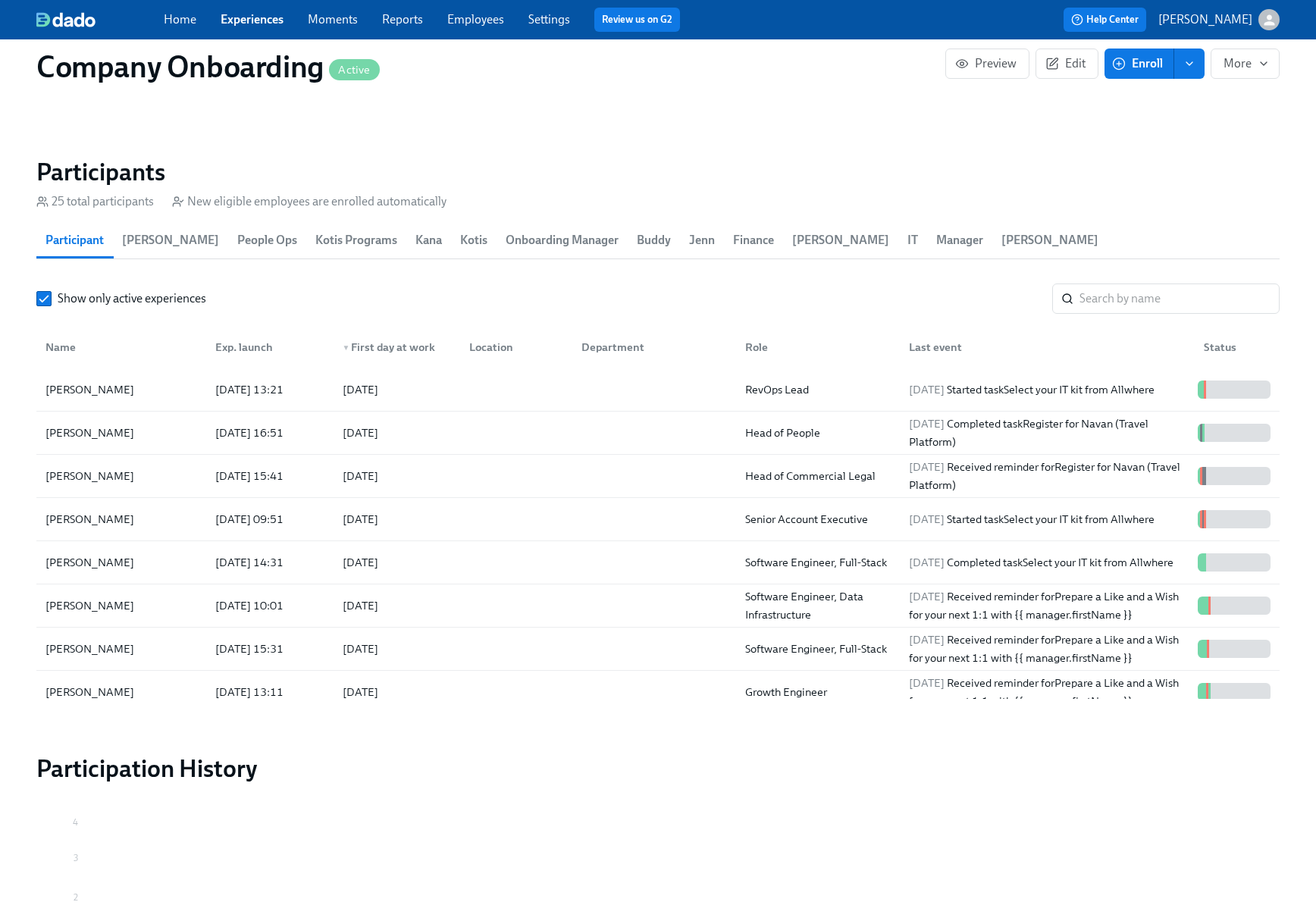
click at [178, 22] on link "Home" at bounding box center [180, 18] width 33 height 15
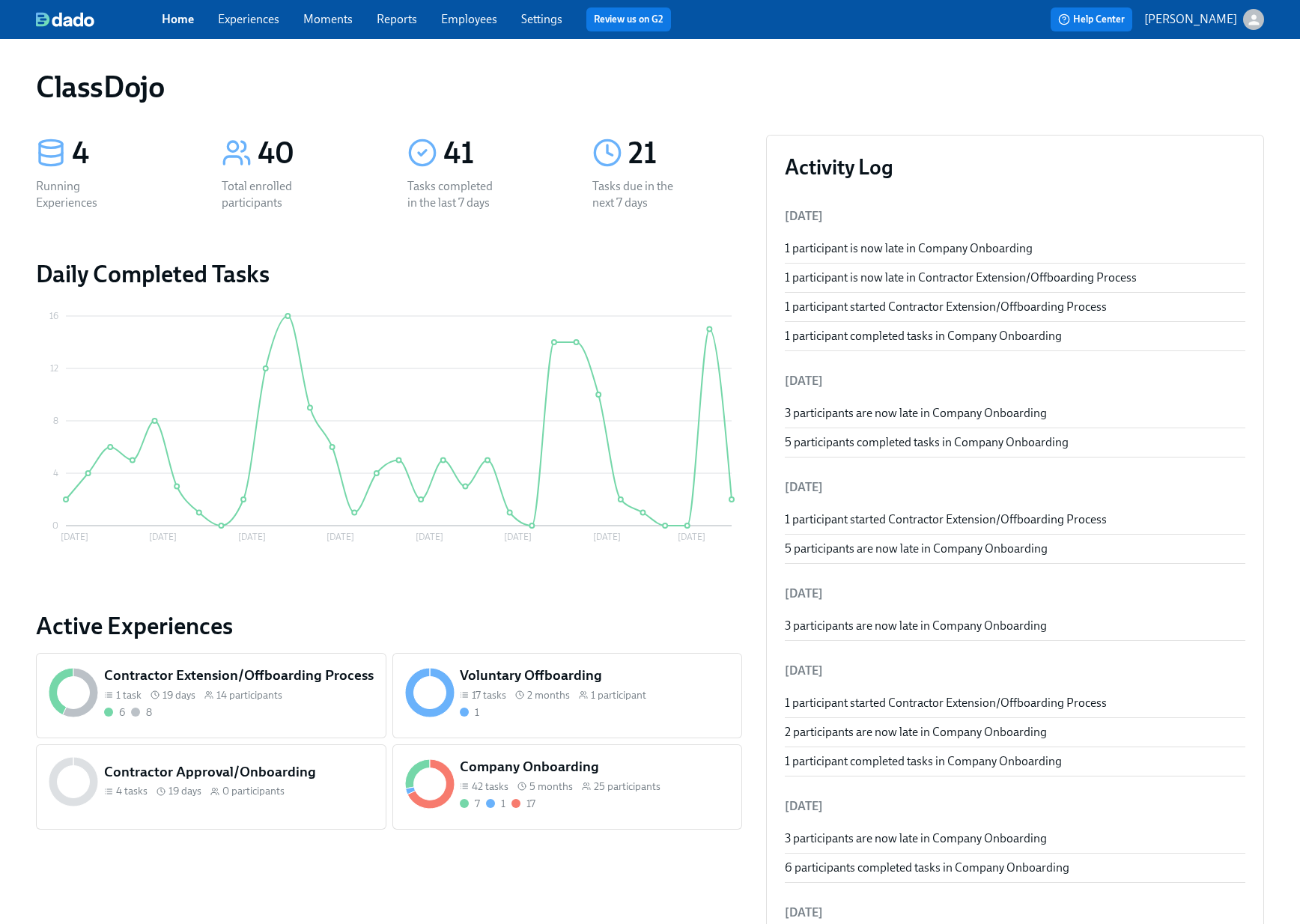
click at [334, 784] on div "4 tasks 19 days 0 participants" at bounding box center [238, 790] width 270 height 14
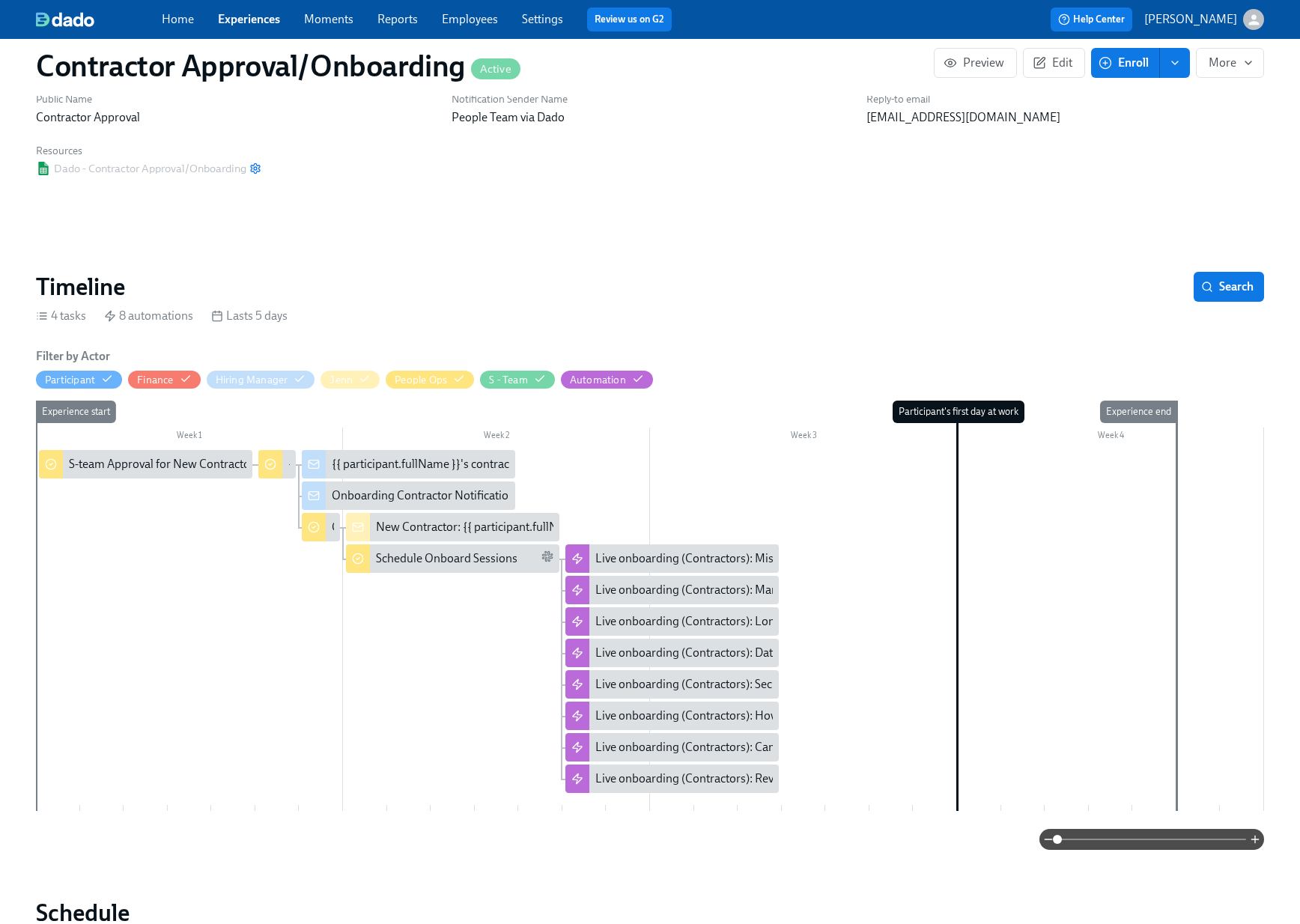
scroll to position [135, 0]
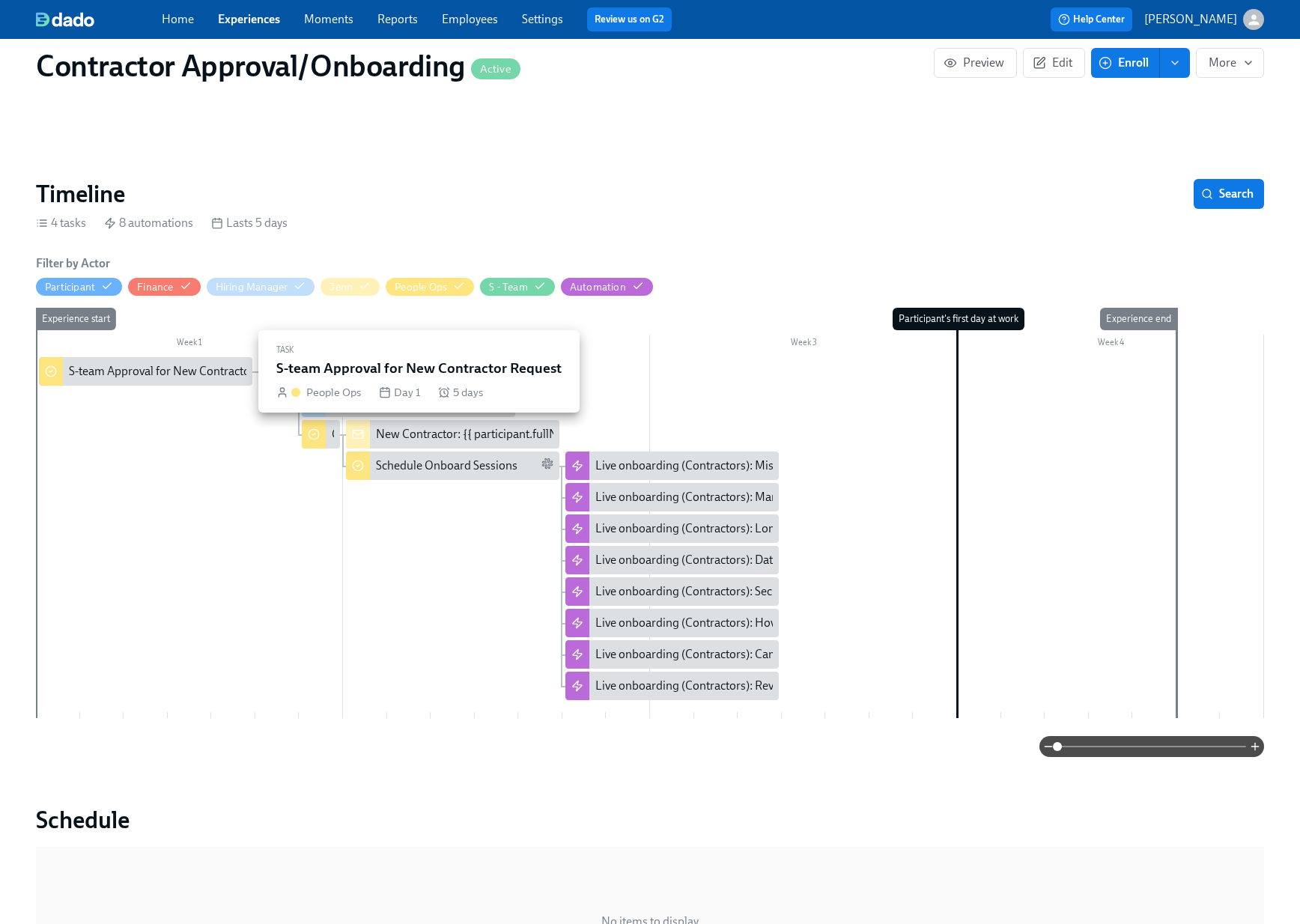
click at [151, 373] on div "S-team Approval for New Contractor Request" at bounding box center [184, 371] width 230 height 16
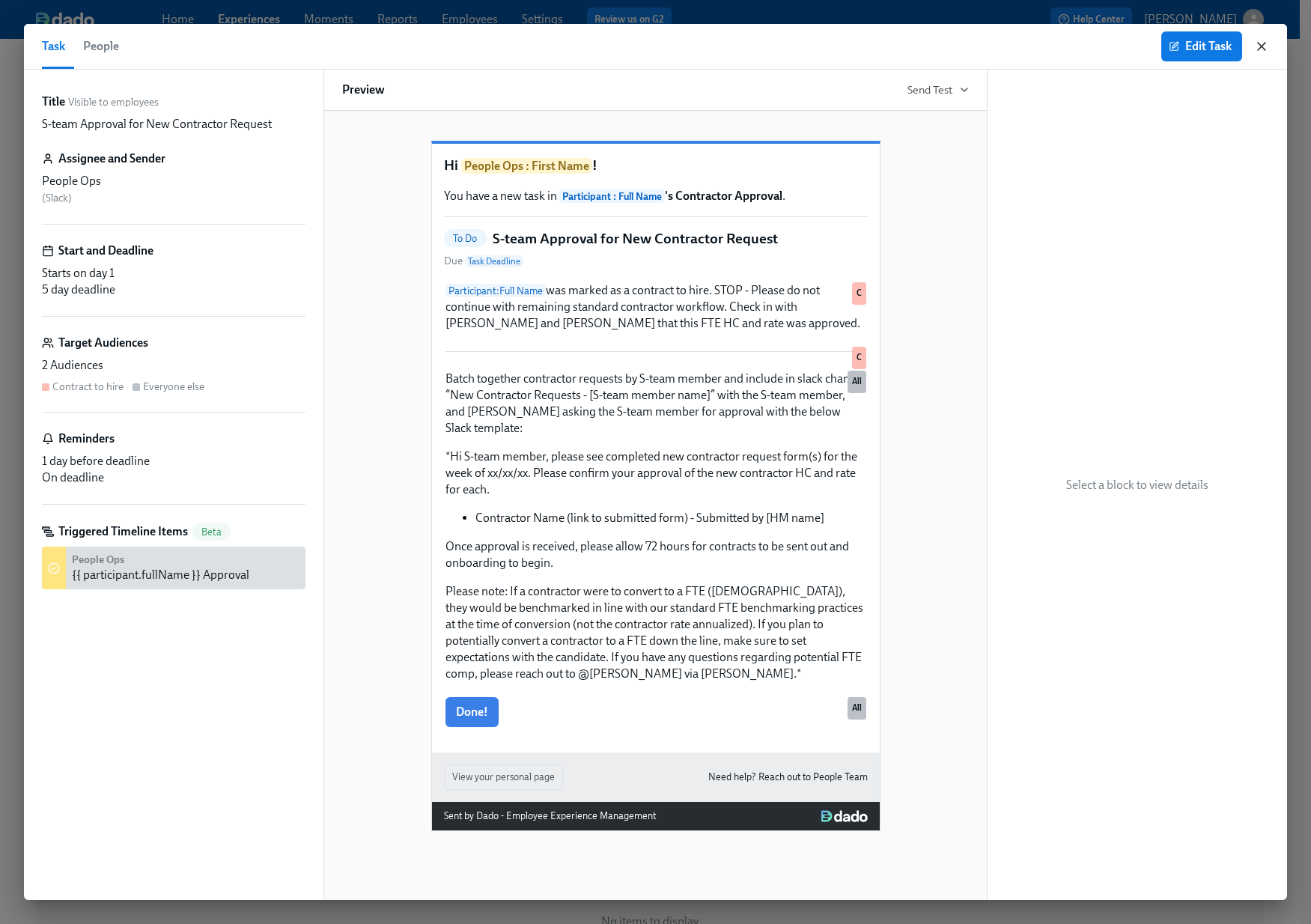
click at [1260, 41] on icon "button" at bounding box center [1262, 47] width 15 height 15
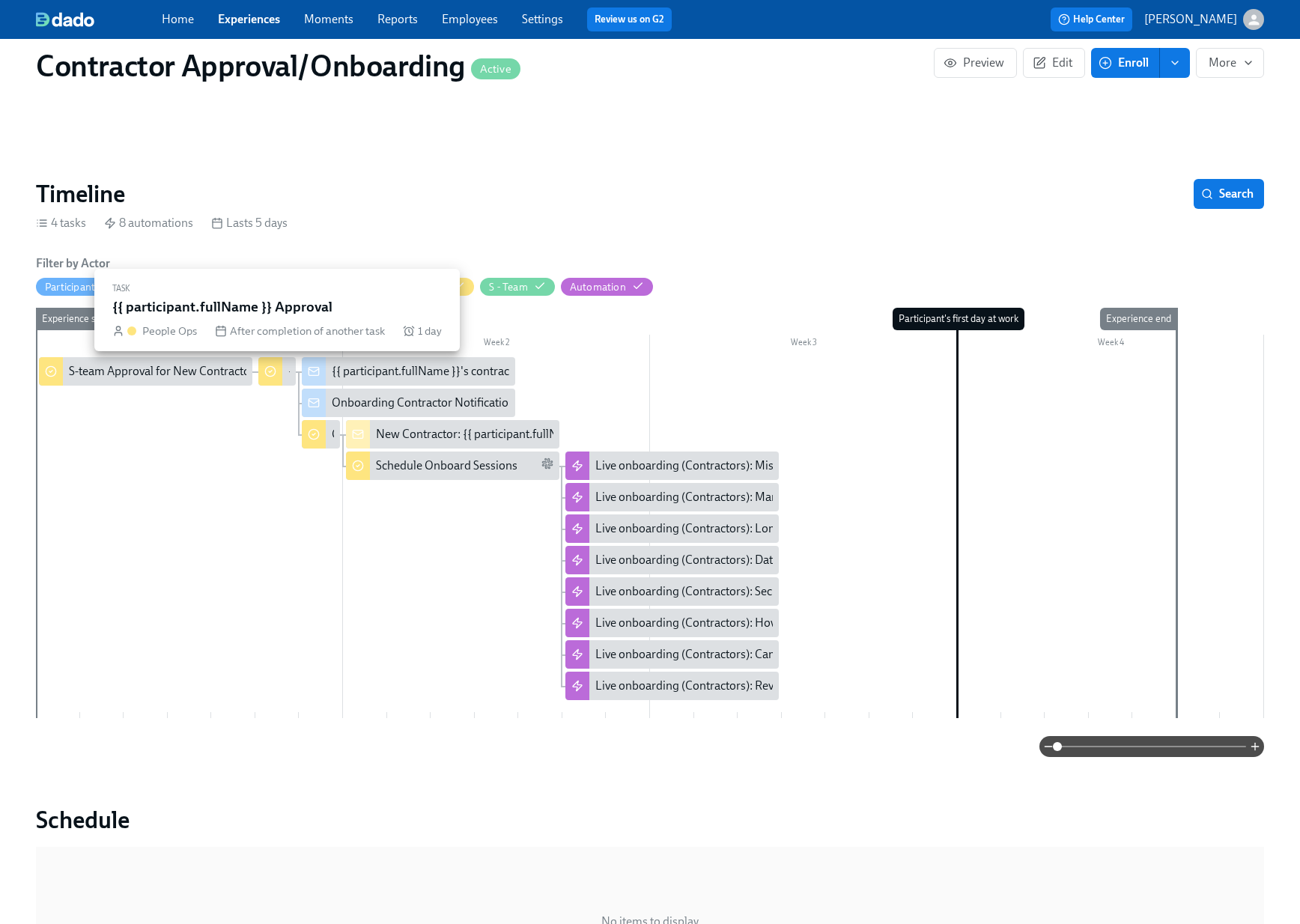
click at [286, 379] on div "{{ participant.fullName }} Approval" at bounding box center [278, 372] width 38 height 29
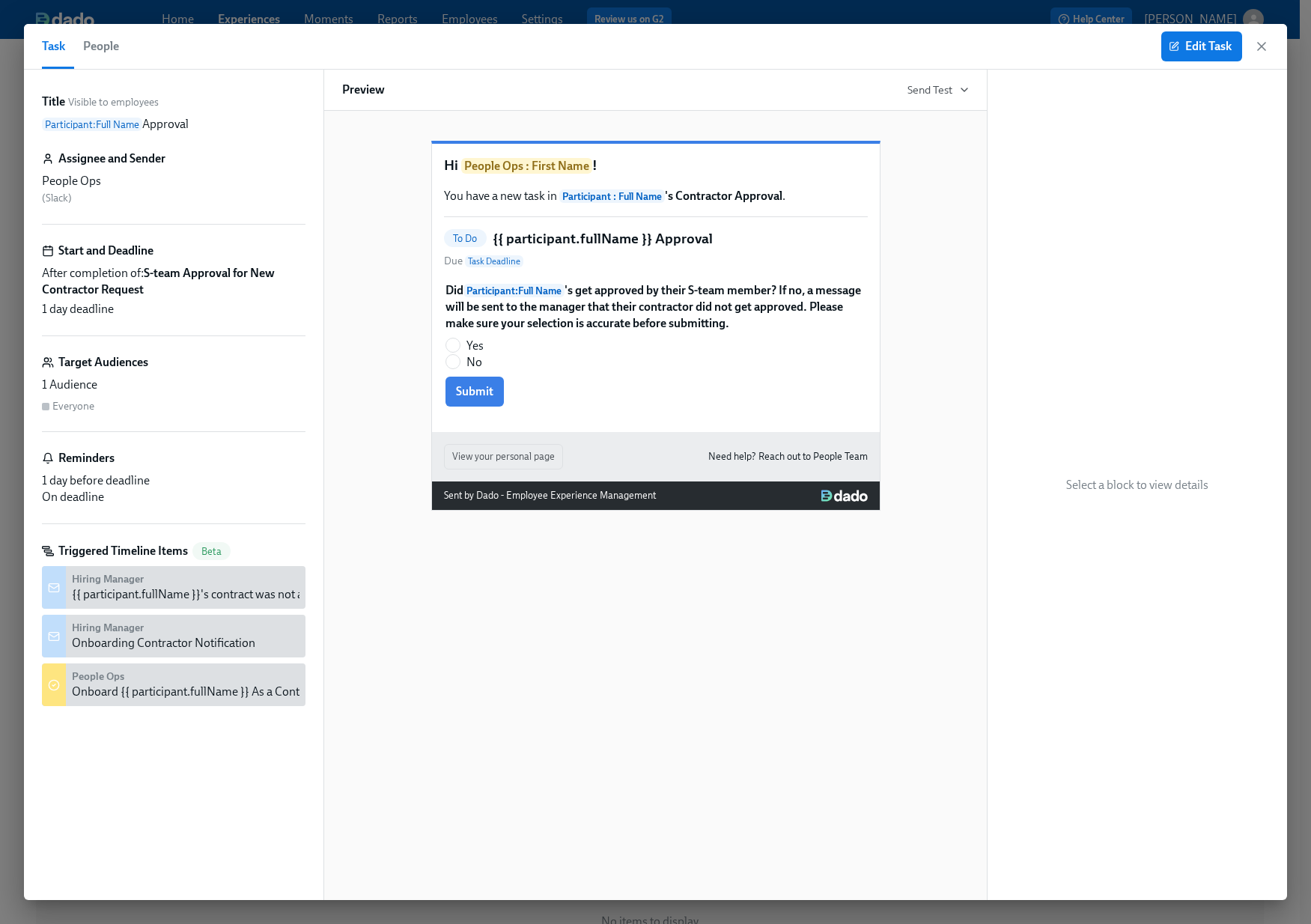
click at [1258, 56] on div "Edit Task" at bounding box center [1215, 46] width 108 height 30
click at [1267, 43] on icon "button" at bounding box center [1262, 47] width 15 height 15
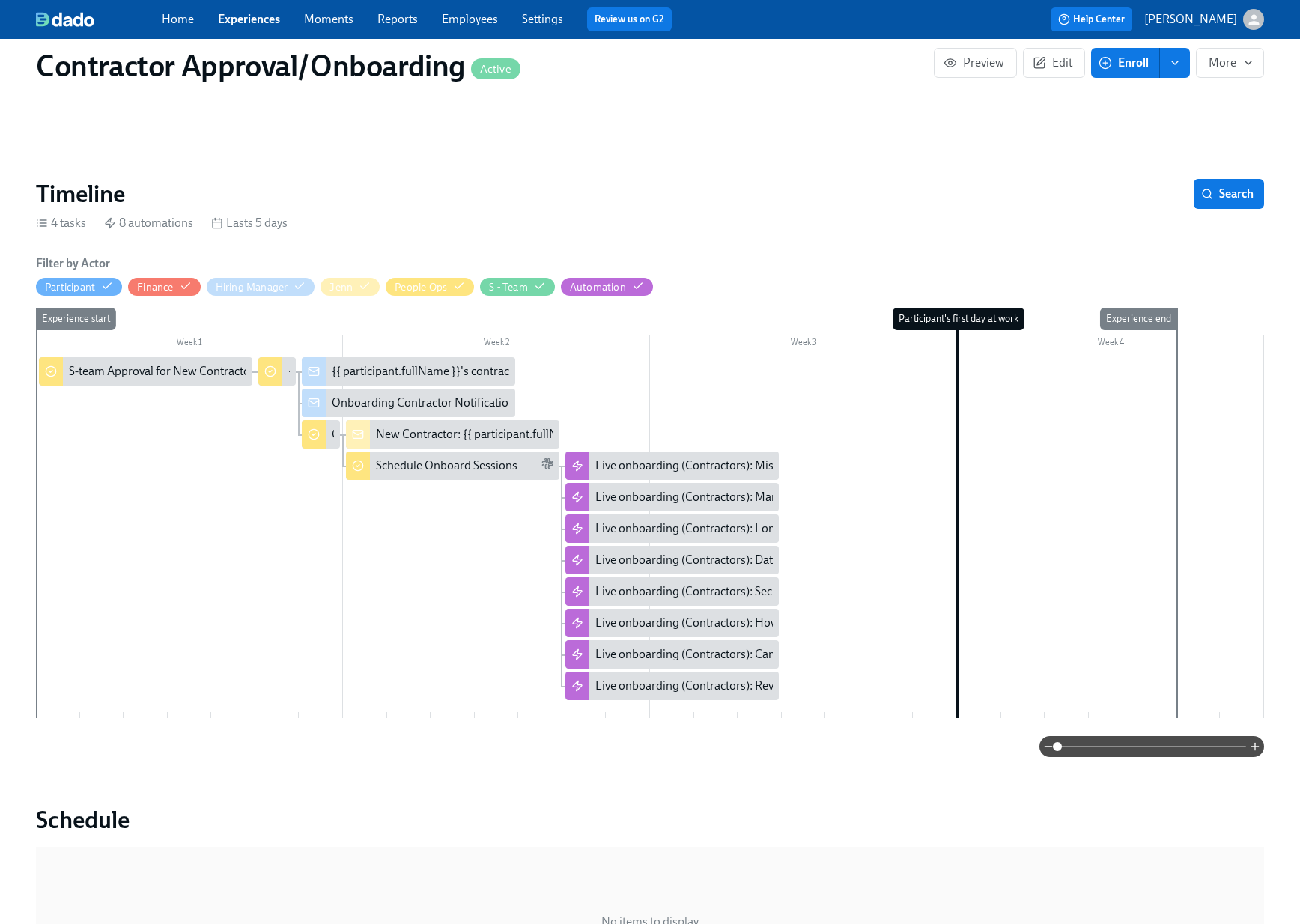
click at [437, 361] on div "{{ participant.fullName }}'s contract was not approved" at bounding box center [408, 372] width 213 height 29
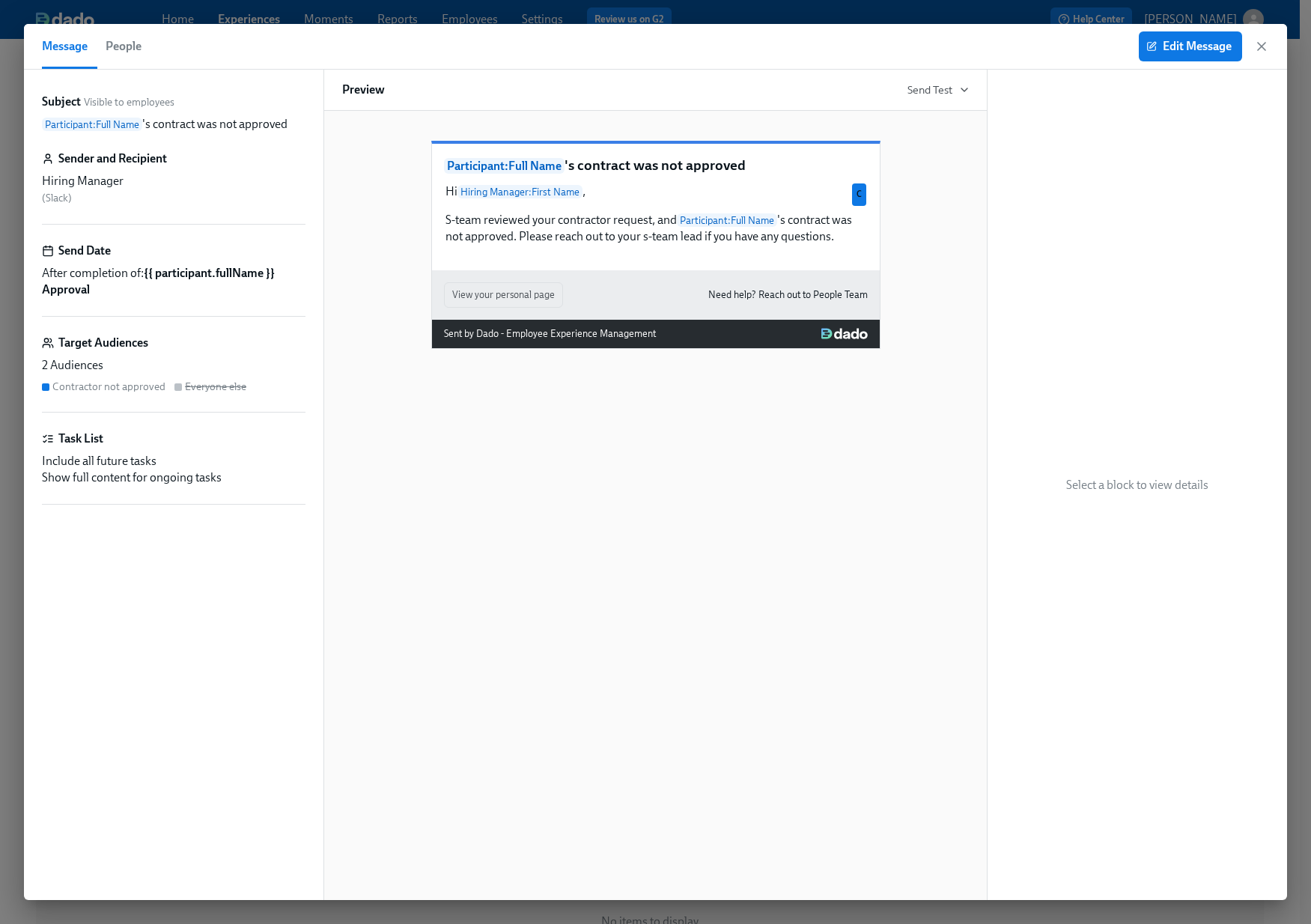
click at [576, 654] on div "Participant : Full Name 's contract was not approved Hi Hiring Manager : First …" at bounding box center [655, 505] width 664 height 790
click at [1260, 49] on icon "button" at bounding box center [1262, 47] width 15 height 15
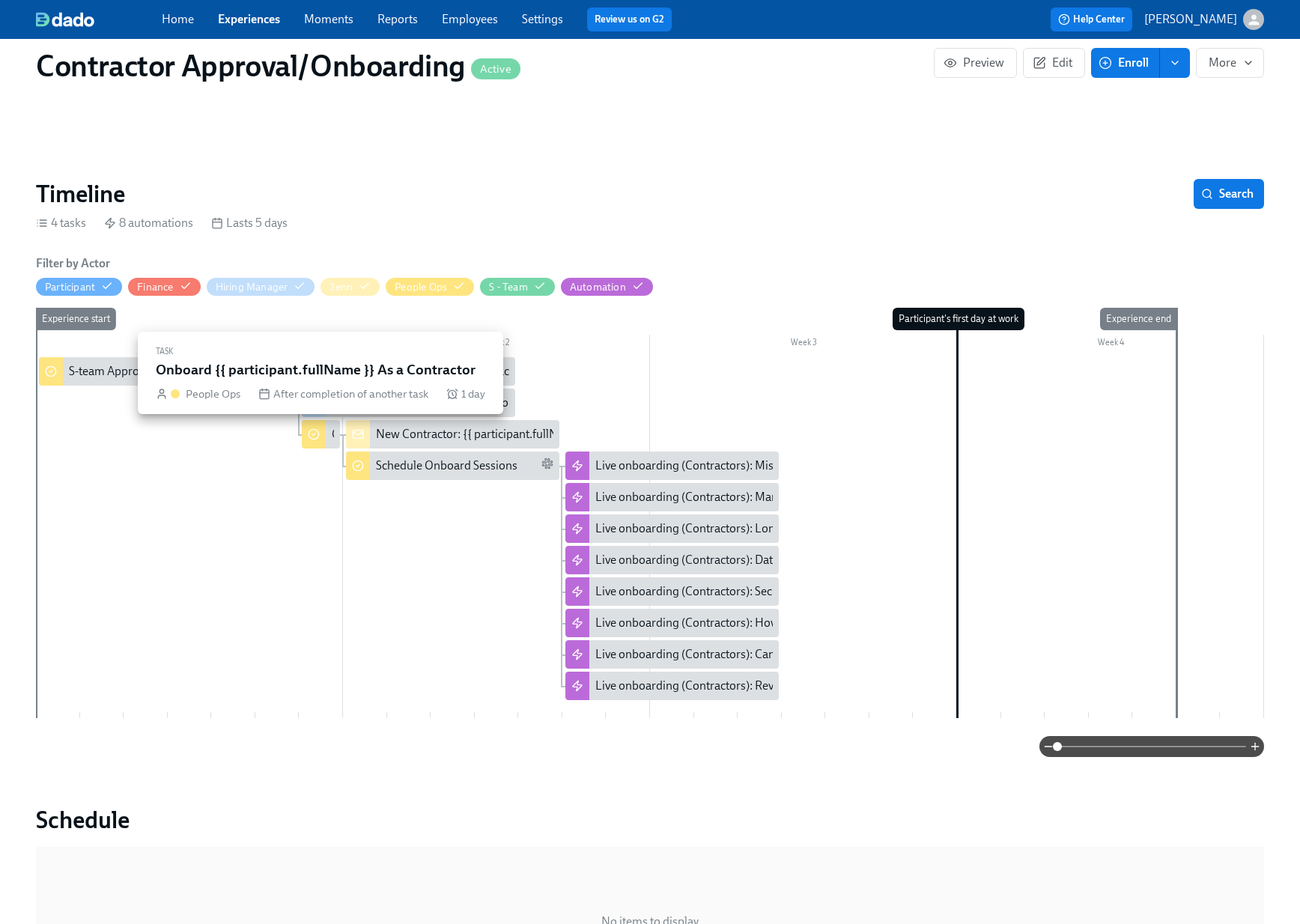
click at [331, 441] on div "Onboard {{ participant.fullName }} As a Contractor" at bounding box center [321, 434] width 38 height 29
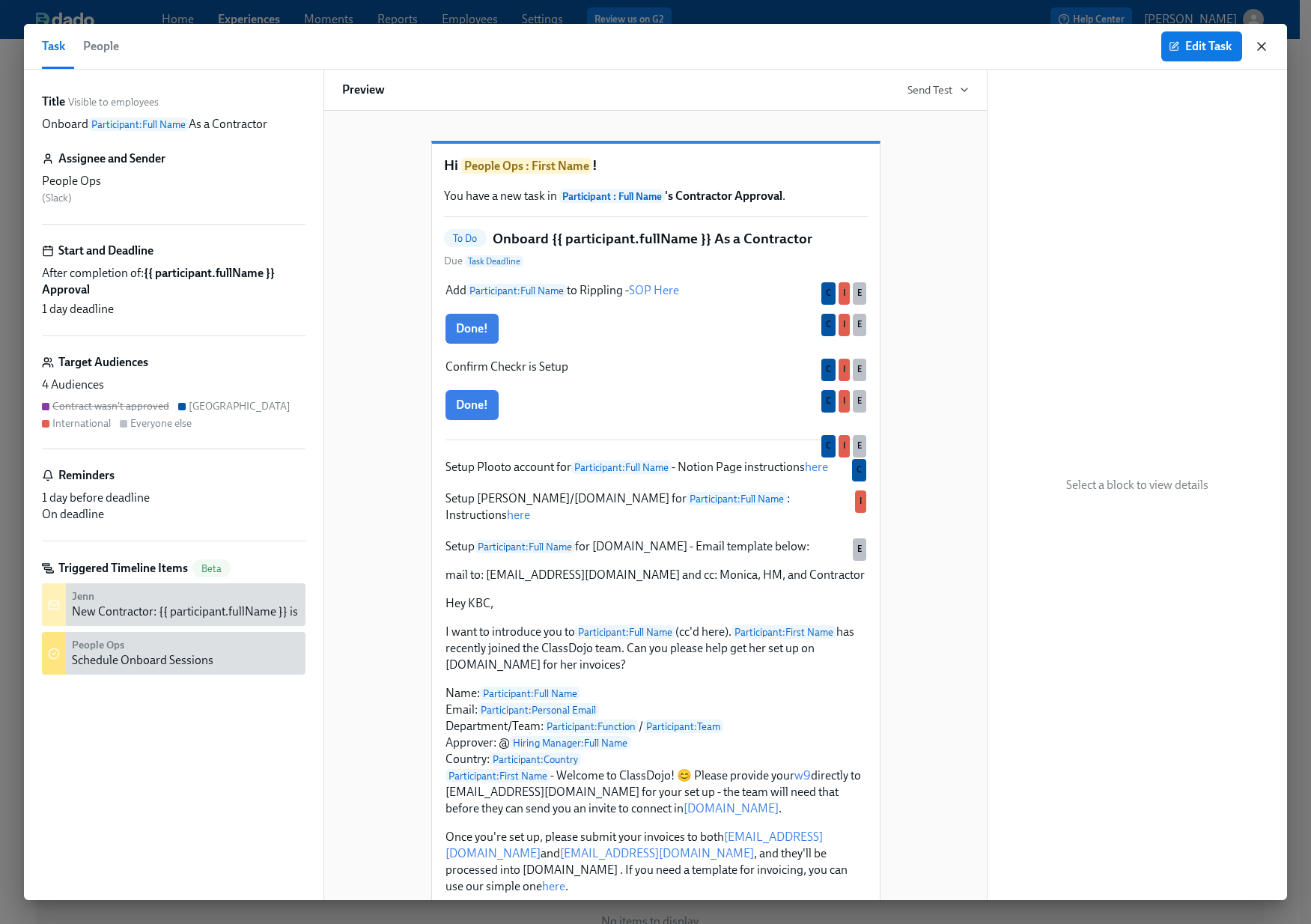
click at [1268, 48] on icon "button" at bounding box center [1262, 47] width 15 height 15
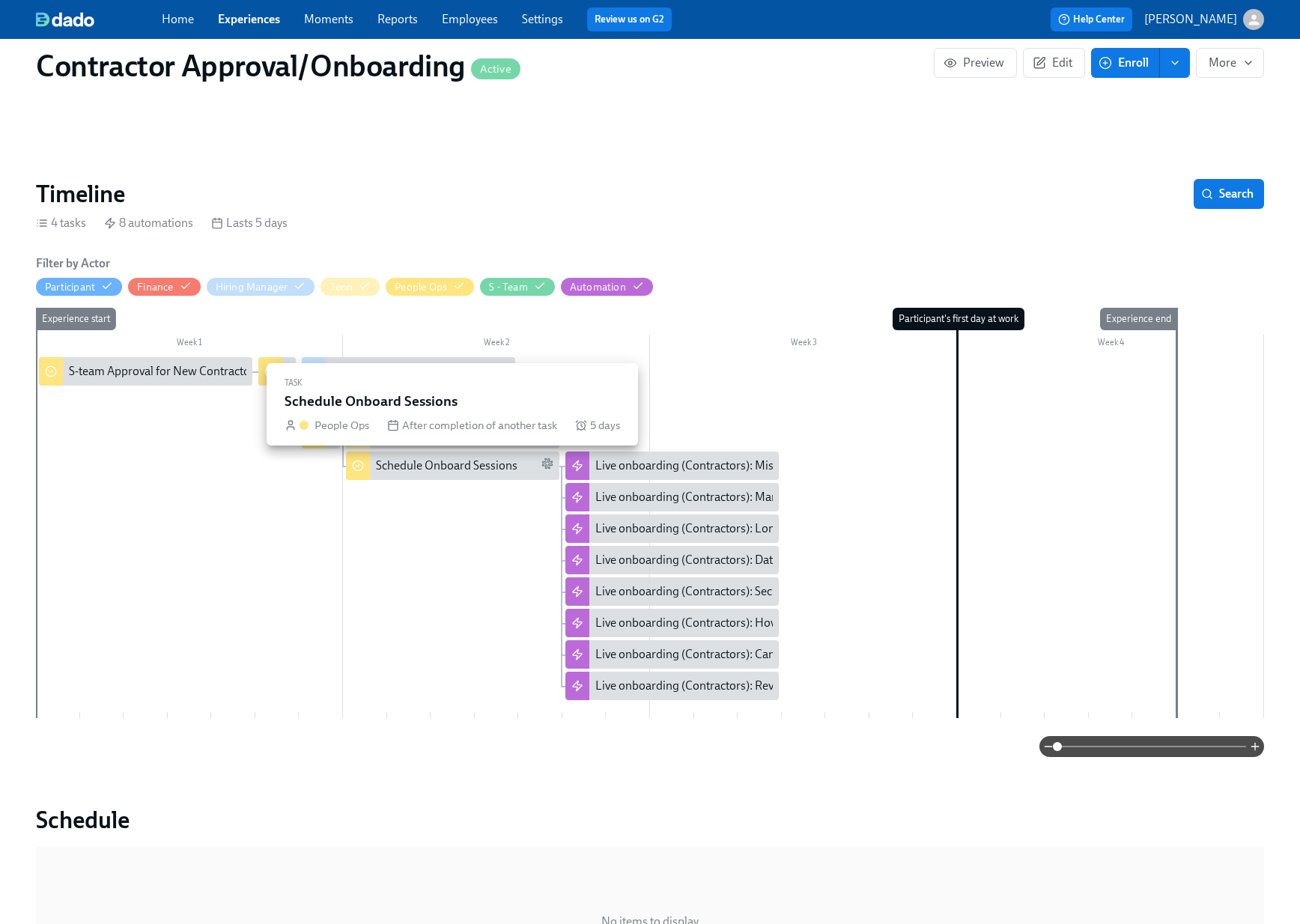
click at [428, 474] on div "Schedule Onboard Sessions" at bounding box center [446, 465] width 141 height 16
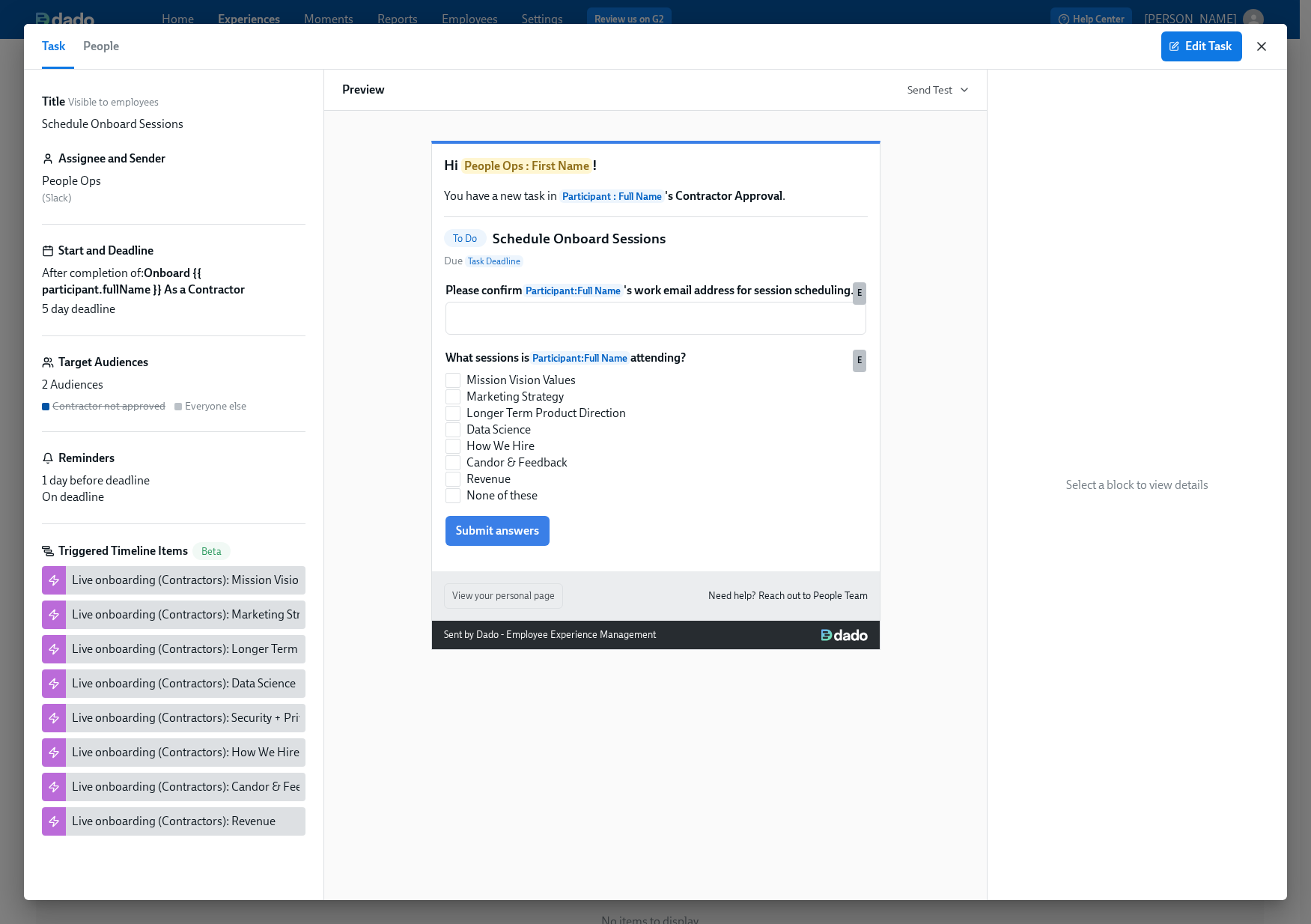
click at [1267, 49] on icon "button" at bounding box center [1262, 47] width 15 height 15
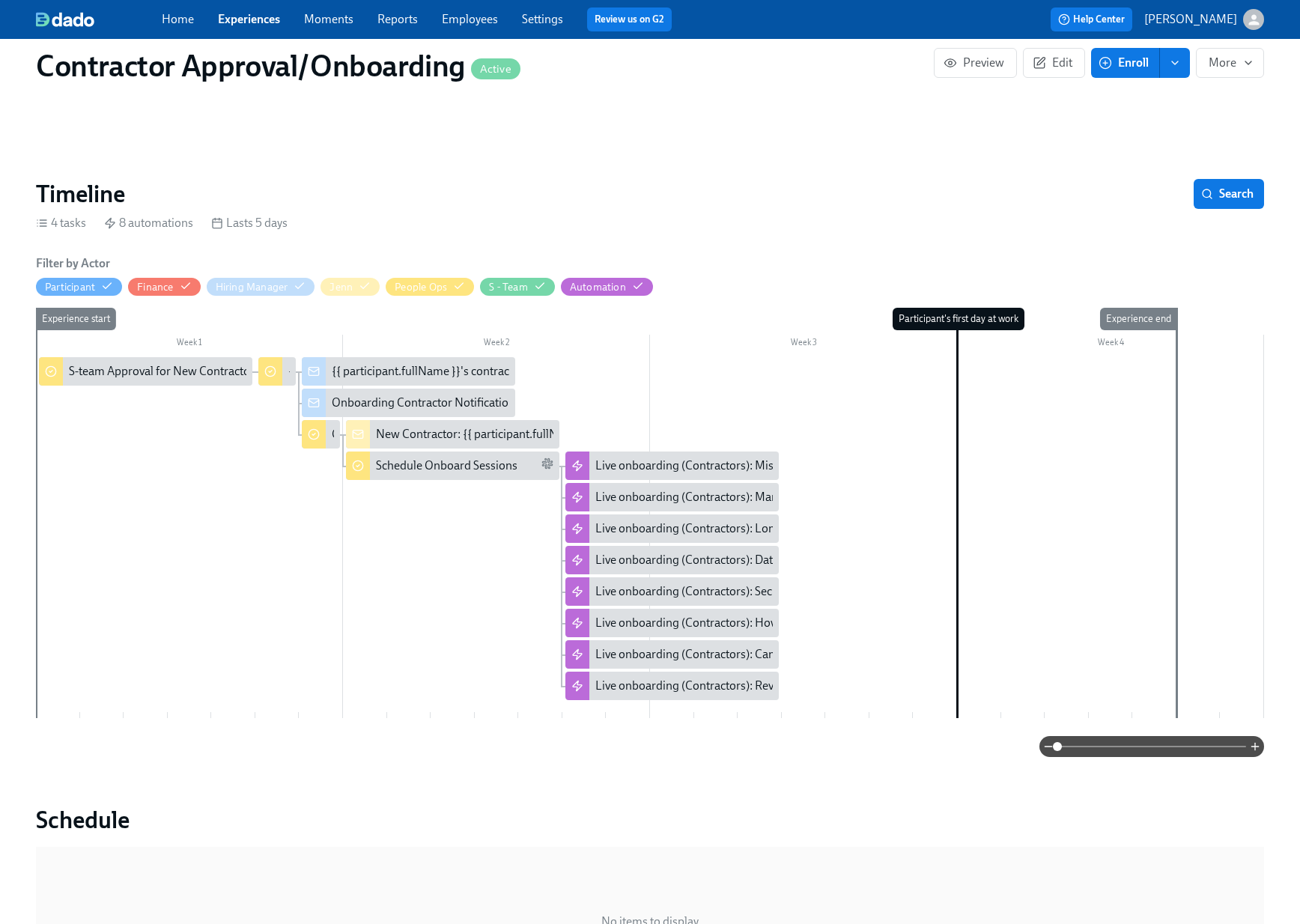
click at [677, 141] on div "Contractor Approval/Onboarding Active Preview Edit Enroll More Public Name Cont…" at bounding box center [650, 813] width 1228 height 1783
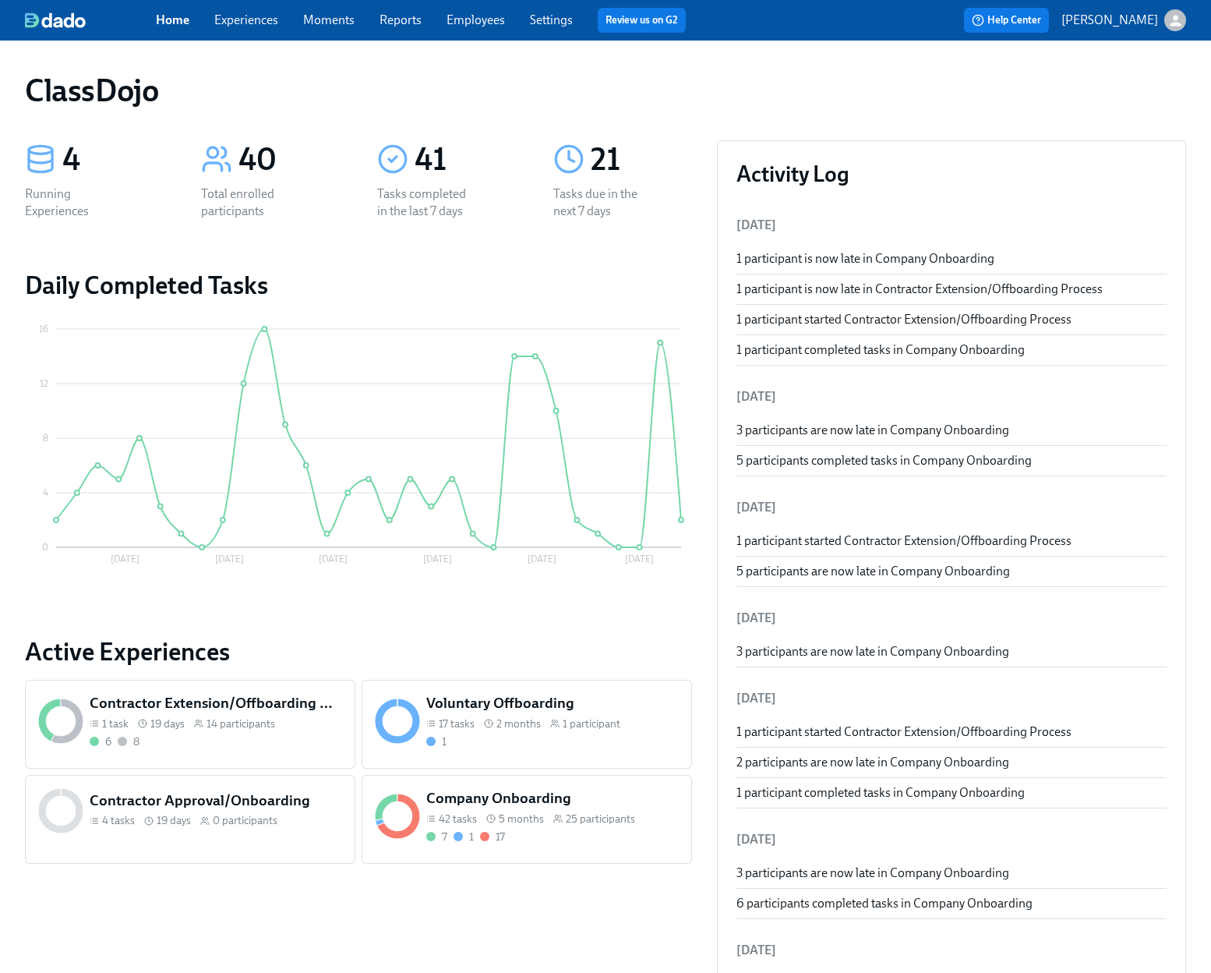
click at [604, 748] on div "1" at bounding box center [552, 741] width 253 height 15
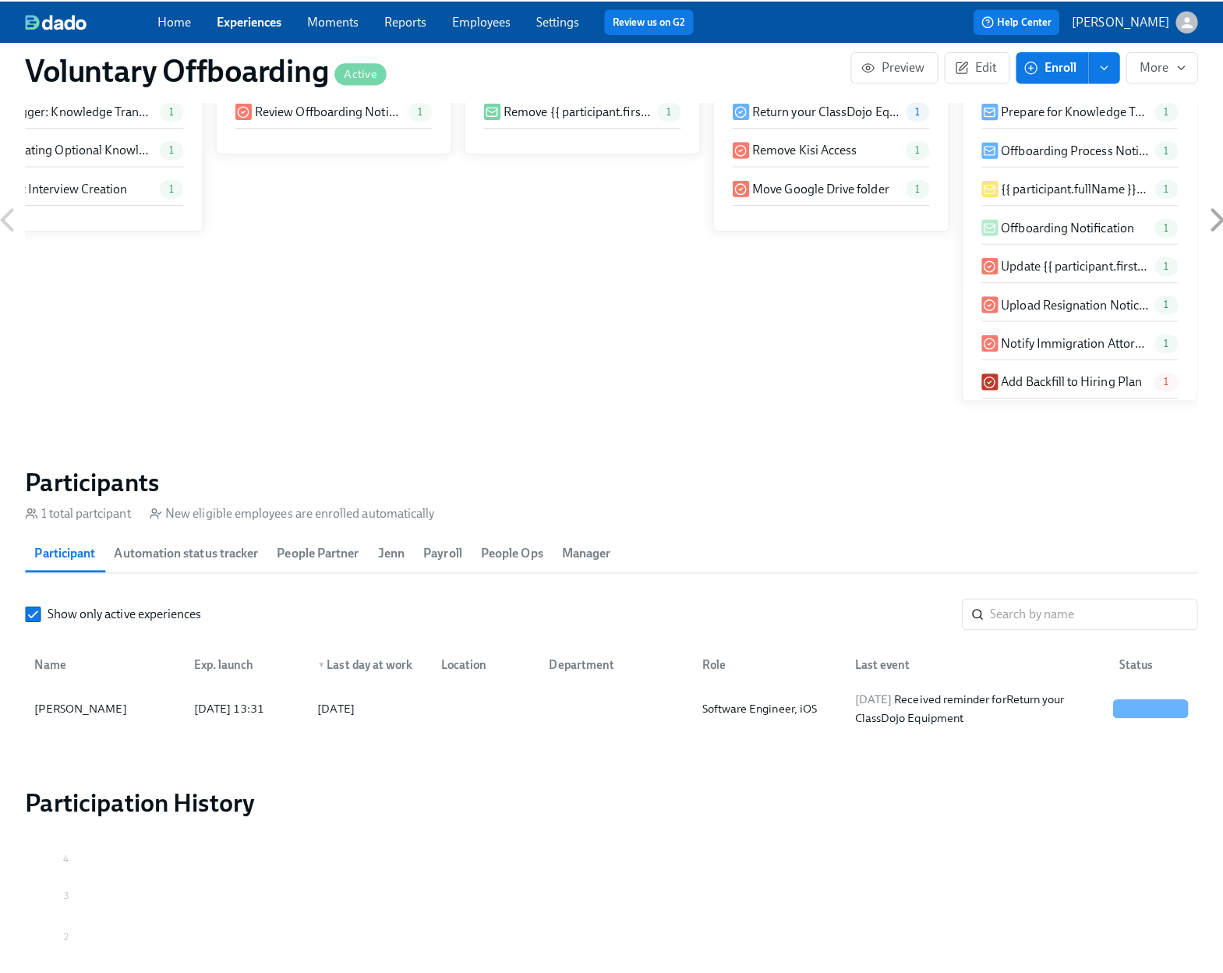
scroll to position [1111, 0]
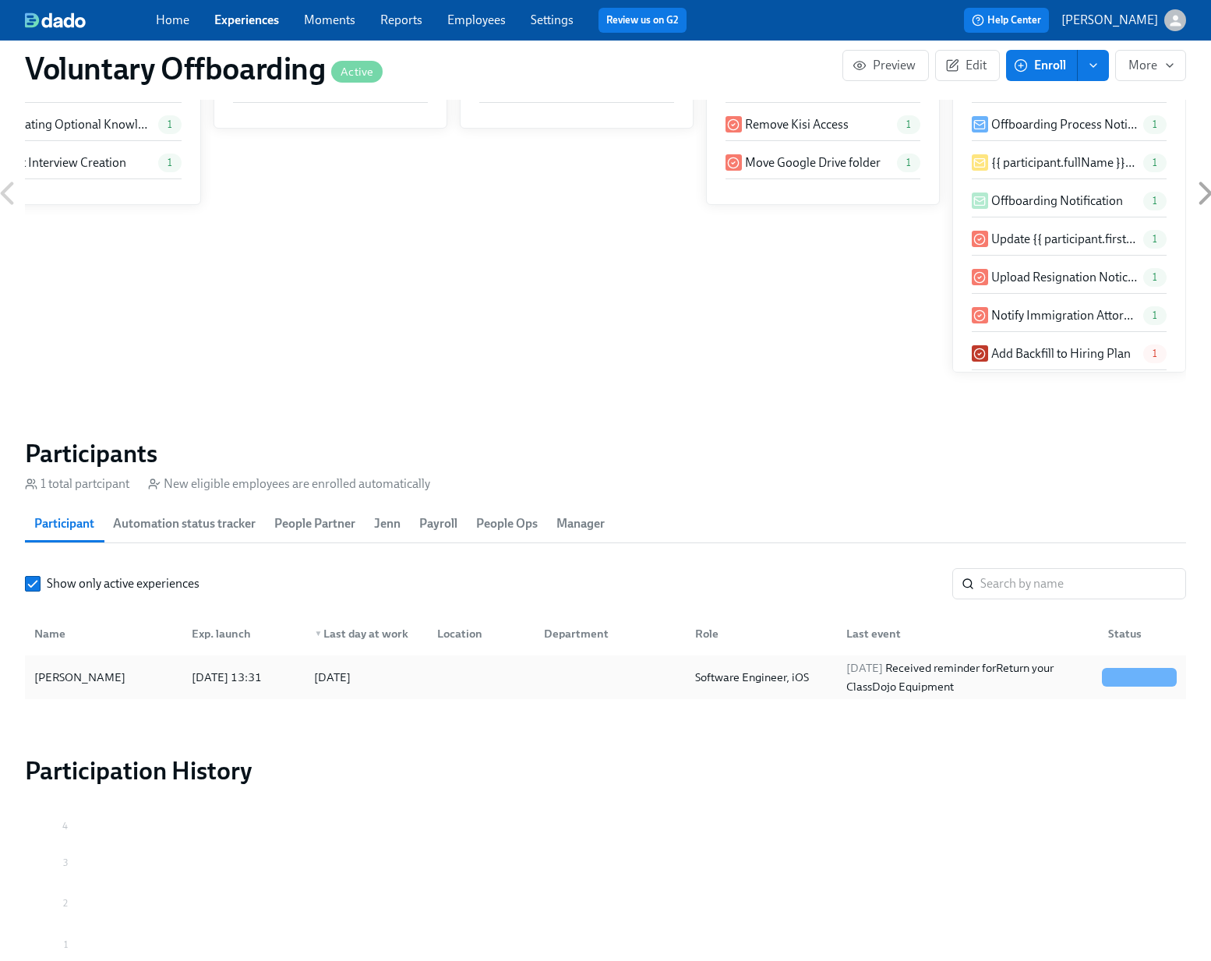
click at [595, 680] on div at bounding box center [607, 677] width 151 height 31
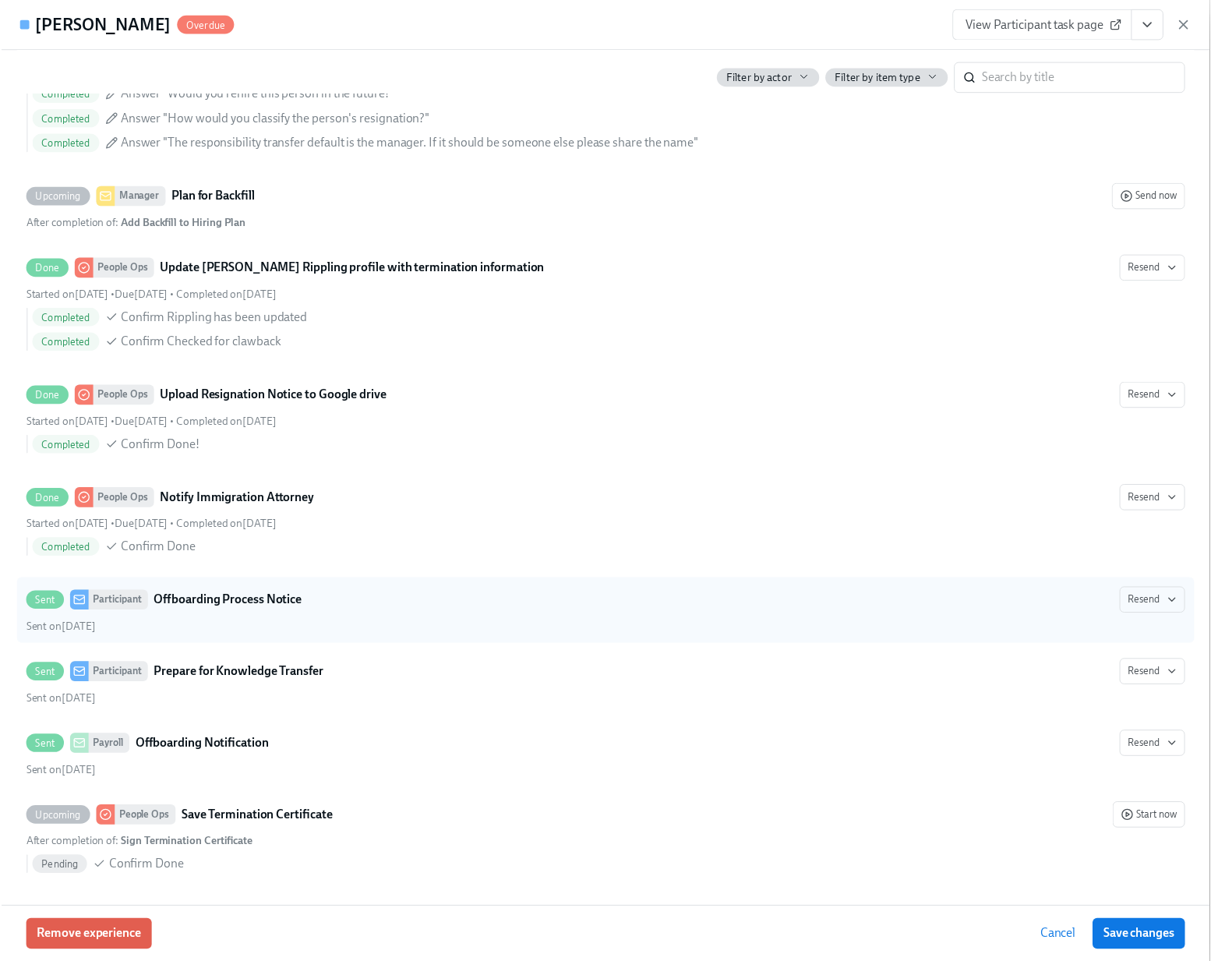
scroll to position [2414, 0]
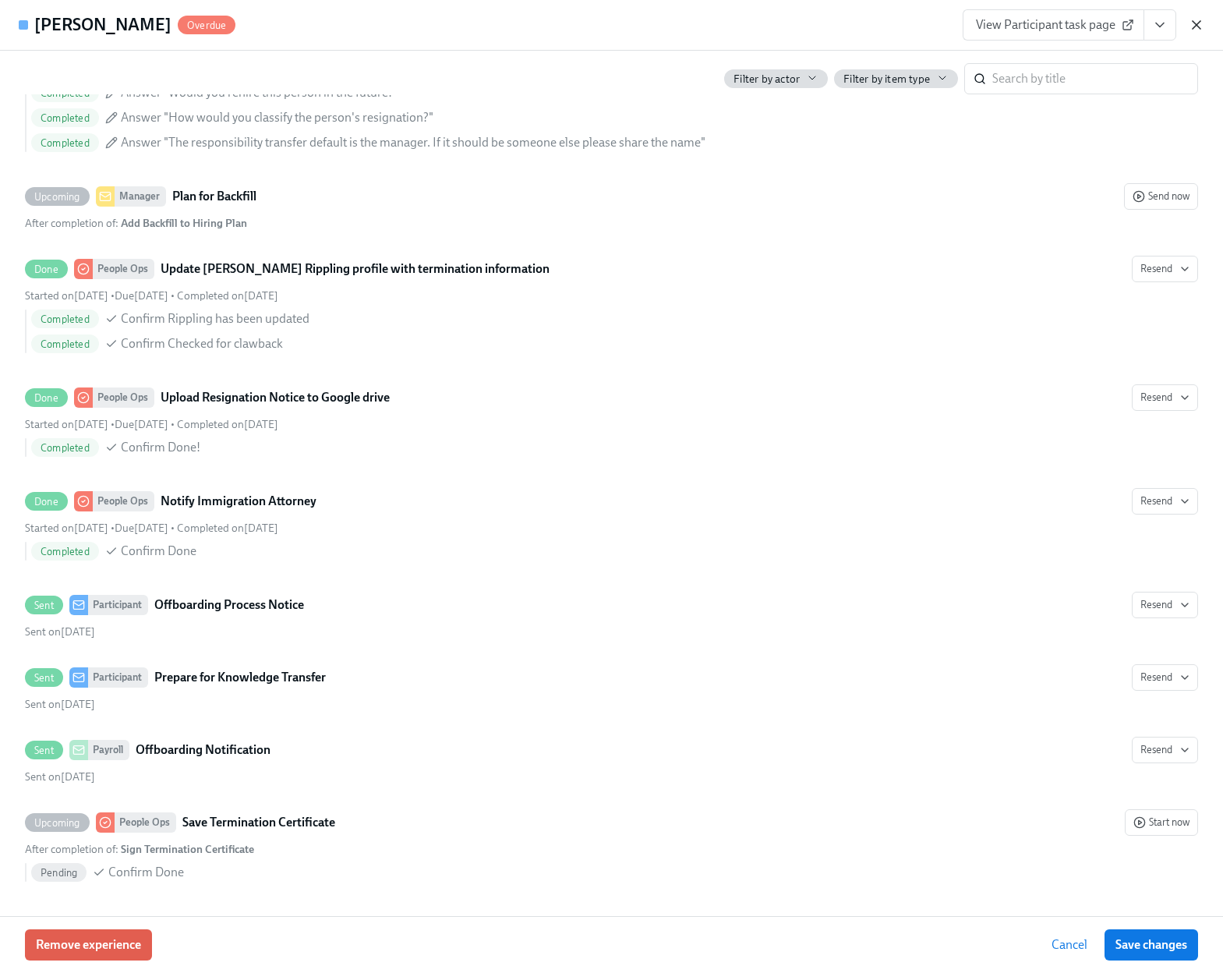
click at [1192, 27] on icon "button" at bounding box center [1197, 25] width 16 height 16
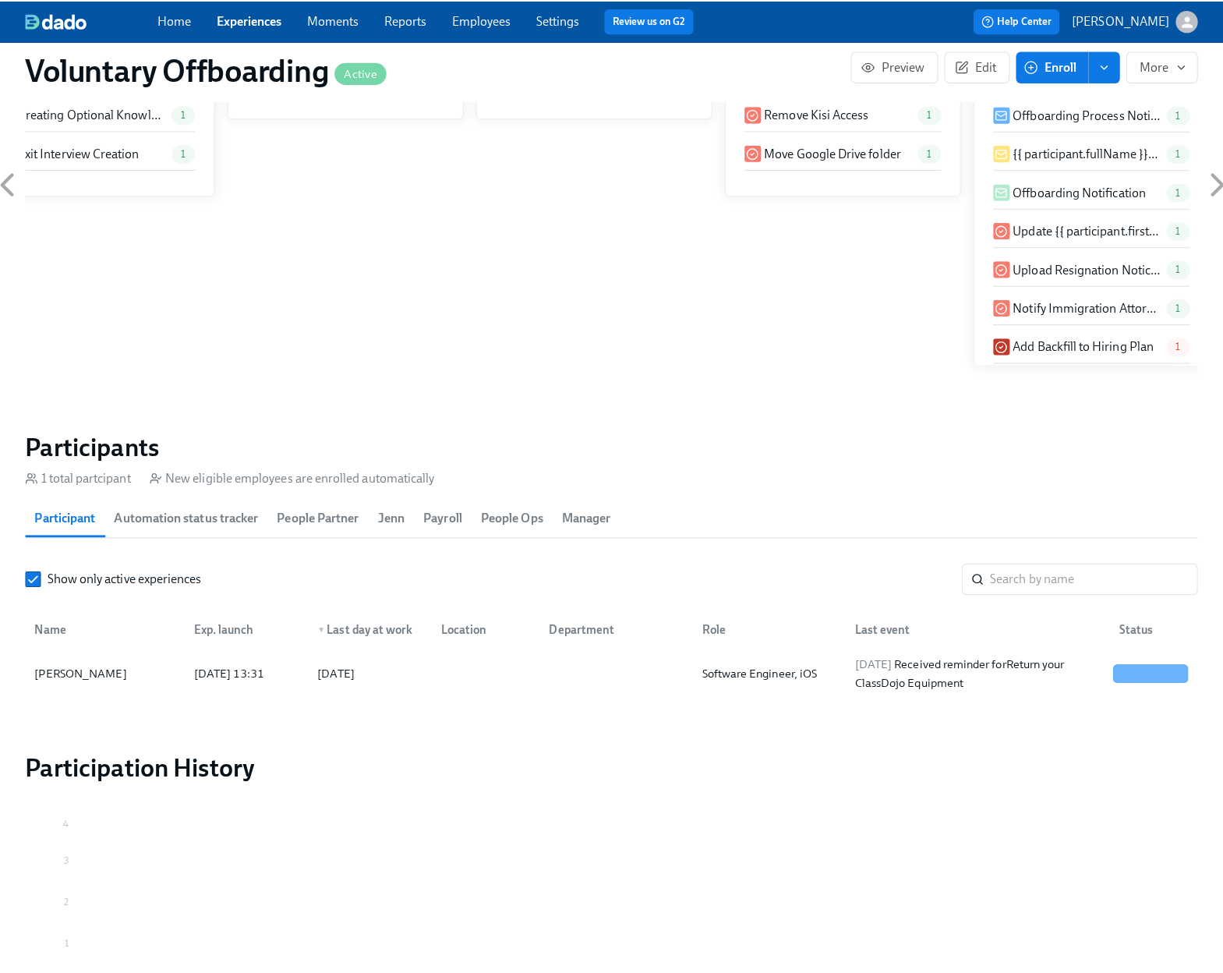
scroll to position [1139, 0]
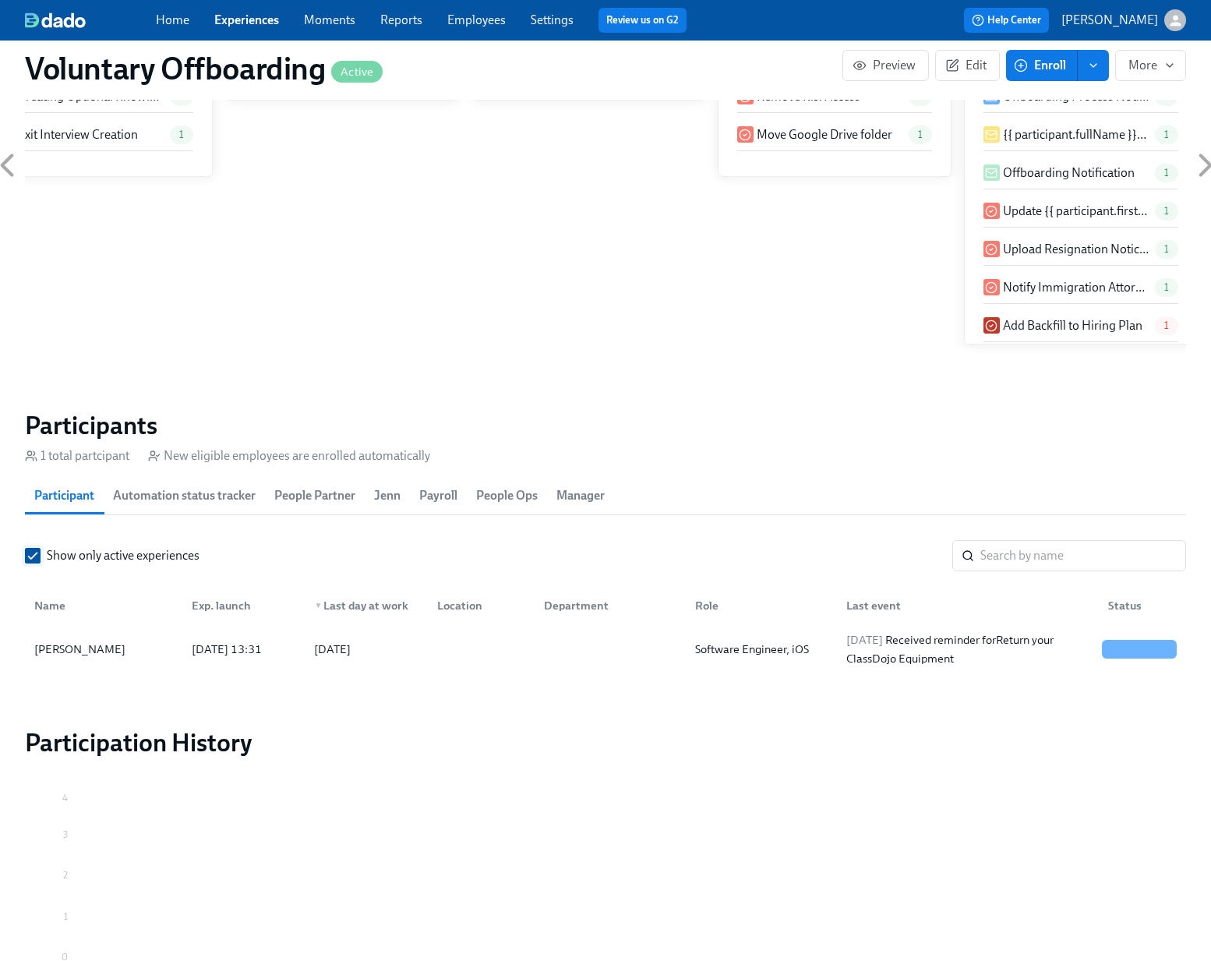
click at [35, 555] on input "Show only active experiences" at bounding box center [33, 556] width 14 height 14
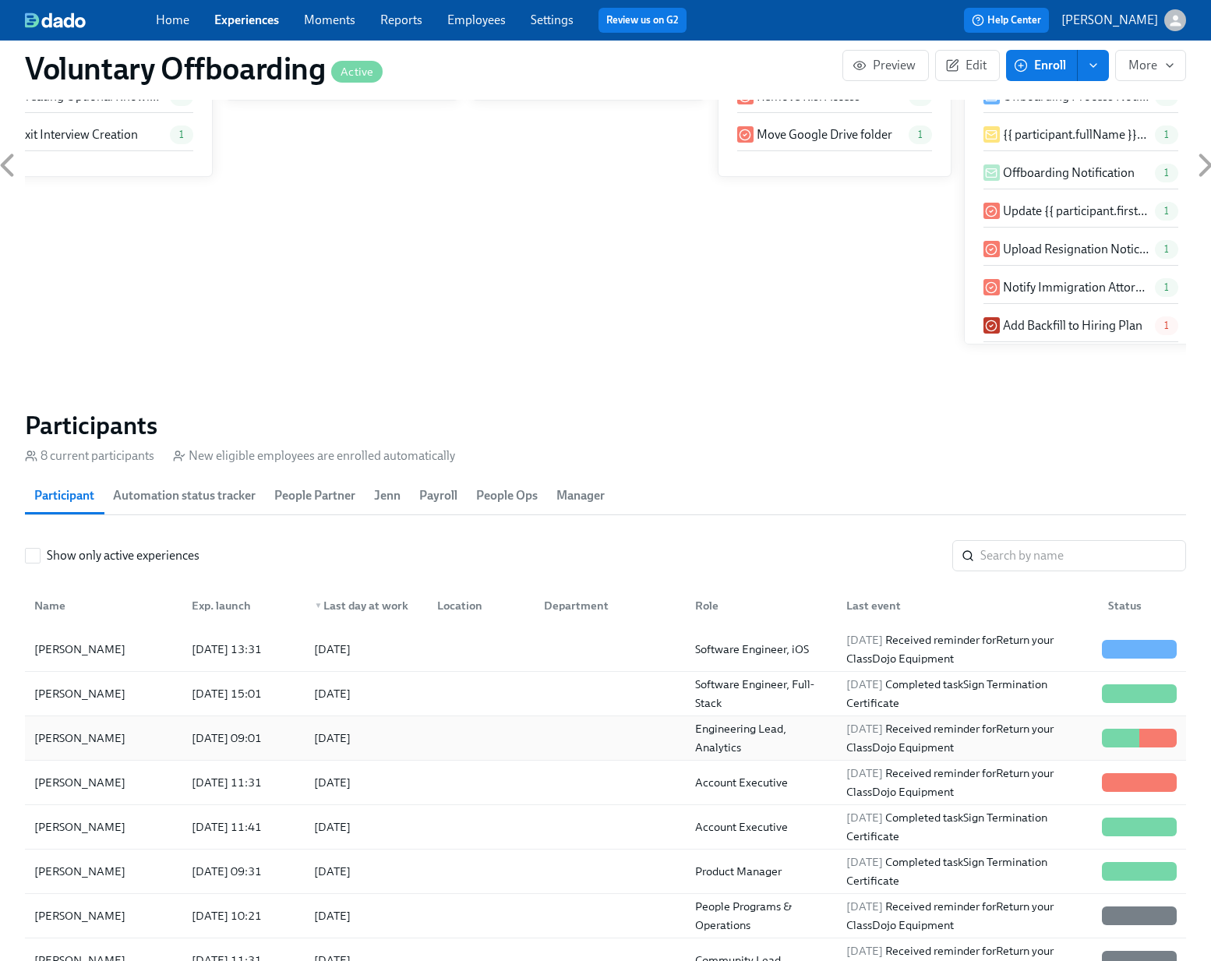
click at [560, 744] on div at bounding box center [607, 738] width 151 height 31
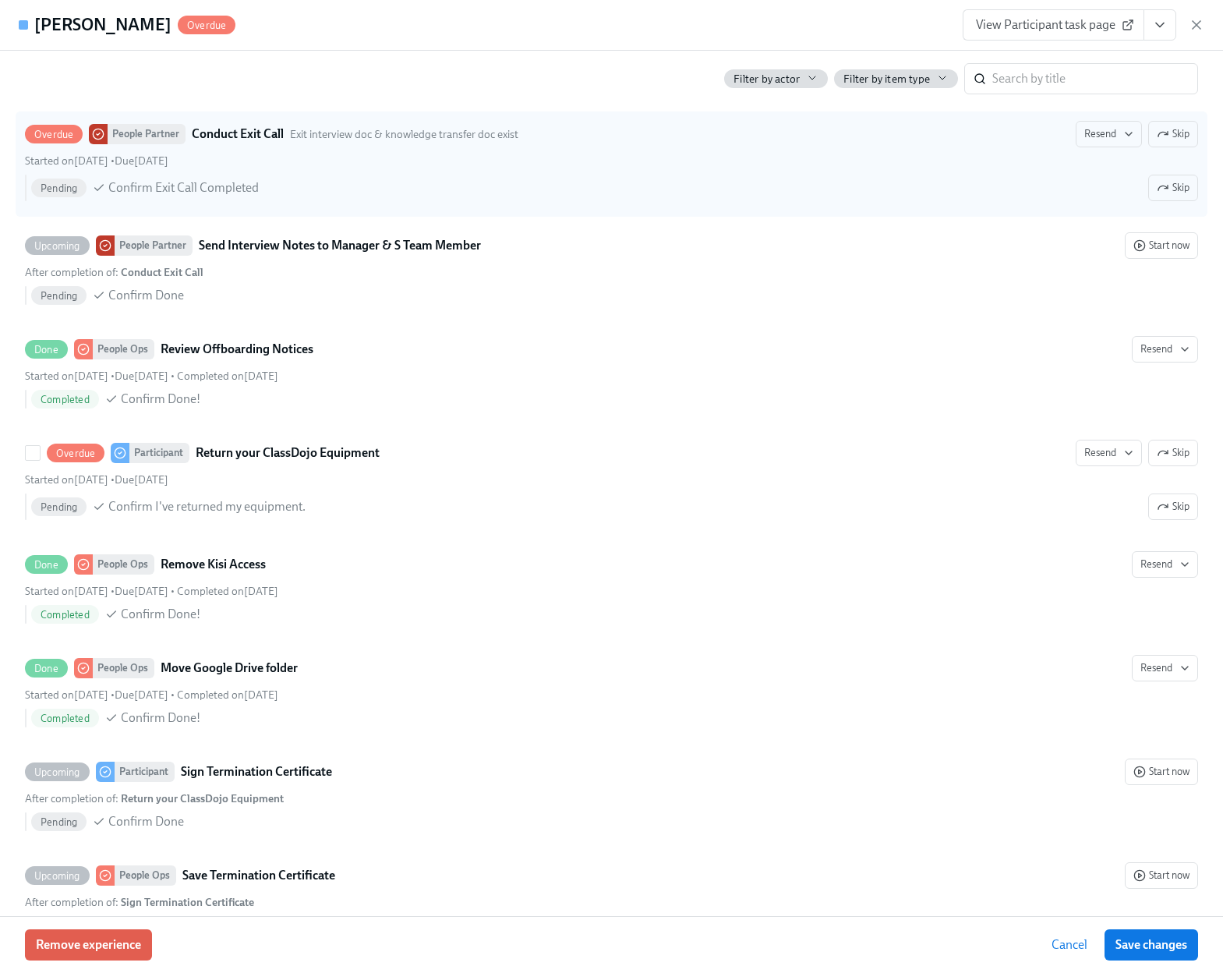
scroll to position [2366, 0]
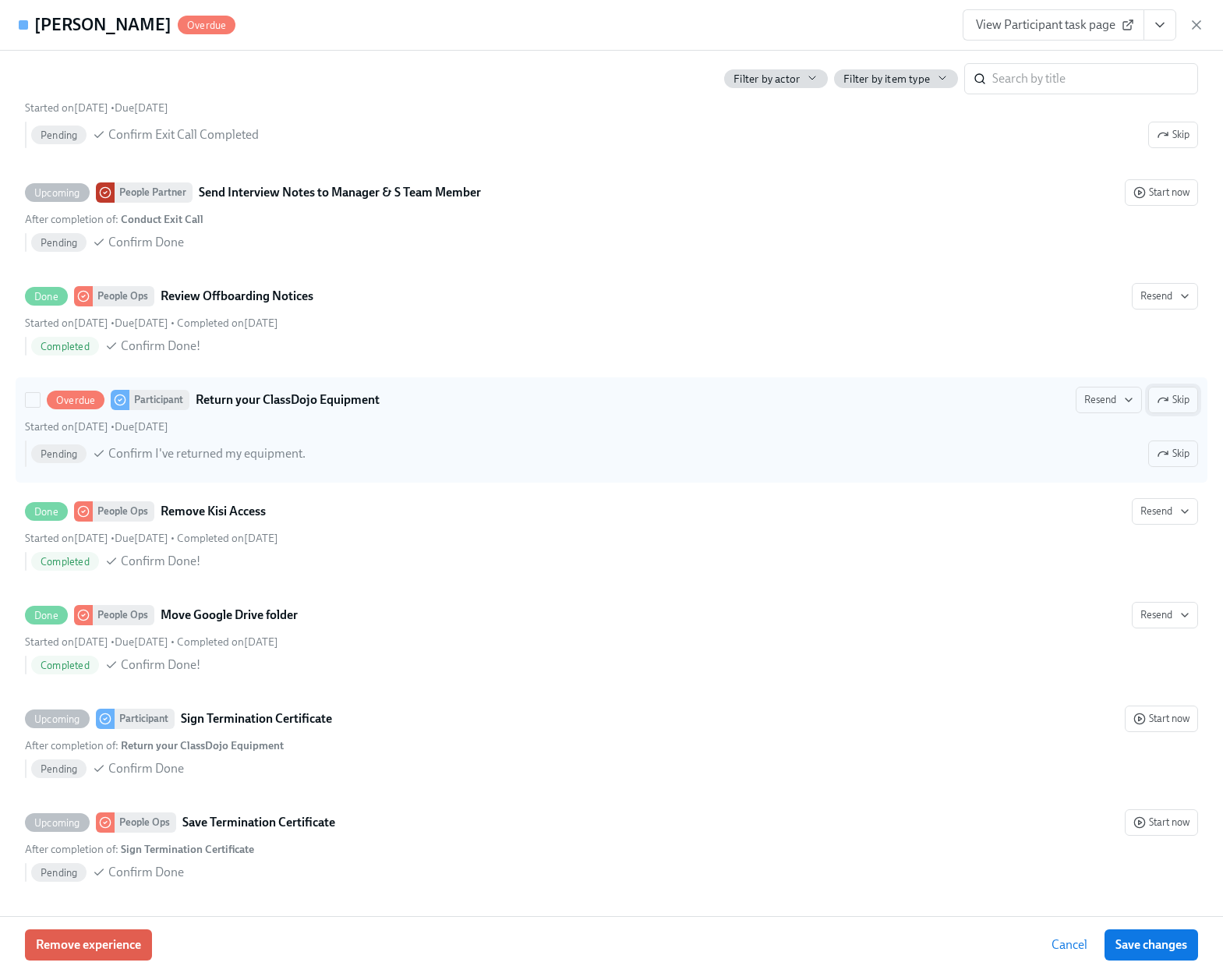
click at [1161, 395] on span "Skip" at bounding box center [1173, 400] width 33 height 16
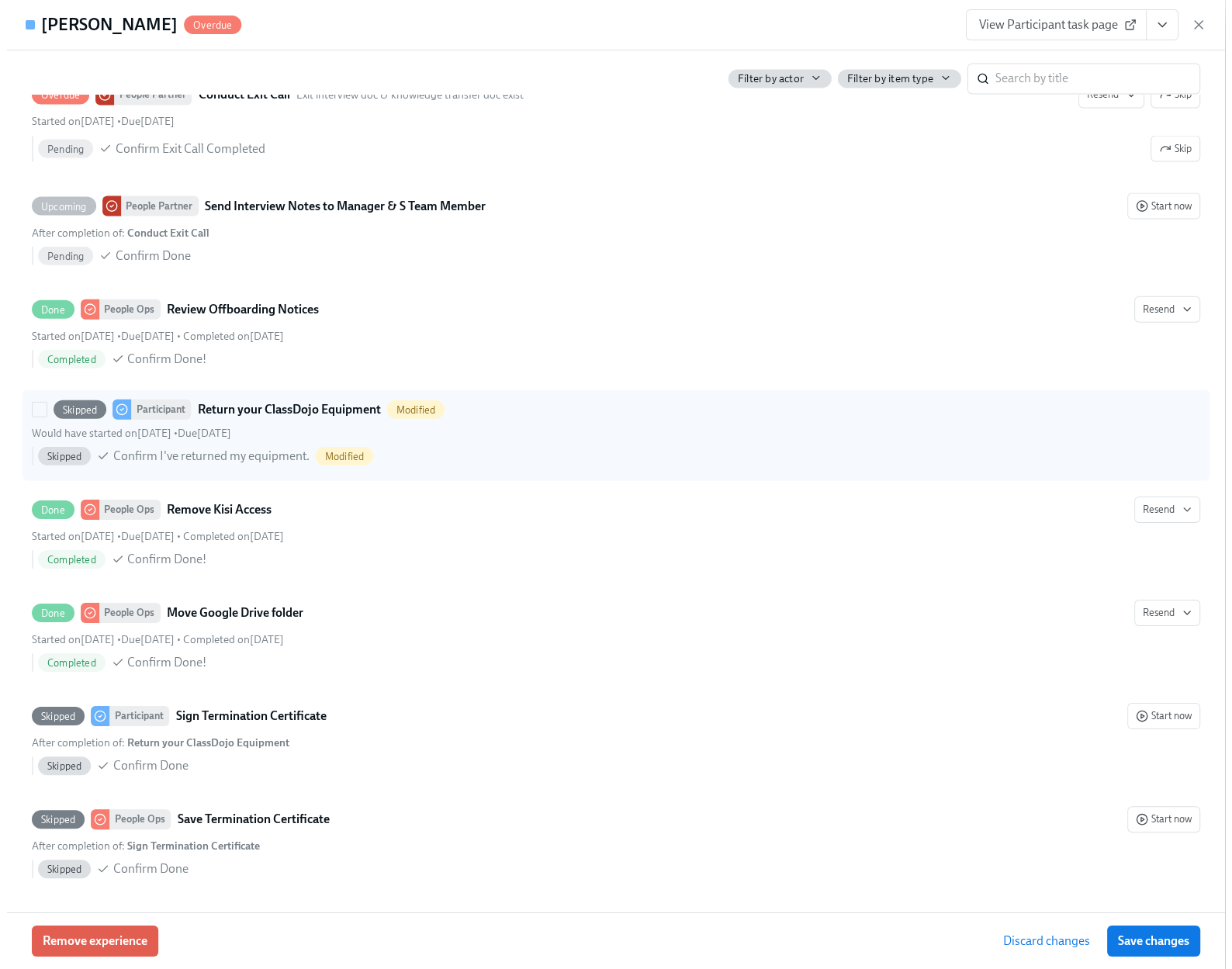
scroll to position [2340, 0]
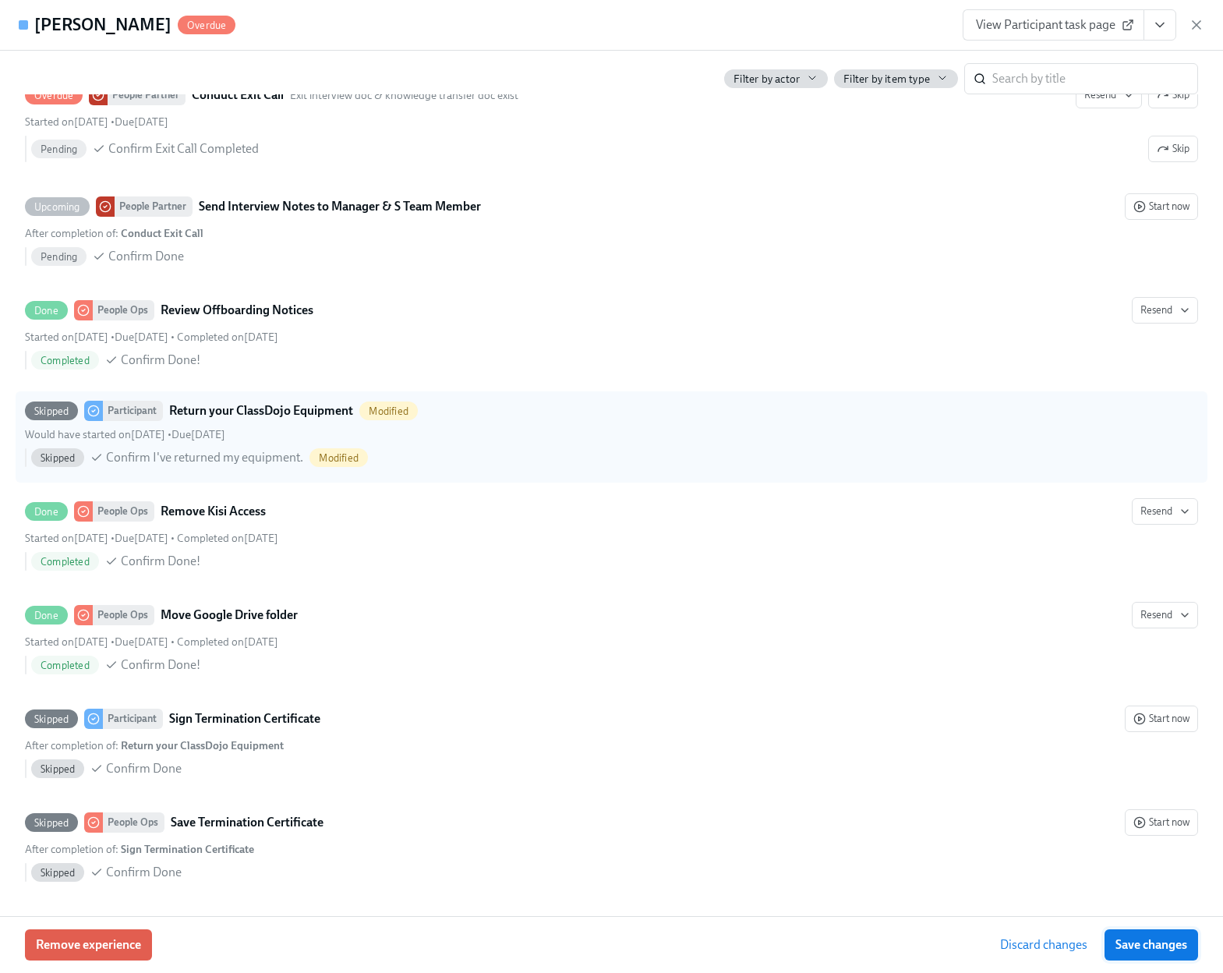
click at [1144, 941] on span "Save changes" at bounding box center [1151, 945] width 72 height 16
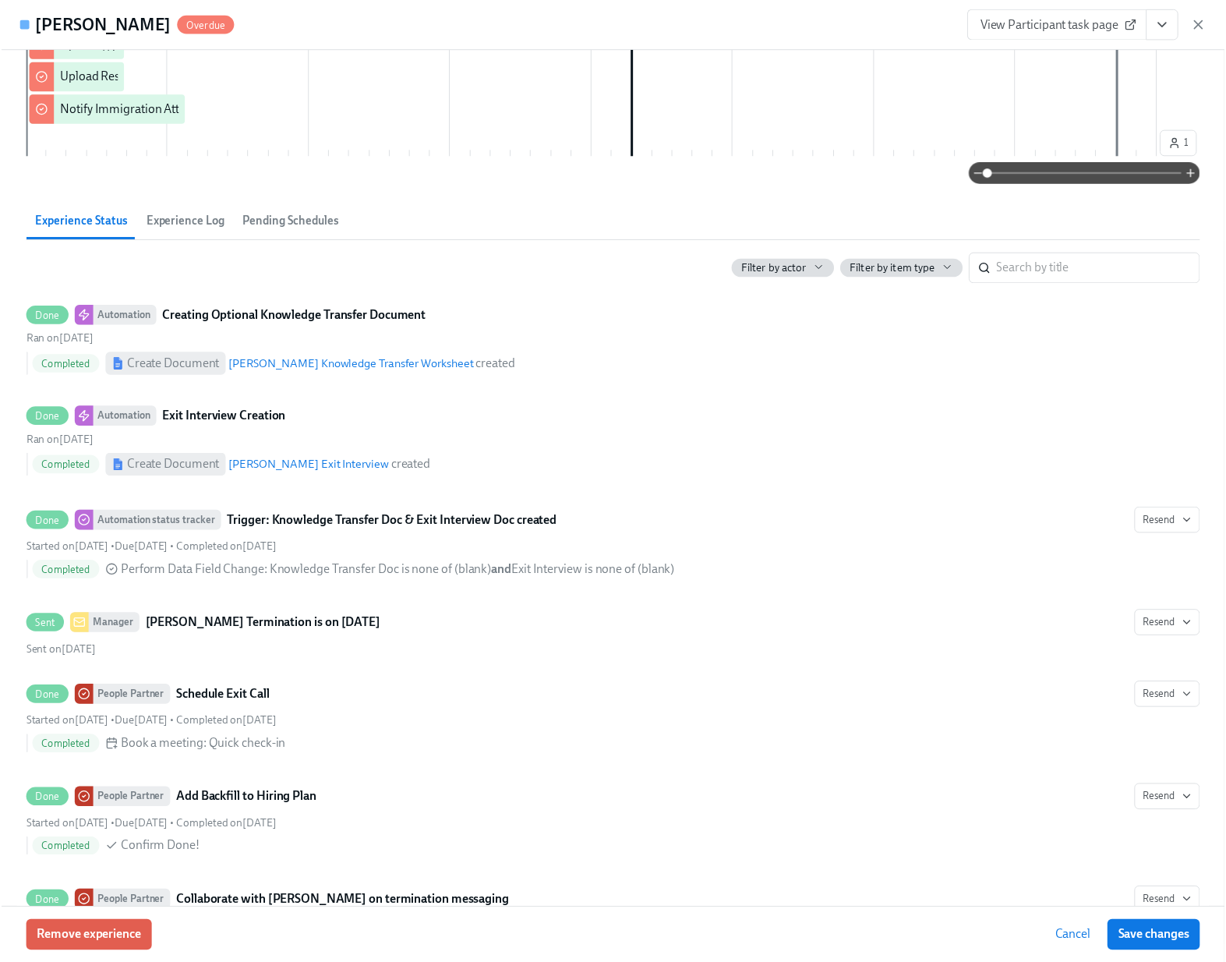
scroll to position [828, 0]
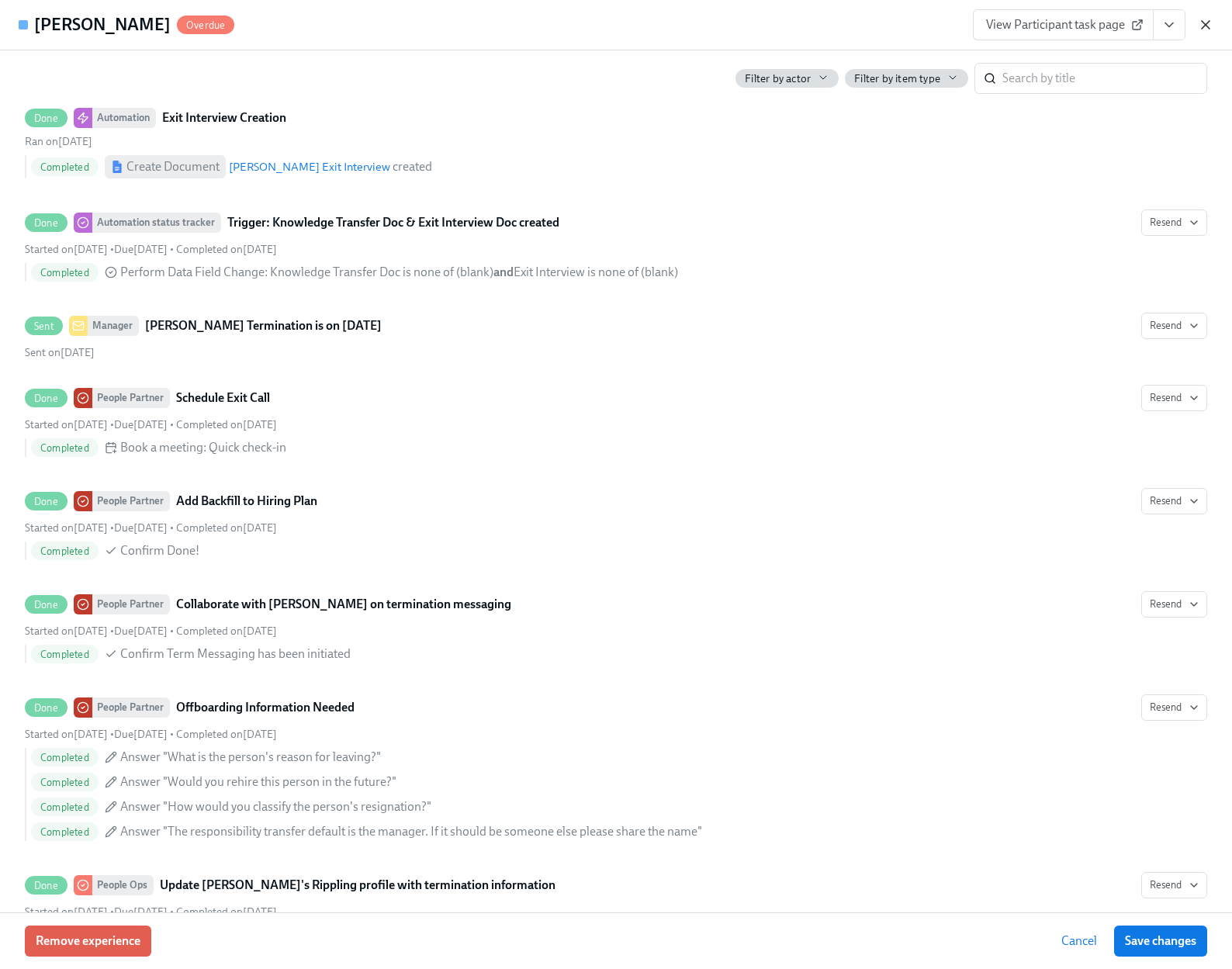
click at [1198, 28] on icon "button" at bounding box center [1206, 25] width 16 height 16
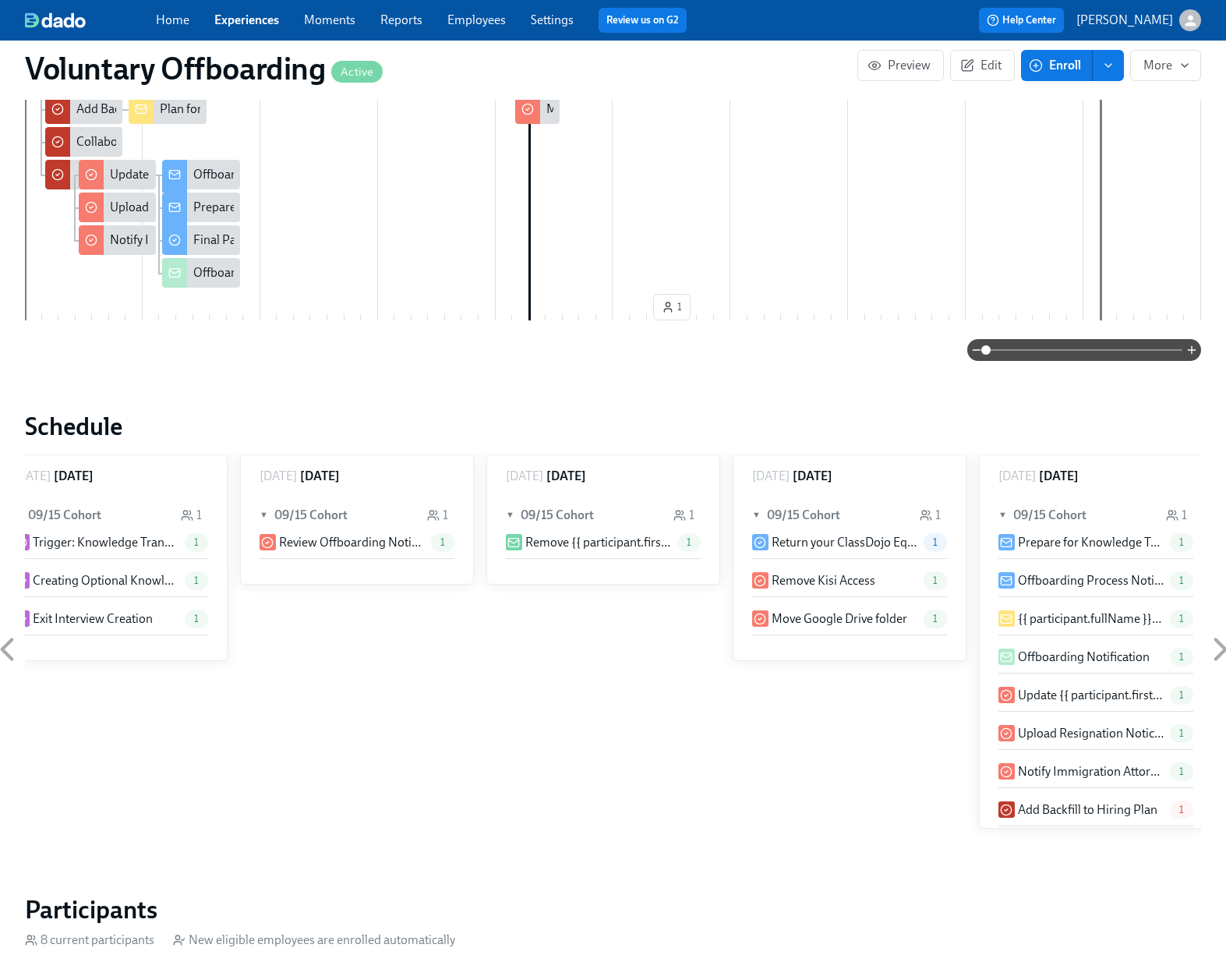
scroll to position [363, 0]
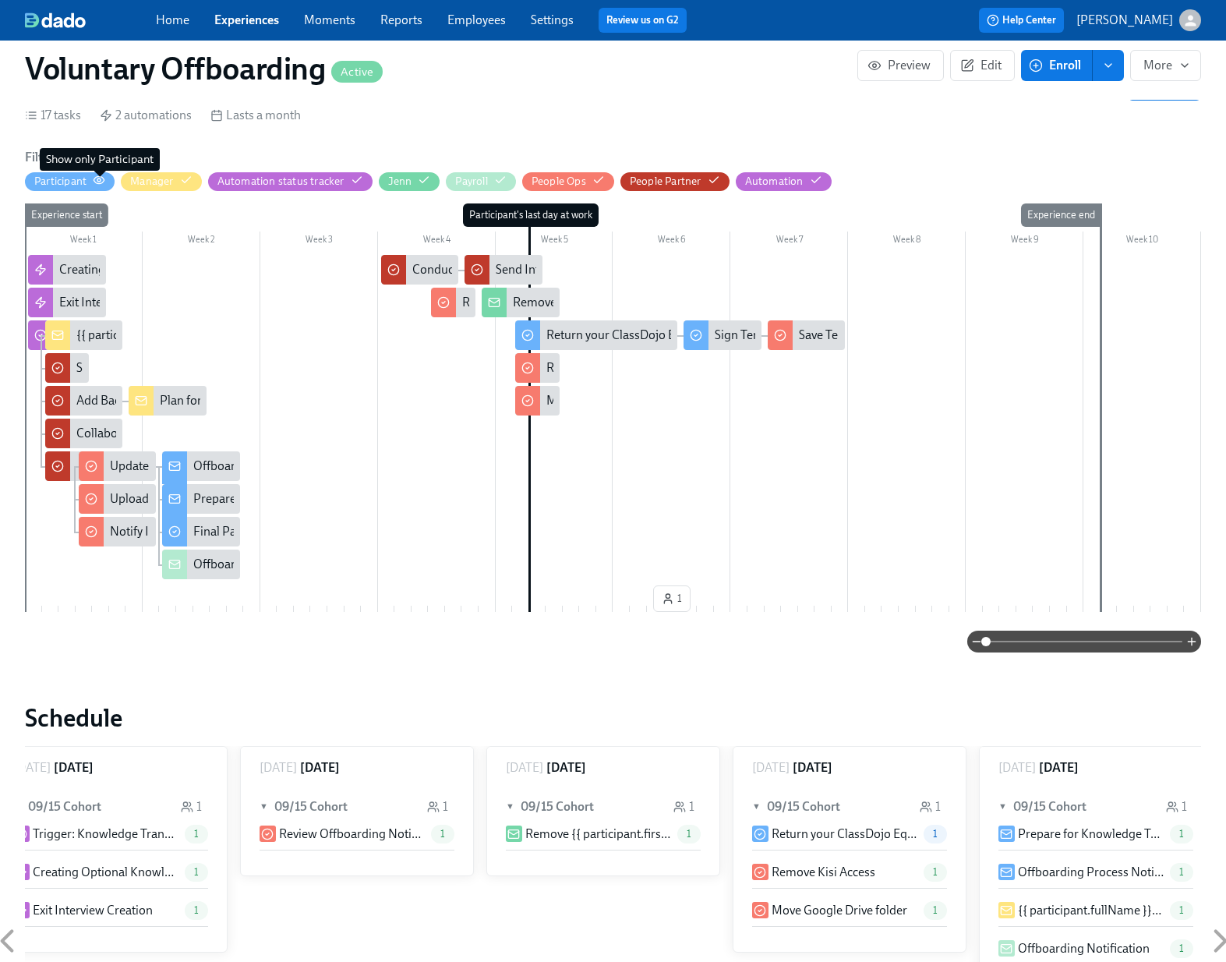
click at [100, 180] on icon "button" at bounding box center [99, 180] width 12 height 12
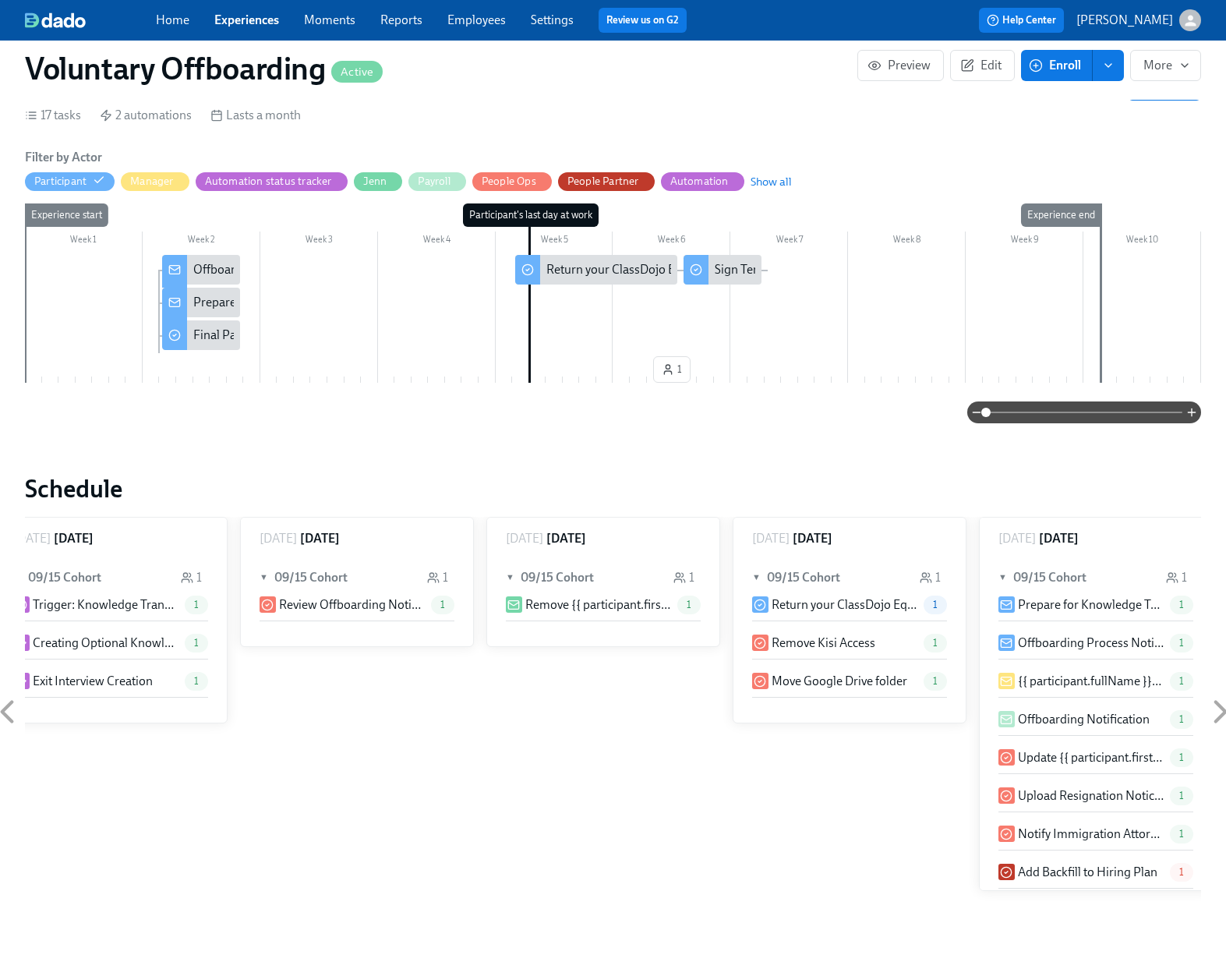
click at [221, 273] on div "Offboarding Process Notice" at bounding box center [267, 269] width 148 height 17
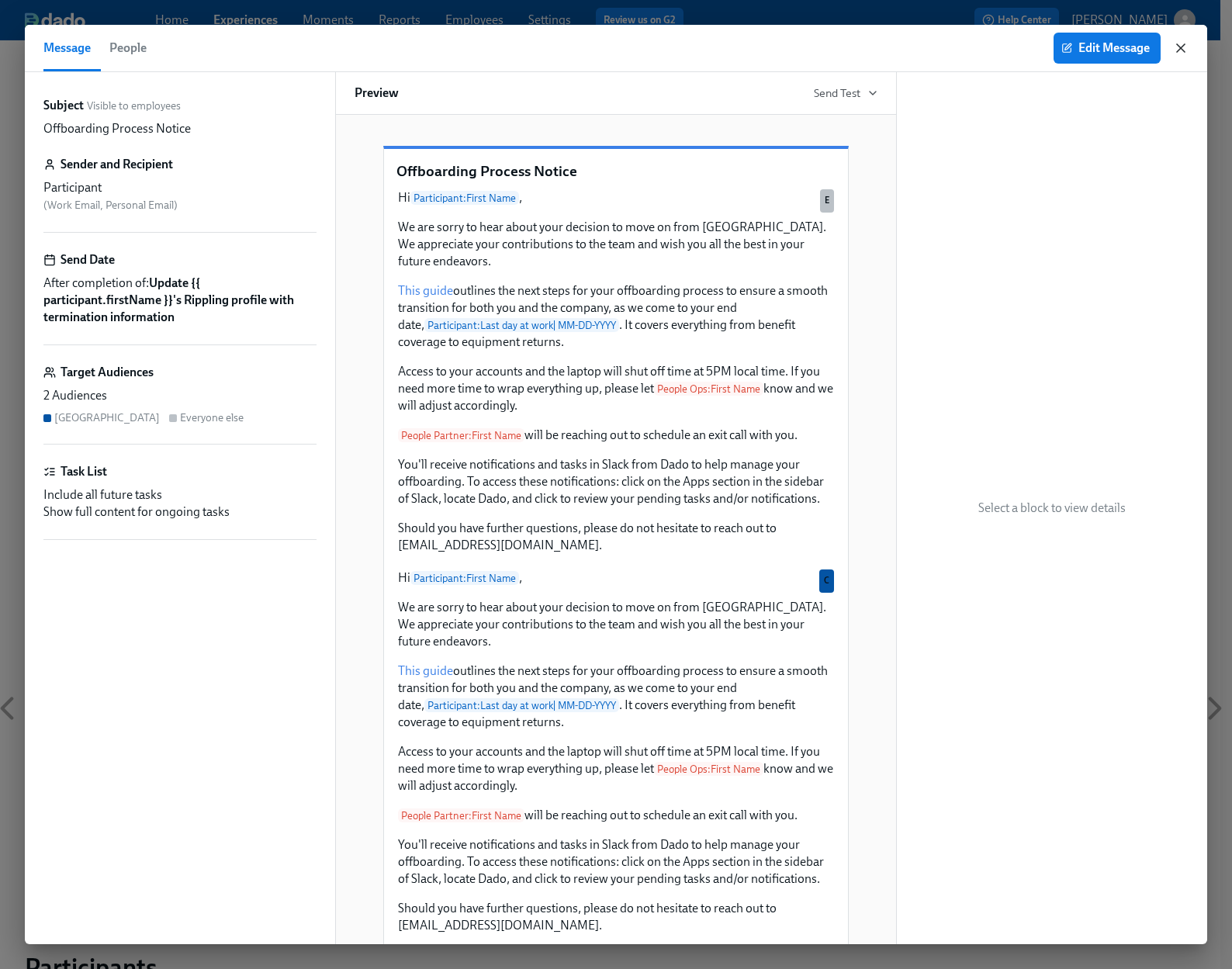
click at [1176, 53] on icon "button" at bounding box center [1181, 49] width 16 height 16
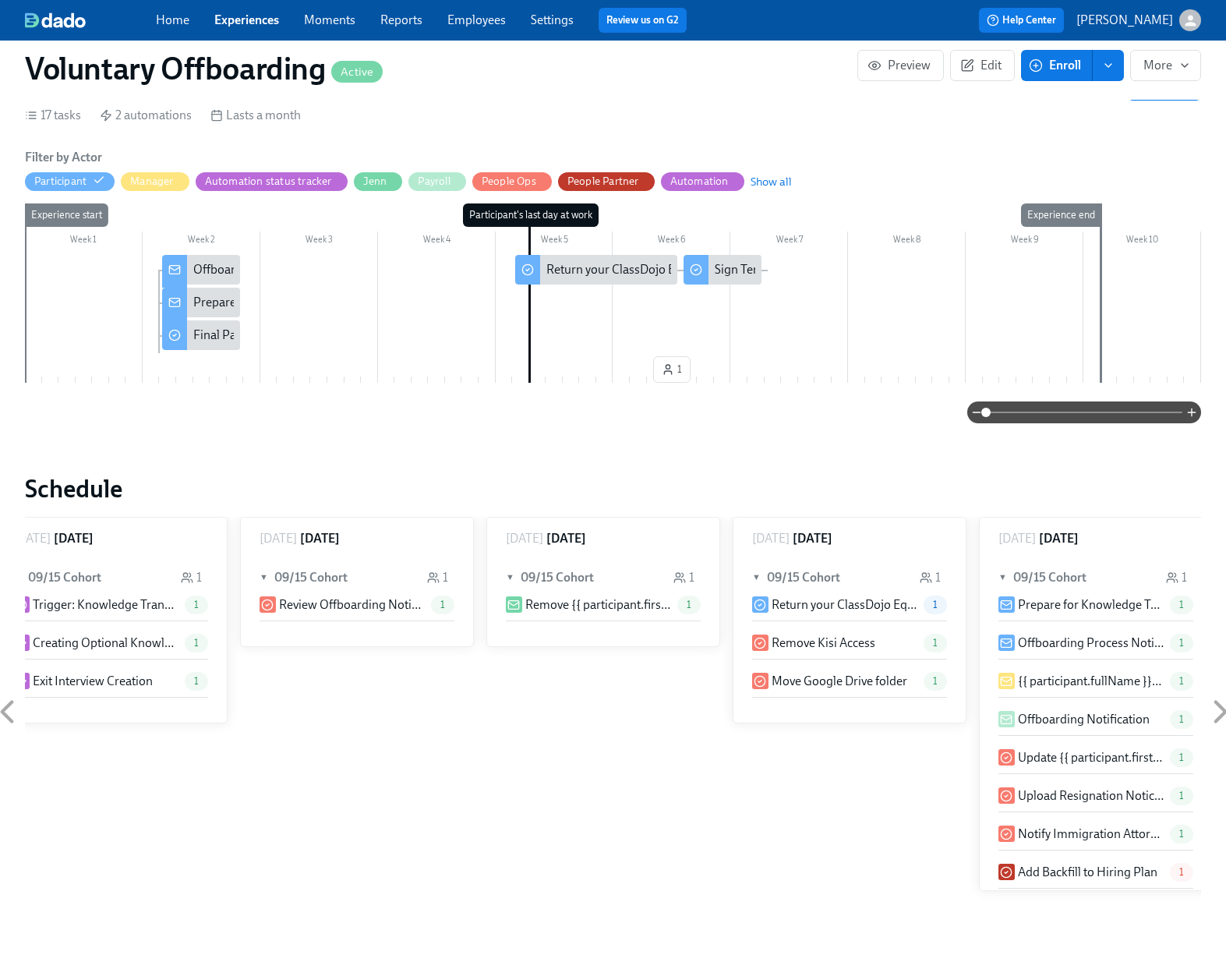
click at [762, 94] on div "Voluntary Offboarding Active Preview Edit Enroll More" at bounding box center [612, 68] width 1201 height 62
